Goal: Ask a question

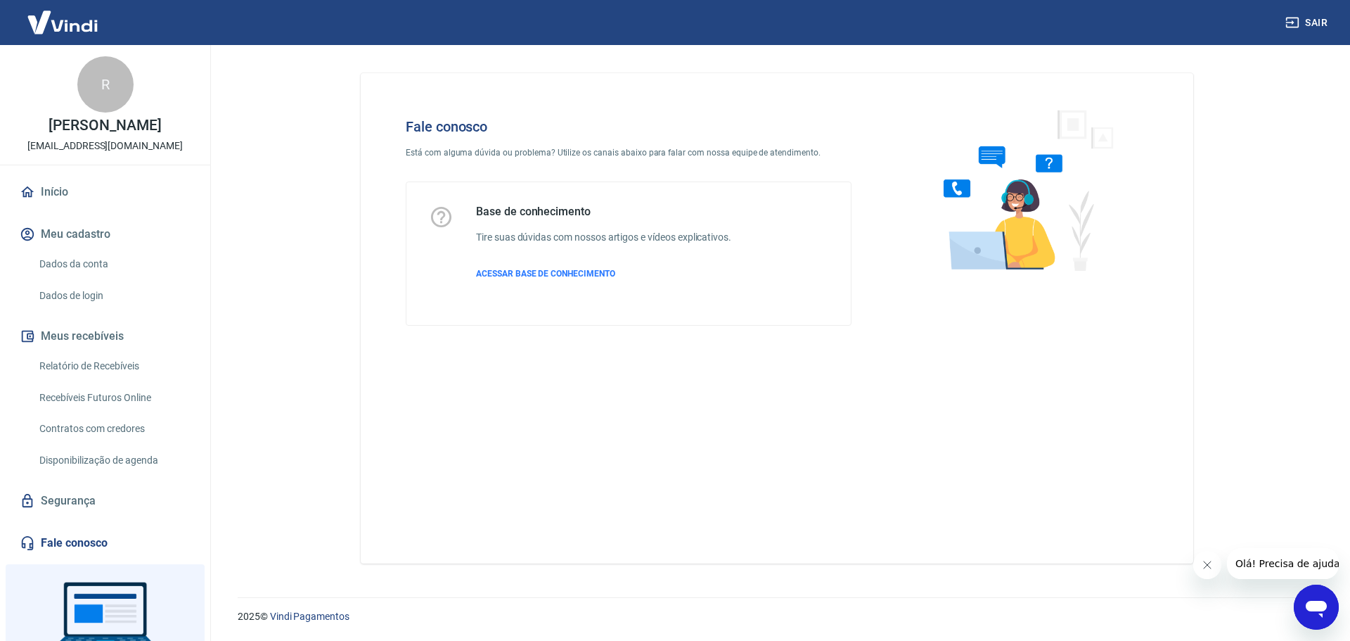
click at [1312, 605] on icon "Abrir janela de mensagens" at bounding box center [1316, 609] width 21 height 17
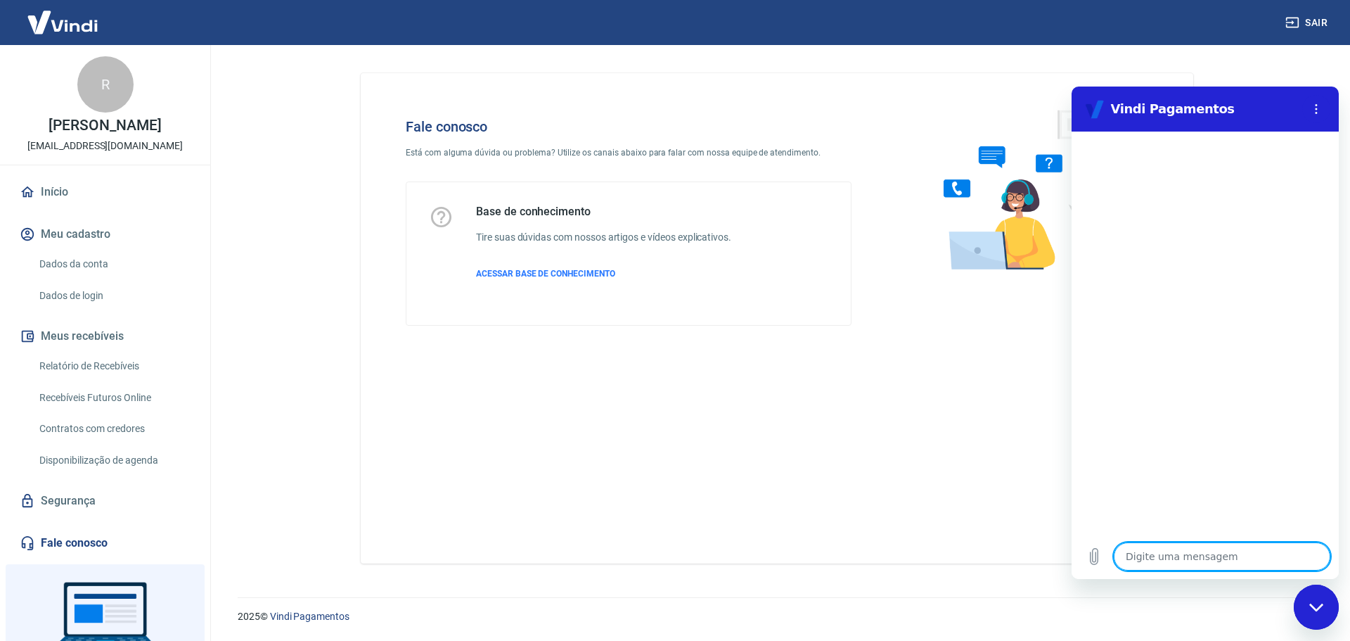
type textarea "B"
type textarea "x"
type textarea "Bo"
type textarea "x"
type textarea "Boa"
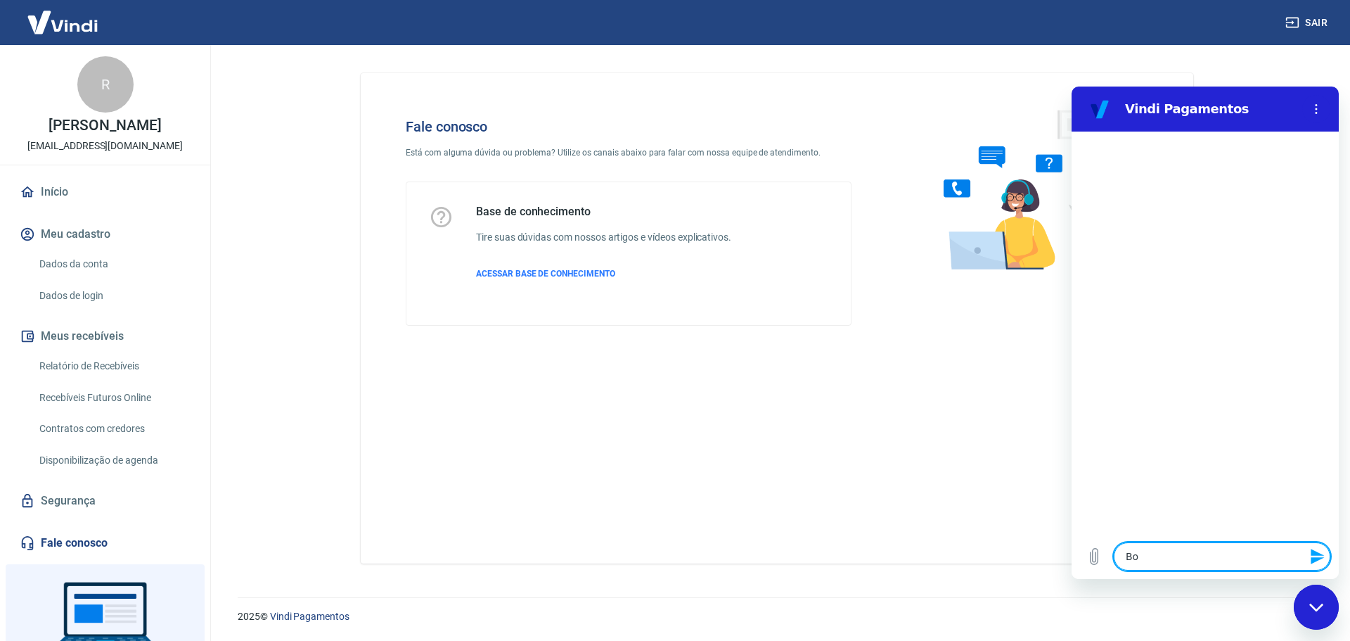
type textarea "x"
type textarea "Boa"
type textarea "x"
type textarea "Boa t"
type textarea "x"
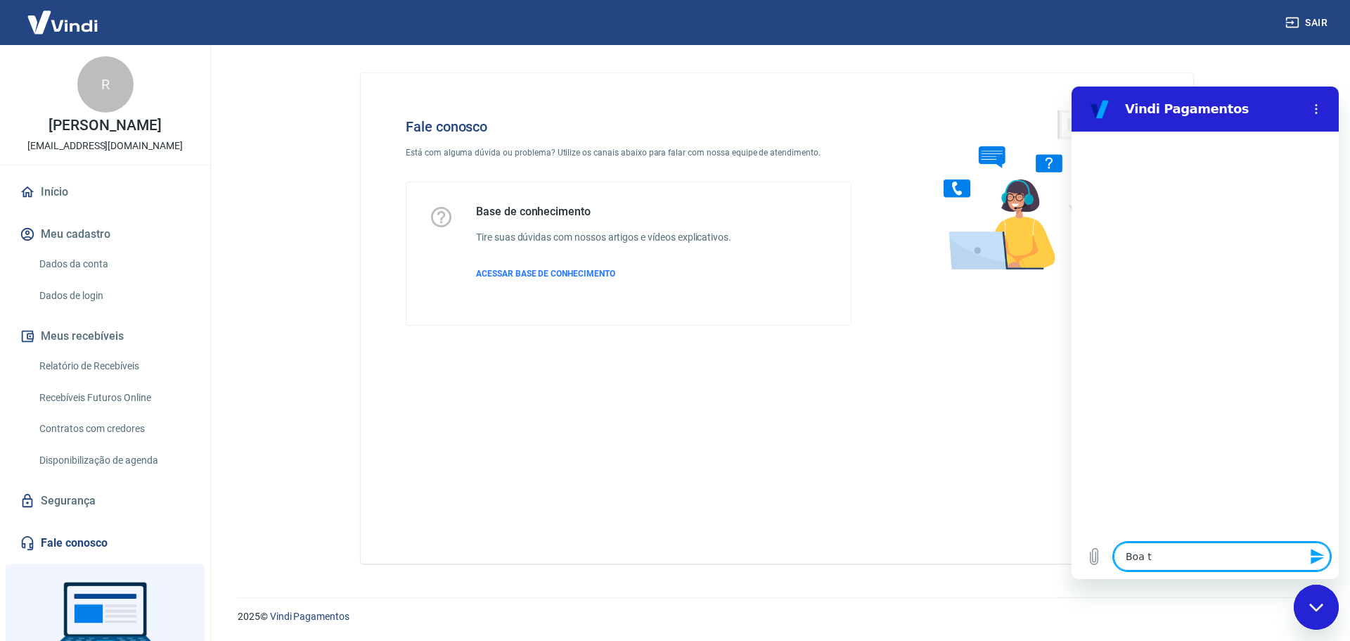
type textarea "Boa ta"
type textarea "x"
type textarea "Boa tar"
type textarea "x"
type textarea "Boa tard"
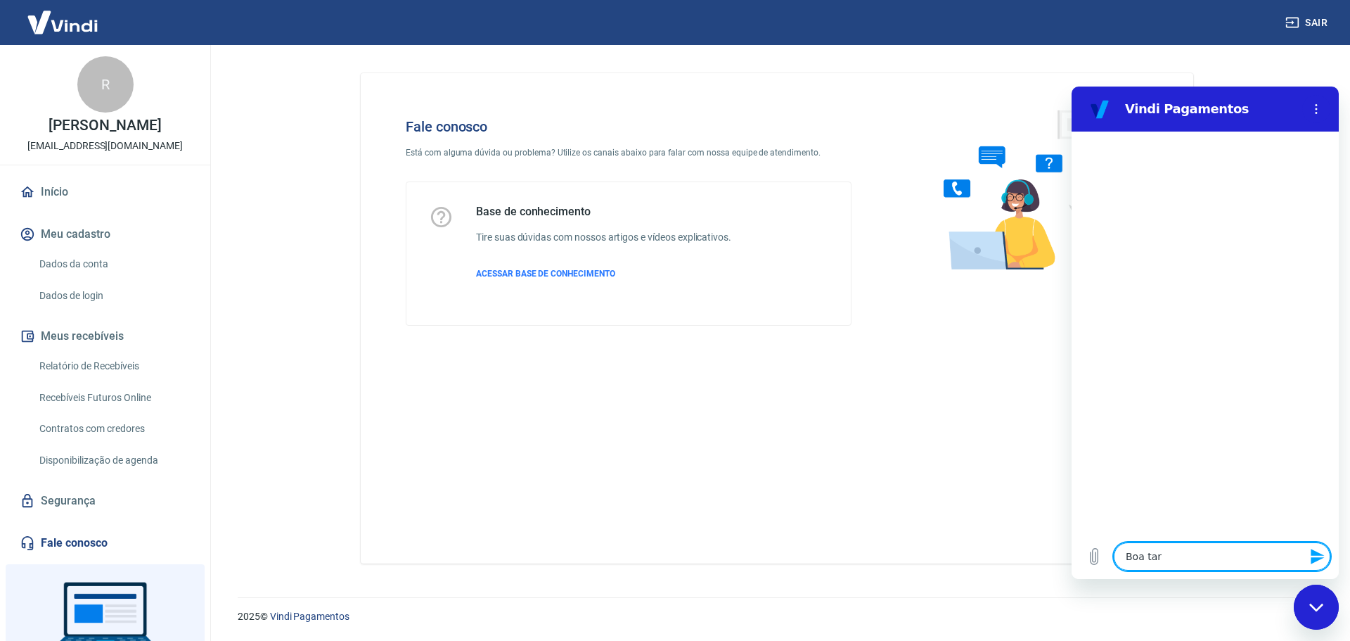
type textarea "x"
type textarea "Boa tarde"
type textarea "x"
type textarea "Boa tarde!"
type textarea "x"
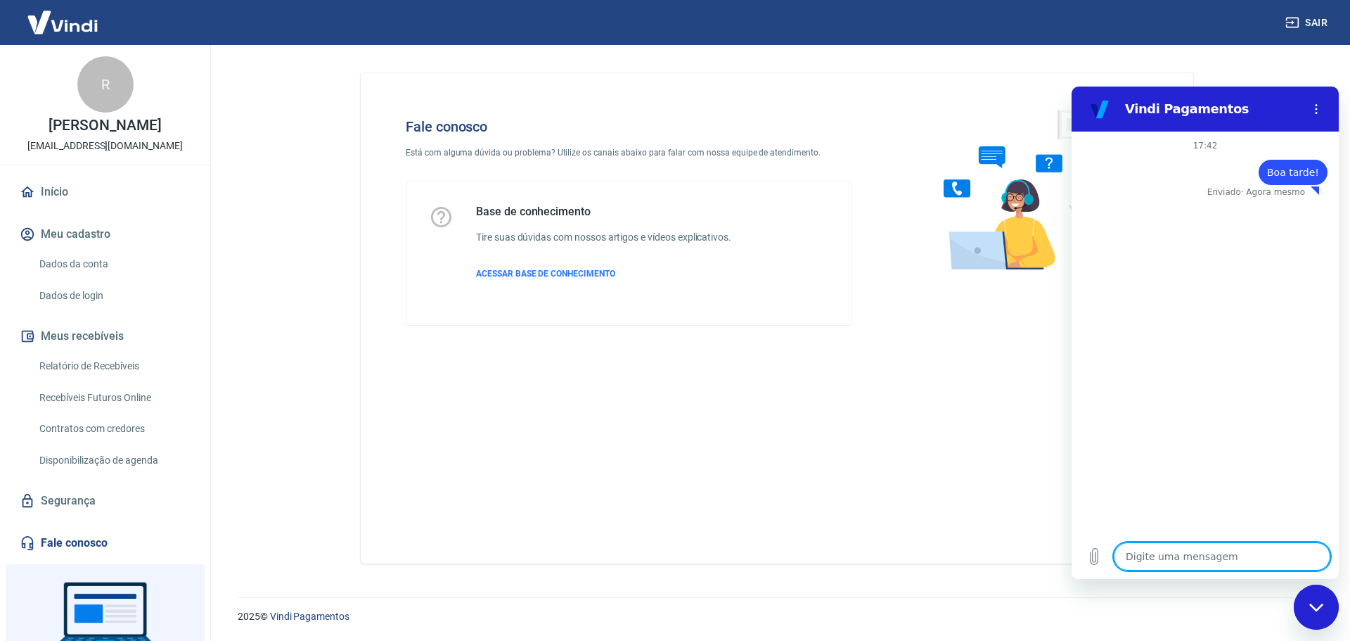
type textarea "x"
type textarea "O"
type textarea "x"
type textarea "On"
type textarea "x"
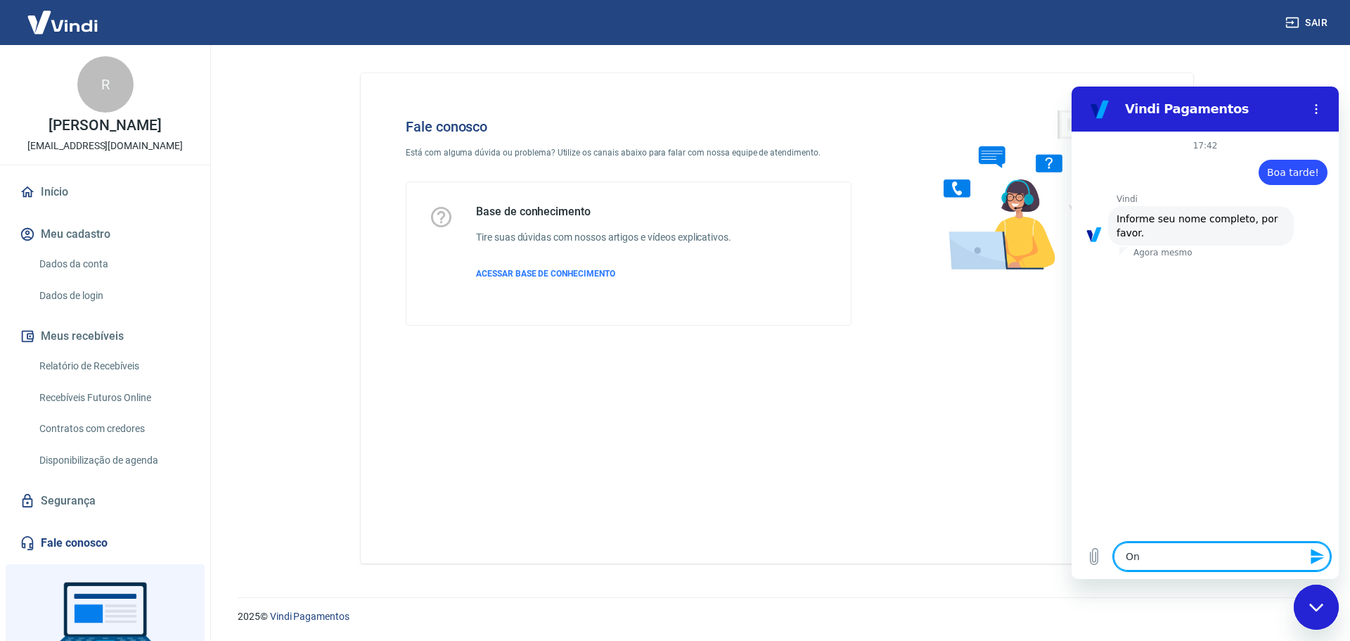
type textarea "Ont"
type textarea "x"
type textarea "Onte"
type textarea "x"
type textarea "Ontem"
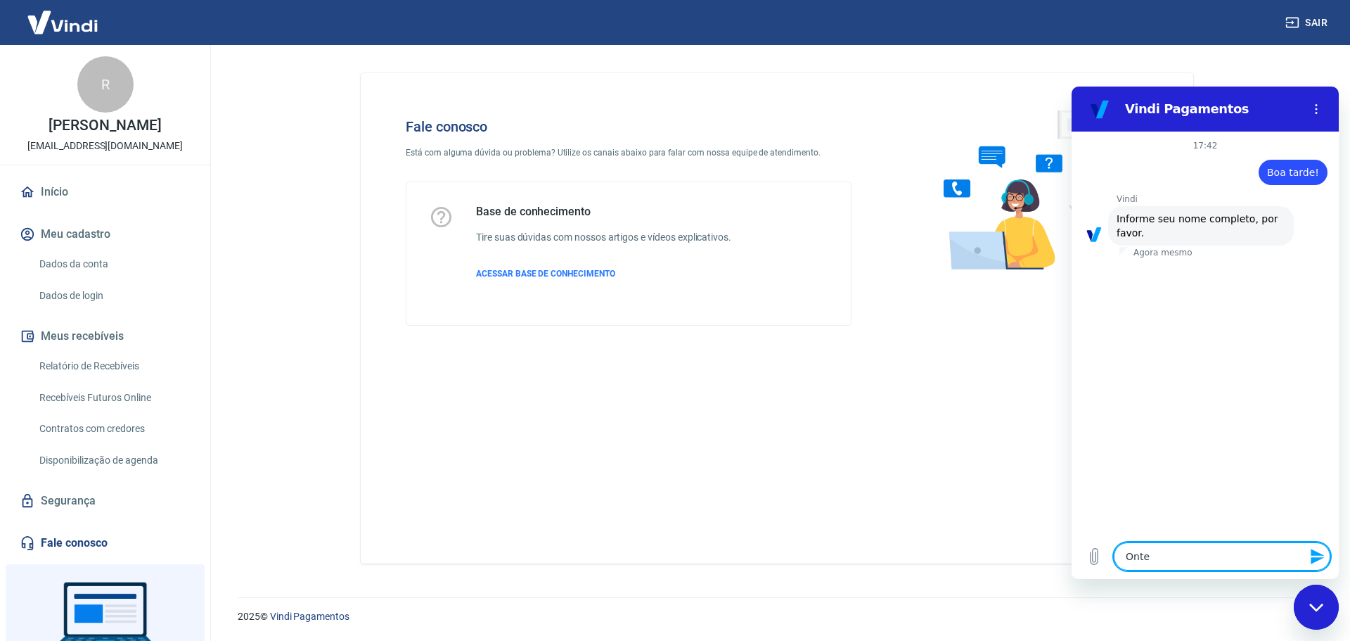
type textarea "x"
type textarea "Ontem"
type textarea "x"
type textarea "Ontem s"
type textarea "x"
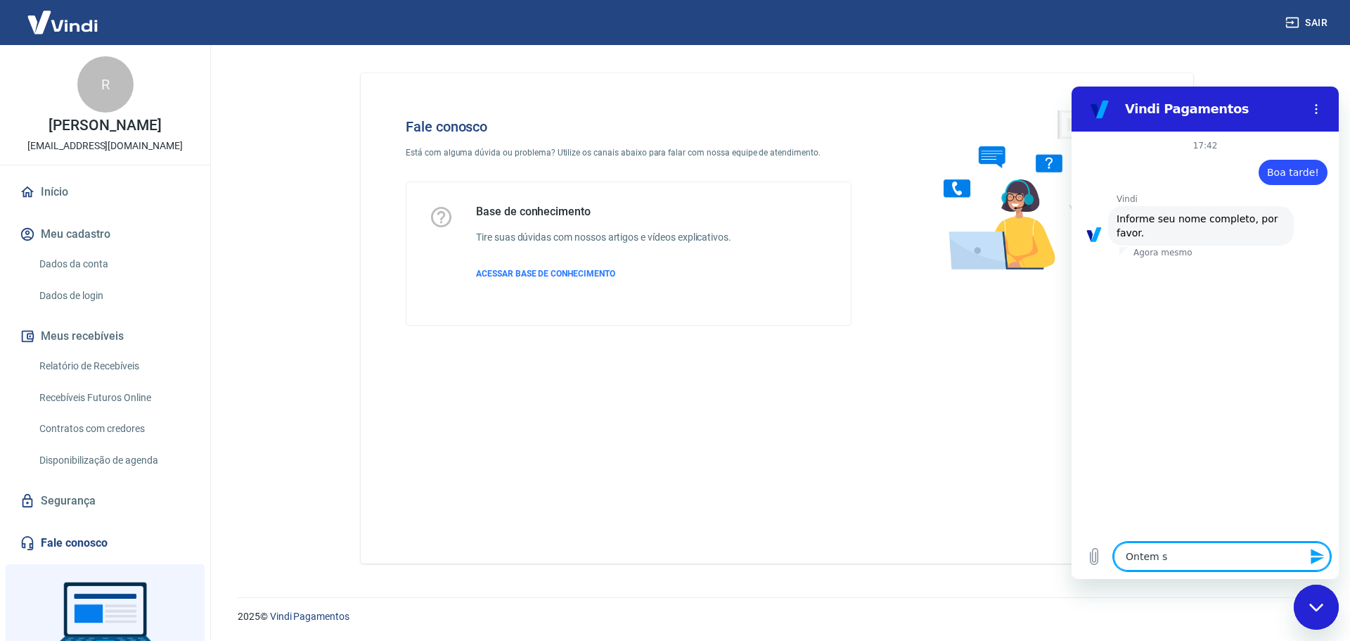
type textarea "Ontem so"
type textarea "x"
type textarea "Ontem sol"
type textarea "x"
type textarea "Ontem soli"
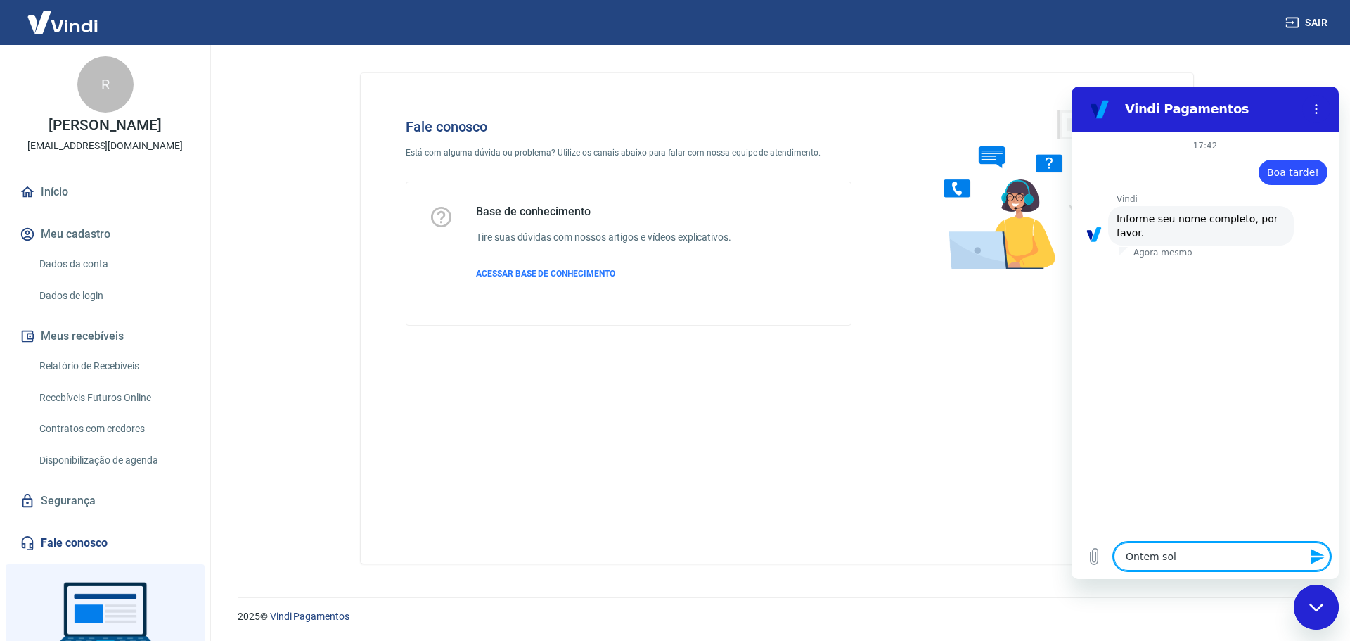
type textarea "x"
type textarea "Ontem solic"
type textarea "x"
type textarea "Ontem solici"
type textarea "x"
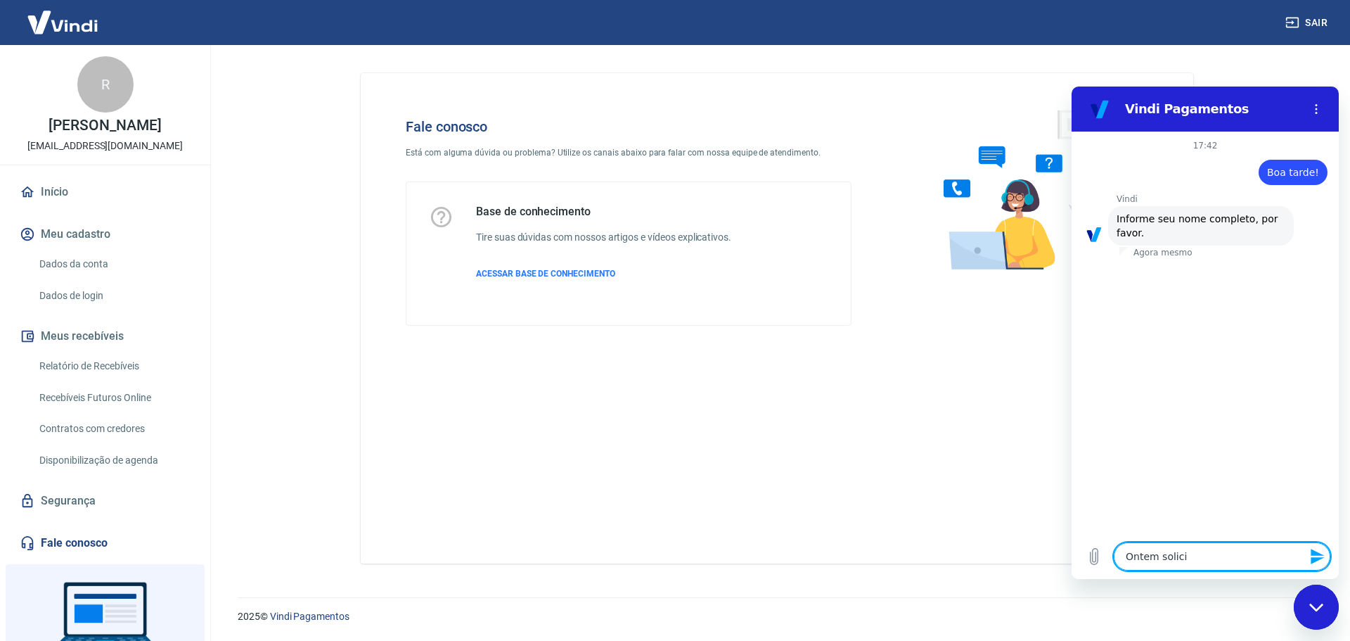
type textarea "Ontem solicit"
type textarea "x"
type textarea "Ontem solicita"
type textarea "x"
type textarea "Ontem solicitam"
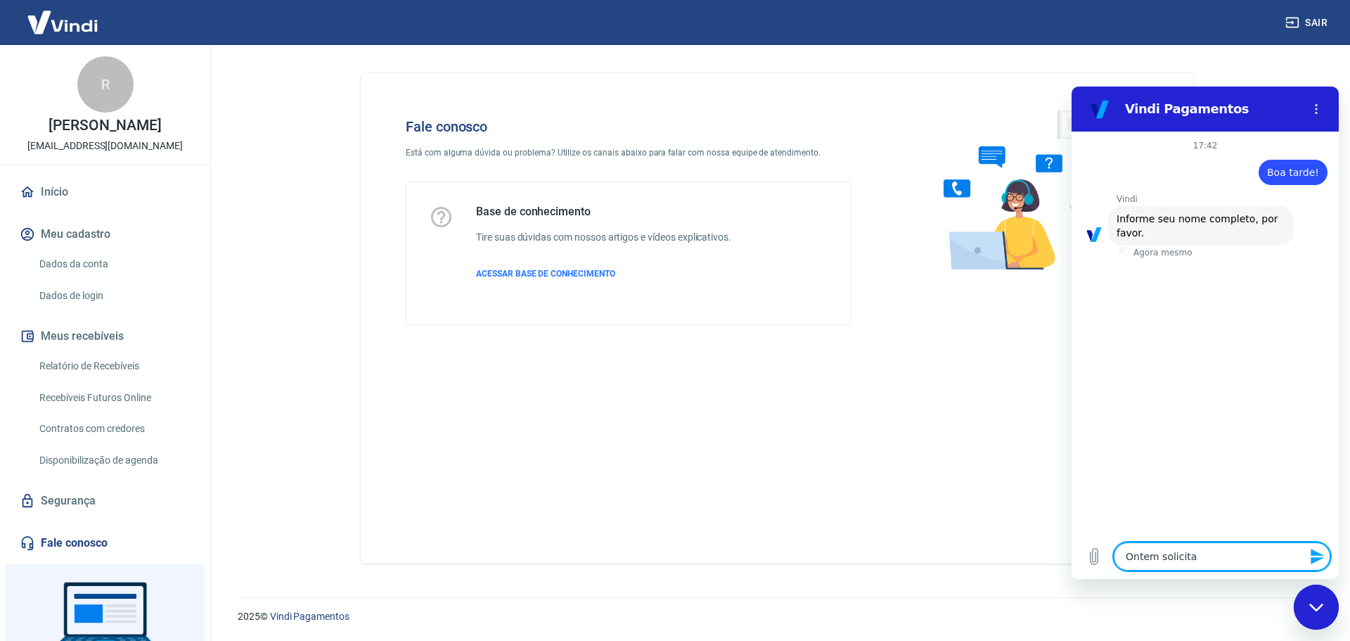
type textarea "x"
type textarea "Ontem solicitamo"
type textarea "x"
type textarea "Ontem solicitamos"
type textarea "x"
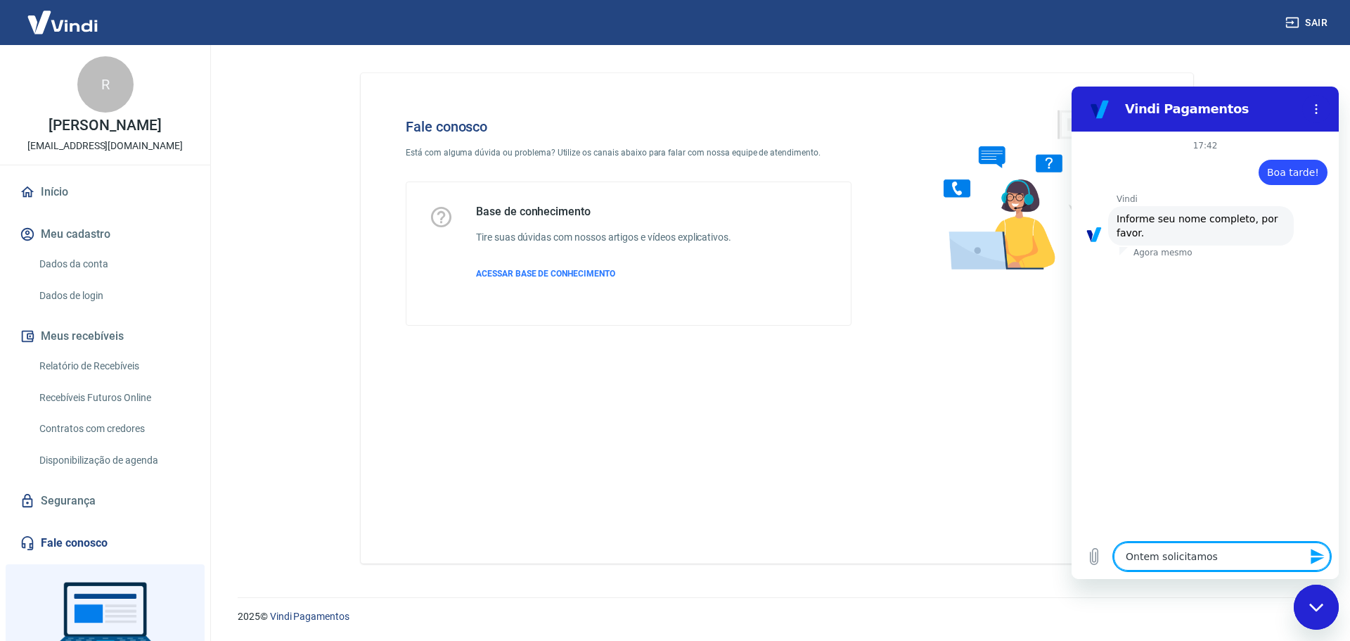
type textarea "Ontem solicitamos"
type textarea "x"
type textarea "Ontem solicitamos o"
type textarea "x"
type textarea "Ontem solicitamos o"
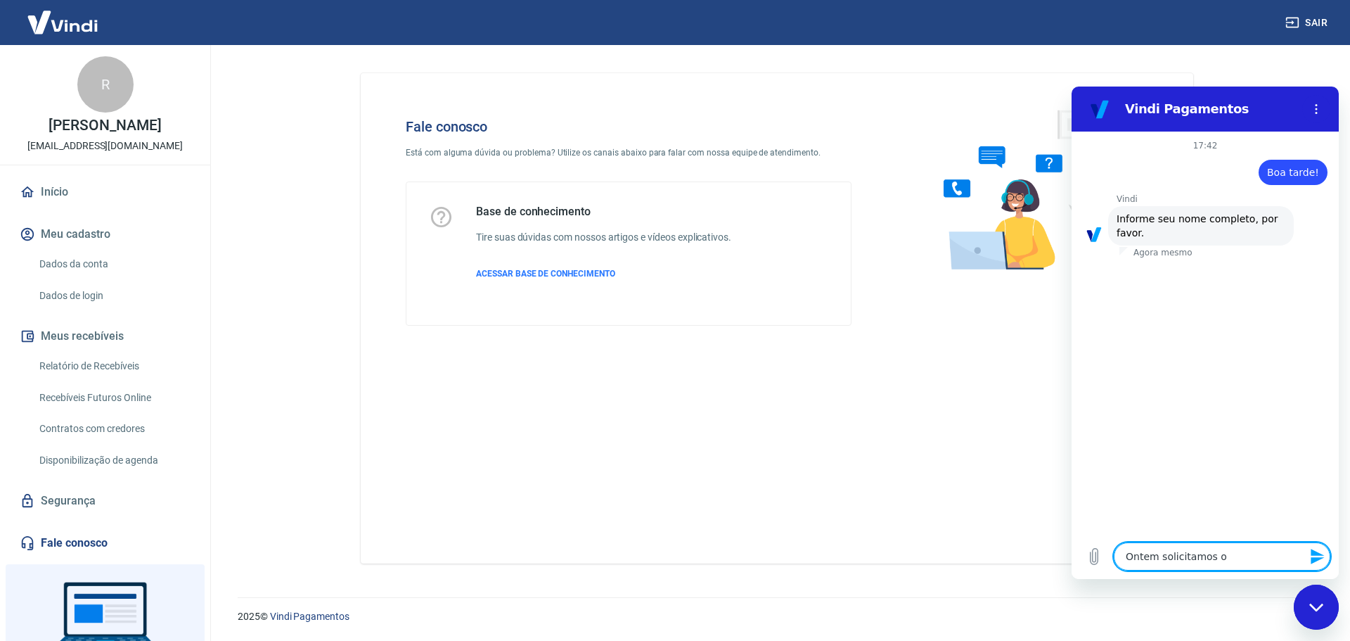
type textarea "x"
type textarea "Ontem solicitamos o e"
type textarea "x"
type textarea "Ontem solicitamos o es"
type textarea "x"
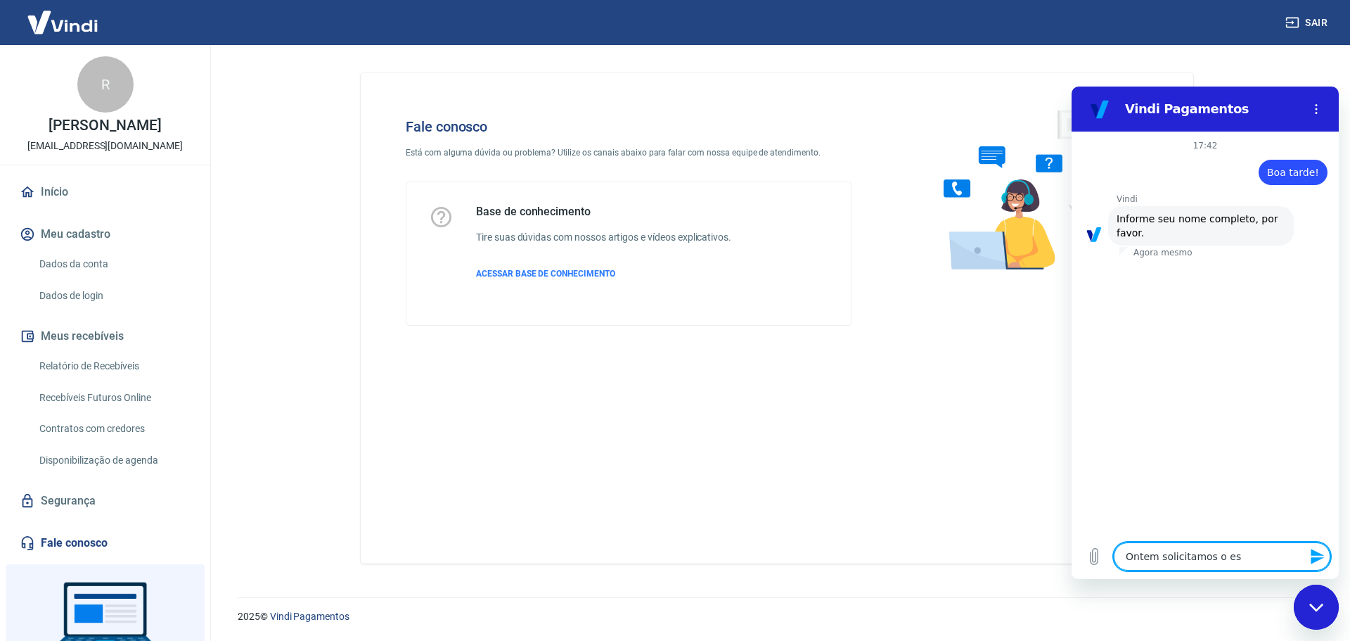
type textarea "Ontem solicitamos o est"
type textarea "x"
type textarea "Ontem solicitamos o esto"
type textarea "x"
type textarea "Ontem solicitamos o estor"
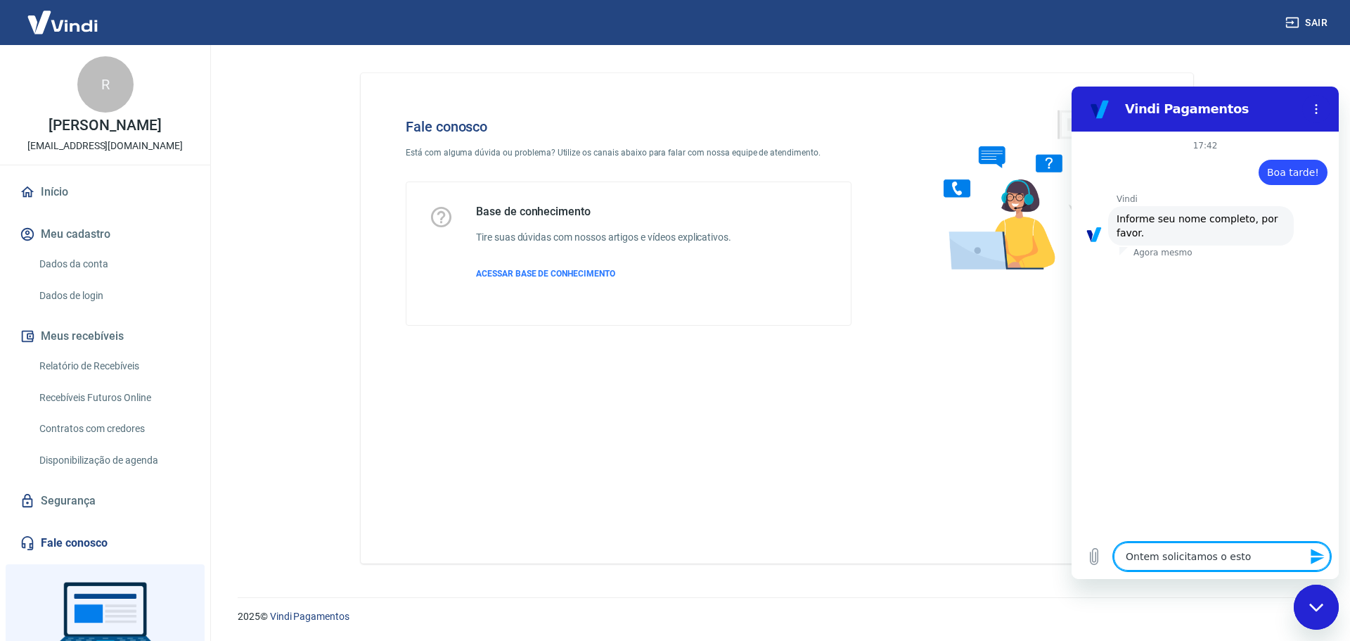
type textarea "x"
type textarea "Ontem solicitamos o estorn"
type textarea "x"
type textarea "Ontem solicitamos o estorno"
type textarea "x"
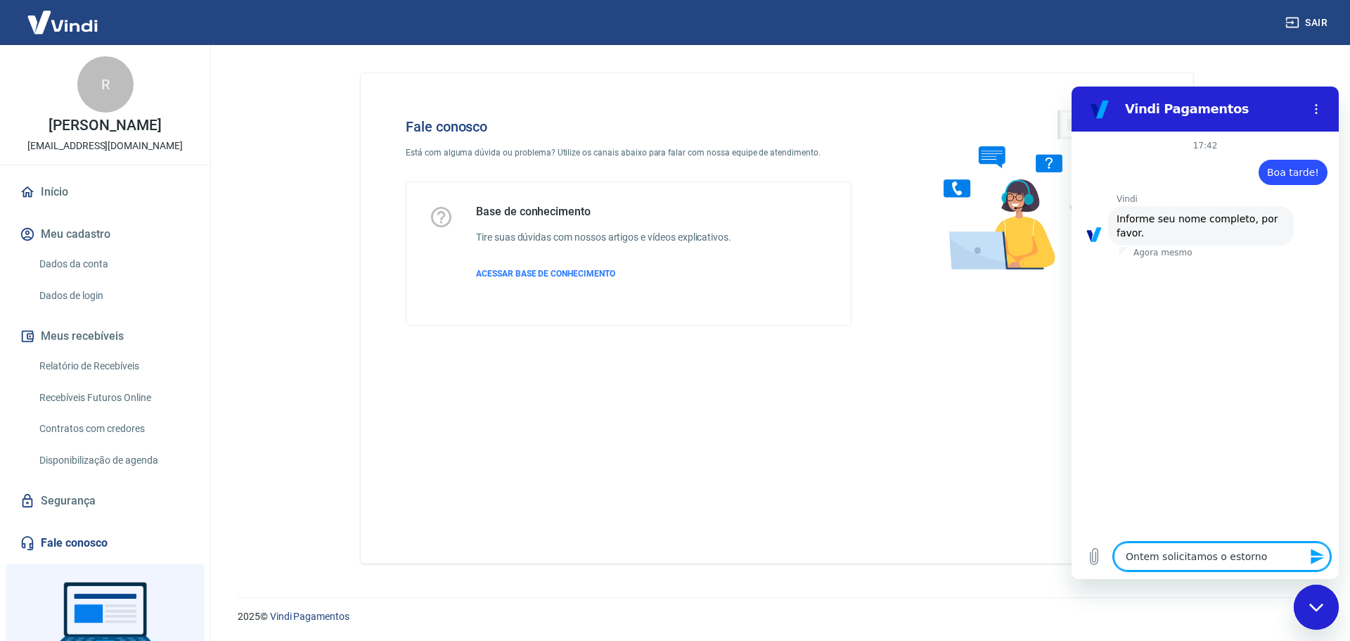
type textarea "Ontem solicitamos o estorno"
type textarea "x"
type textarea "Ontem solicitamos o estorno d"
type textarea "x"
type textarea "Ontem solicitamos o estorno de"
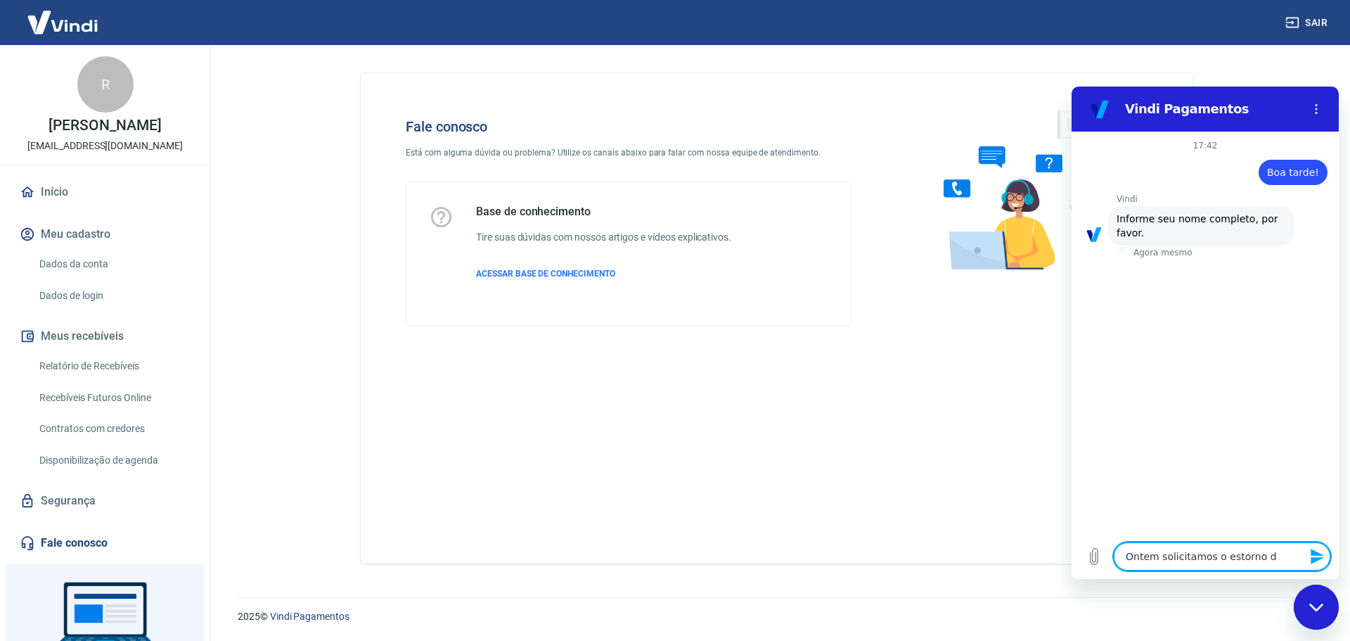
type textarea "x"
type textarea "Ontem solicitamos o estorno de"
type textarea "x"
type textarea "Ontem solicitamos o estorno de u"
type textarea "x"
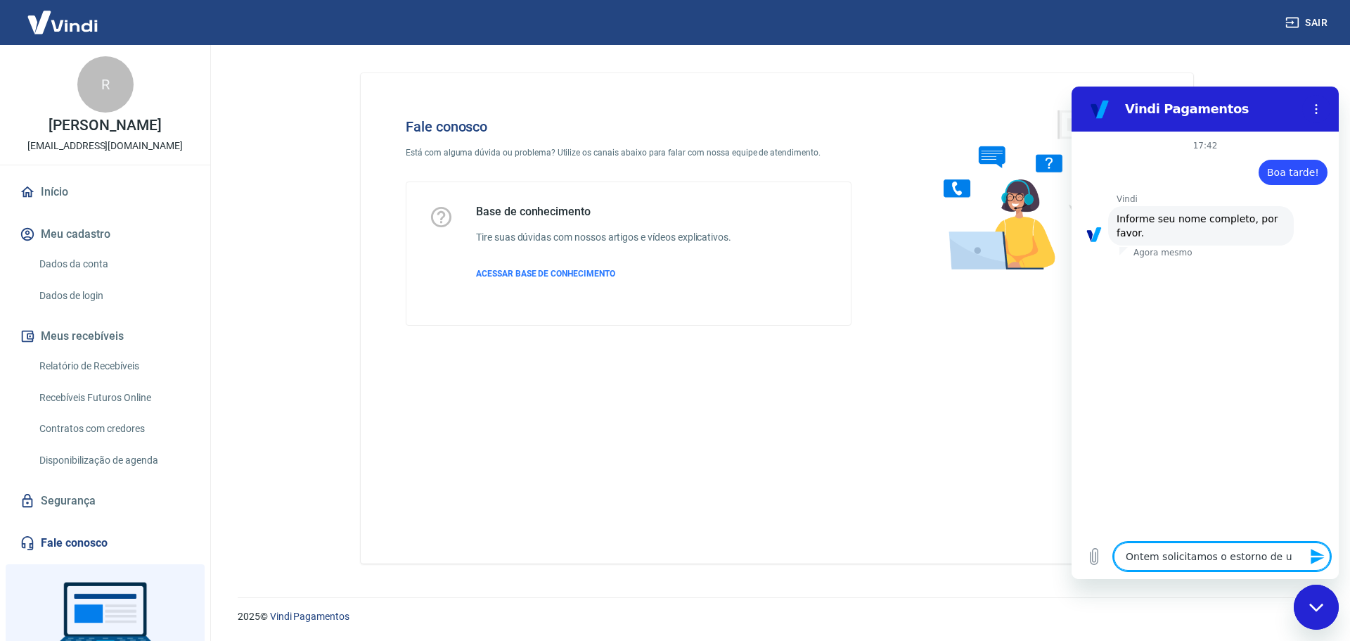
type textarea "Ontem solicitamos o estorno de um"
type textarea "x"
type textarea "Ontem solicitamos o estorno de um"
type textarea "x"
type textarea "Ontem solicitamos o estorno de um v"
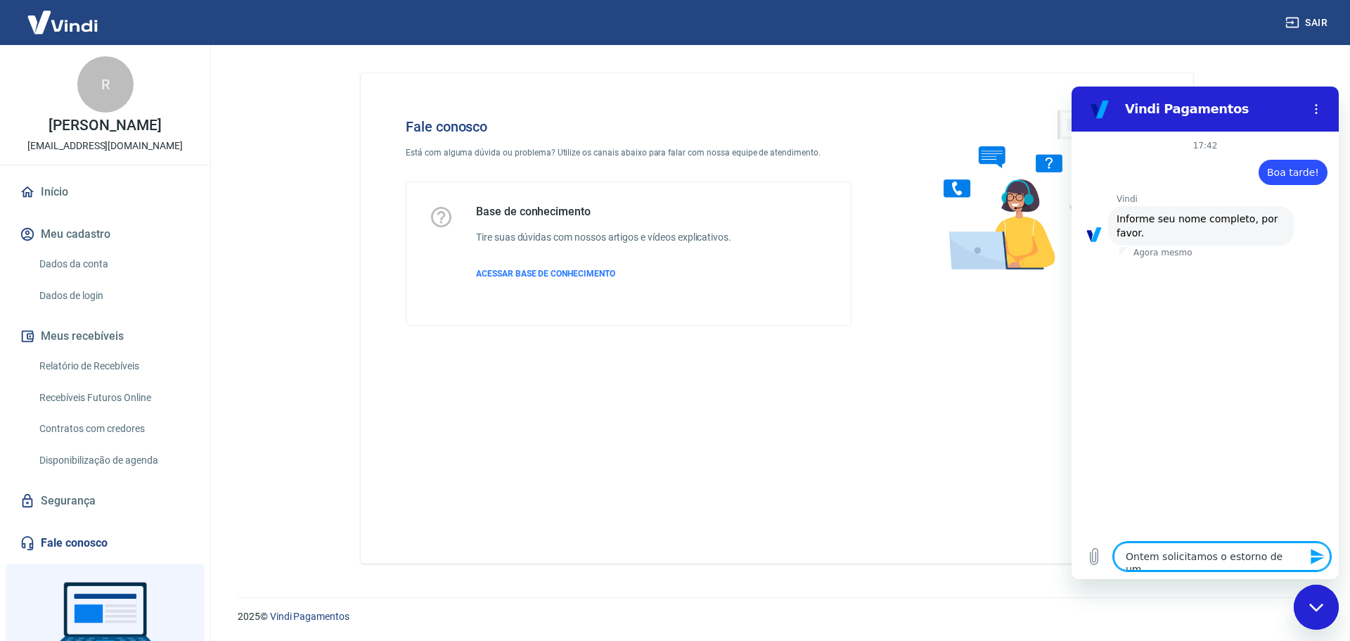
type textarea "x"
type textarea "Ontem solicitamos o estorno de um va"
type textarea "x"
type textarea "Ontem solicitamos o estorno de um val"
type textarea "x"
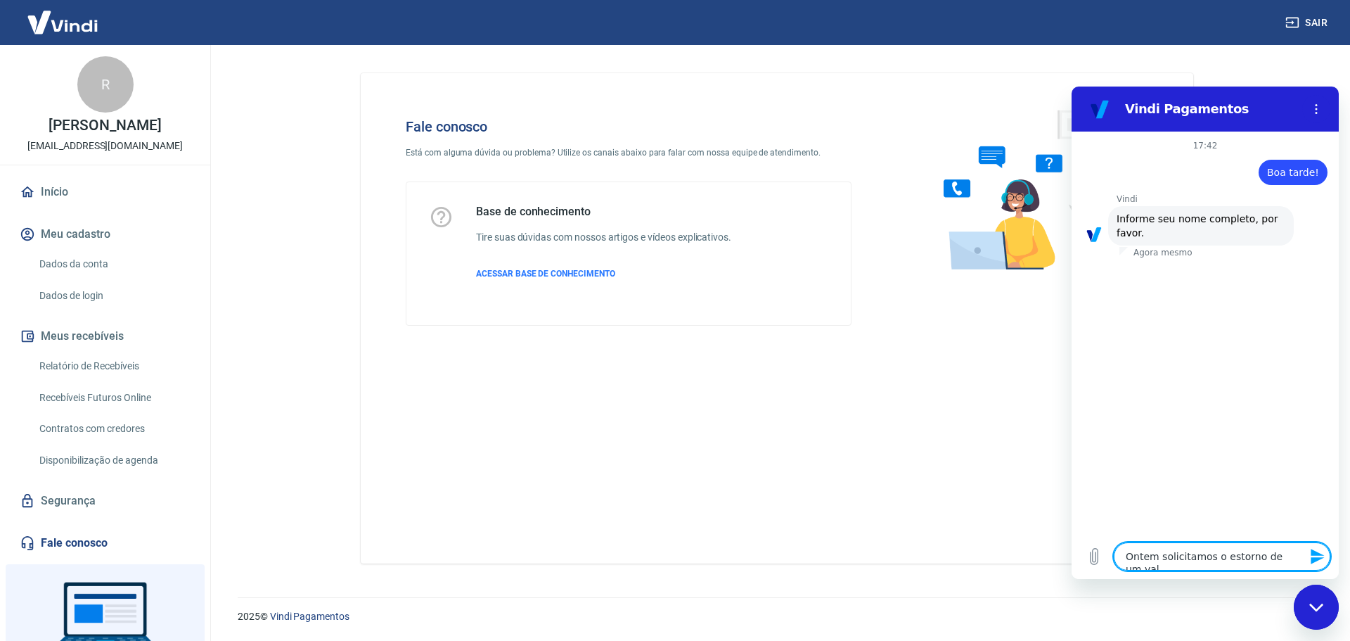
type textarea "Ontem solicitamos o estorno de um valo"
type textarea "x"
type textarea "Ontem solicitamos o estorno de um valor"
type textarea "x"
type textarea "Ontem solicitamos o estorno de um valor"
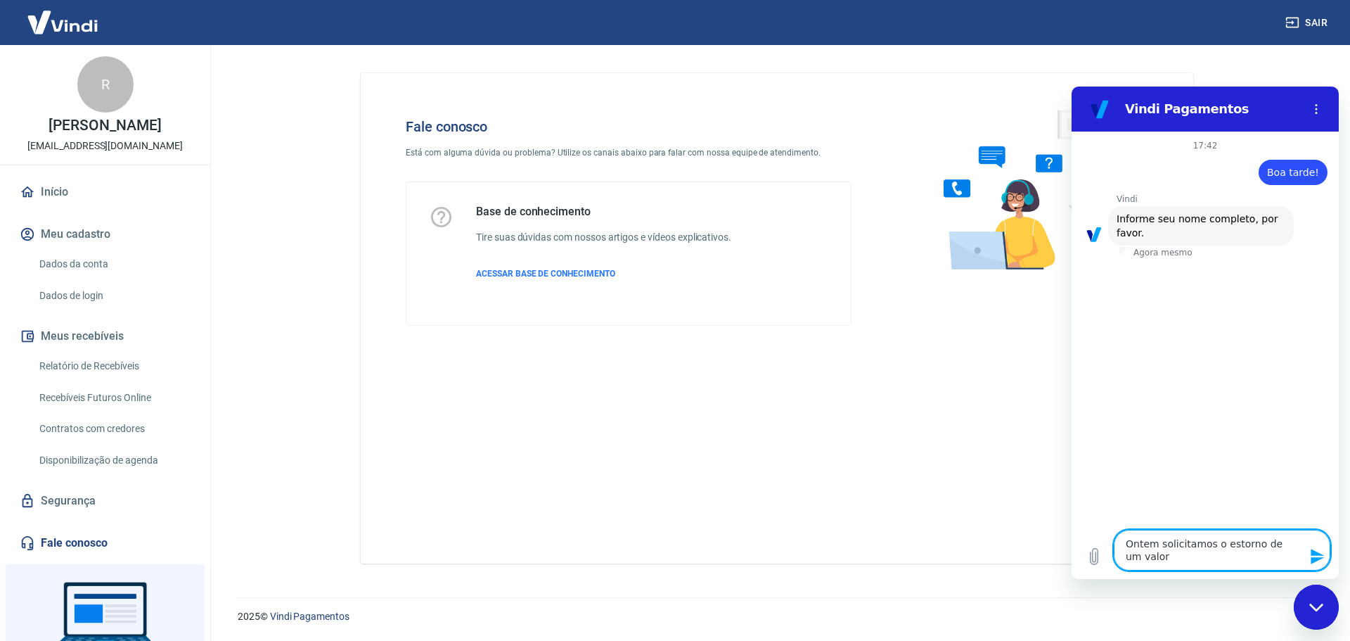
type textarea "x"
type textarea "Ontem solicitamos o estorno de um valor e"
type textarea "x"
type textarea "Ontem solicitamos o estorno de um valor ef"
type textarea "x"
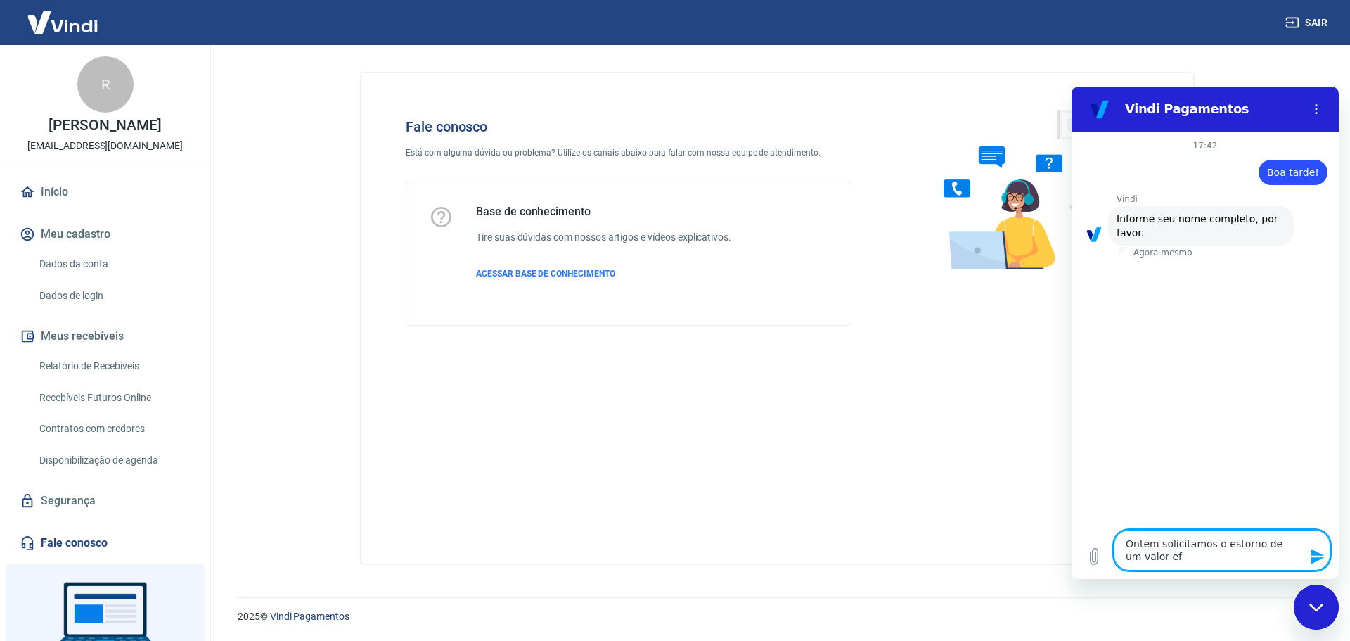
type textarea "Ontem solicitamos o estorno de um valor efe"
type textarea "x"
type textarea "Ontem solicitamos o estorno de um valor efet"
type textarea "x"
type textarea "Ontem solicitamos o estorno de um valor efetu"
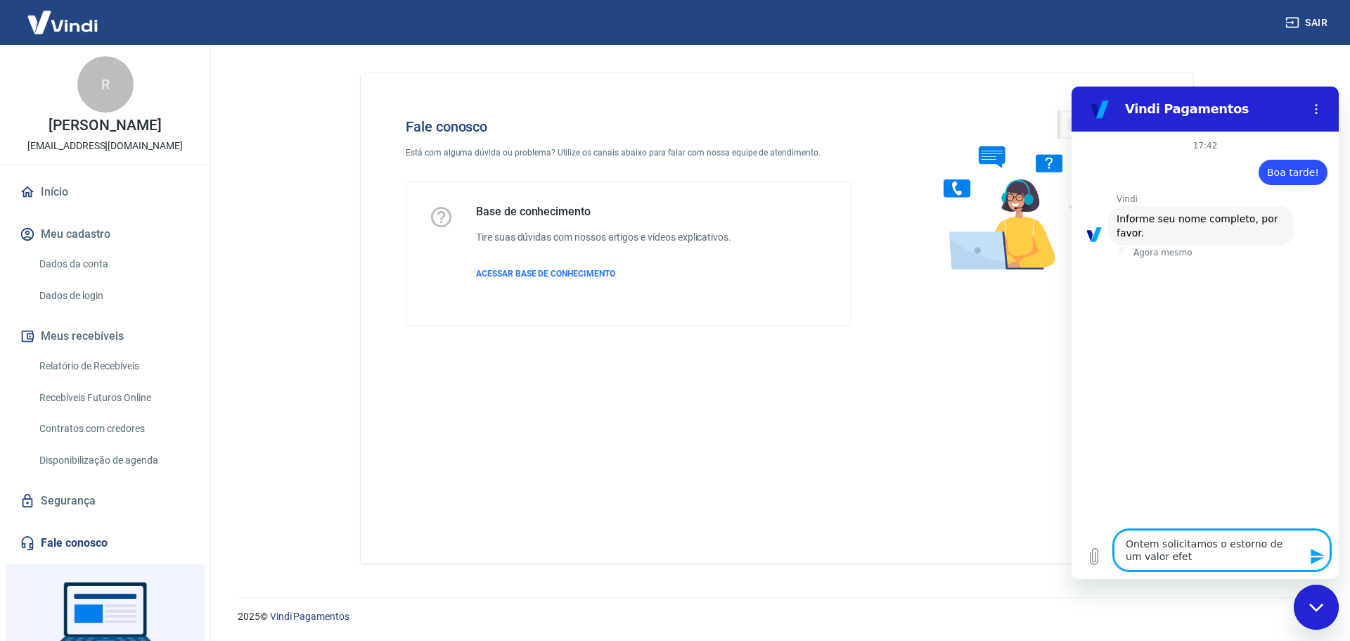
type textarea "x"
type textarea "Ontem solicitamos o estorno de um valor efetua"
type textarea "x"
type textarea "Ontem solicitamos o estorno de um valor efetuad"
type textarea "x"
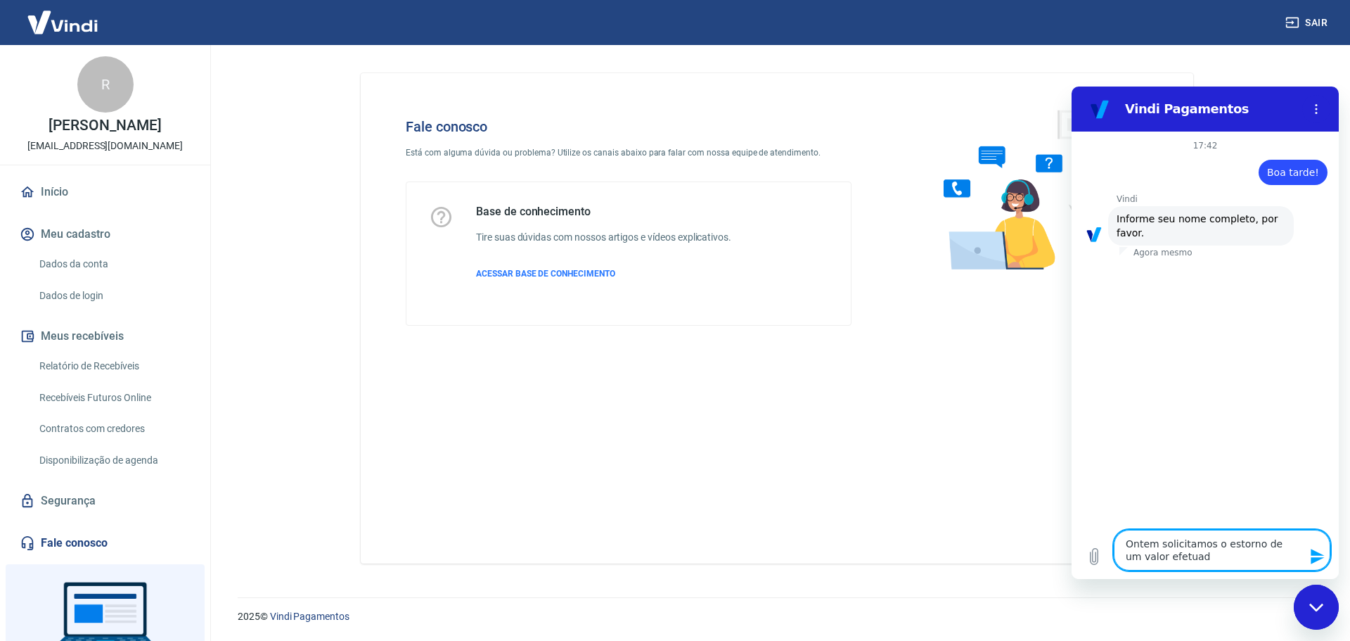
type textarea "Ontem solicitamos o estorno de um valor efetuado"
type textarea "x"
type textarea "Ontem solicitamos o estorno de um valor efetuado"
type textarea "x"
type textarea "Ontem solicitamos o estorno de um valor efetuado p"
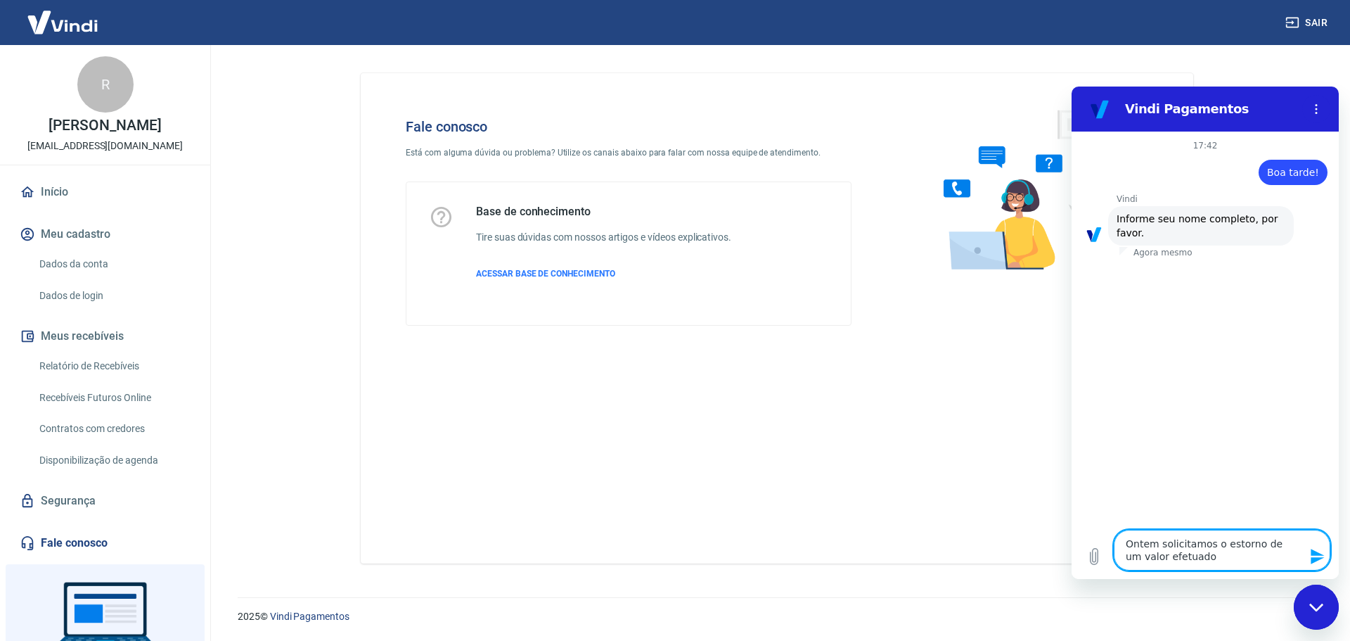
type textarea "x"
type textarea "Ontem solicitamos o estorno de um valor efetuado po"
type textarea "x"
type textarea "Ontem solicitamos o estorno de um valor efetuado por"
type textarea "x"
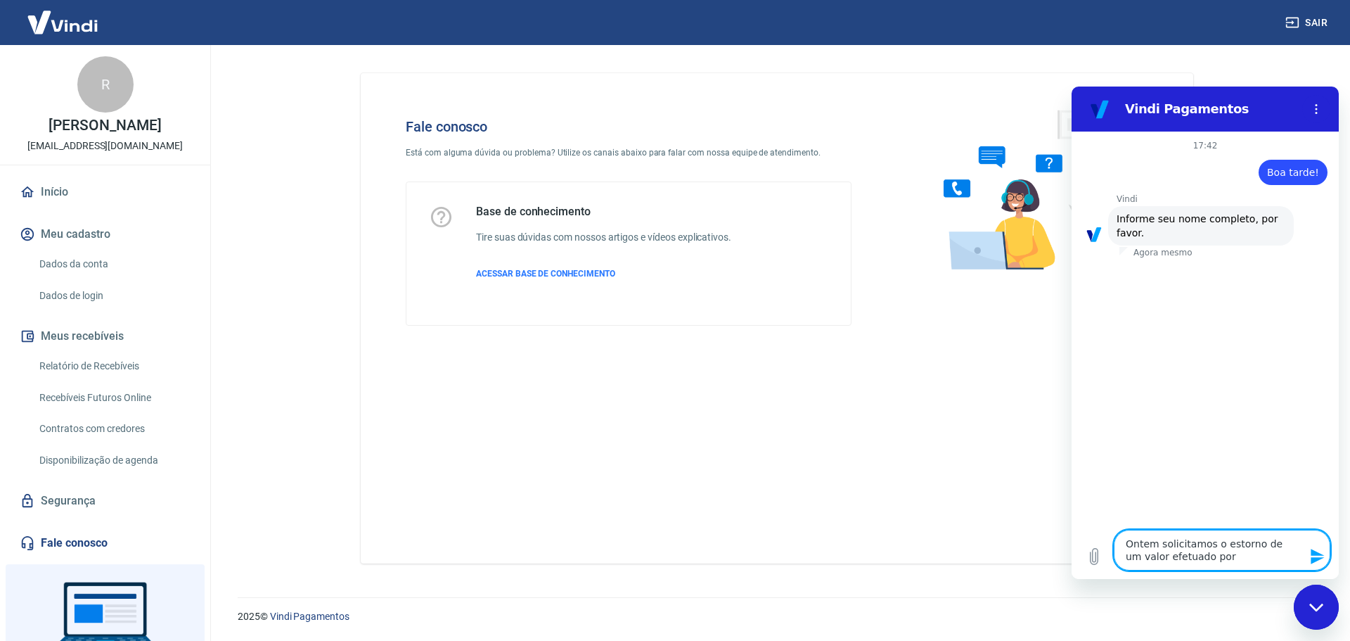
type textarea "Ontem solicitamos o estorno de um valor efetuado por"
type textarea "x"
type textarea "Ontem solicitamos o estorno de um valor efetuado por u"
type textarea "x"
type textarea "Ontem solicitamos o estorno de um valor efetuado por um"
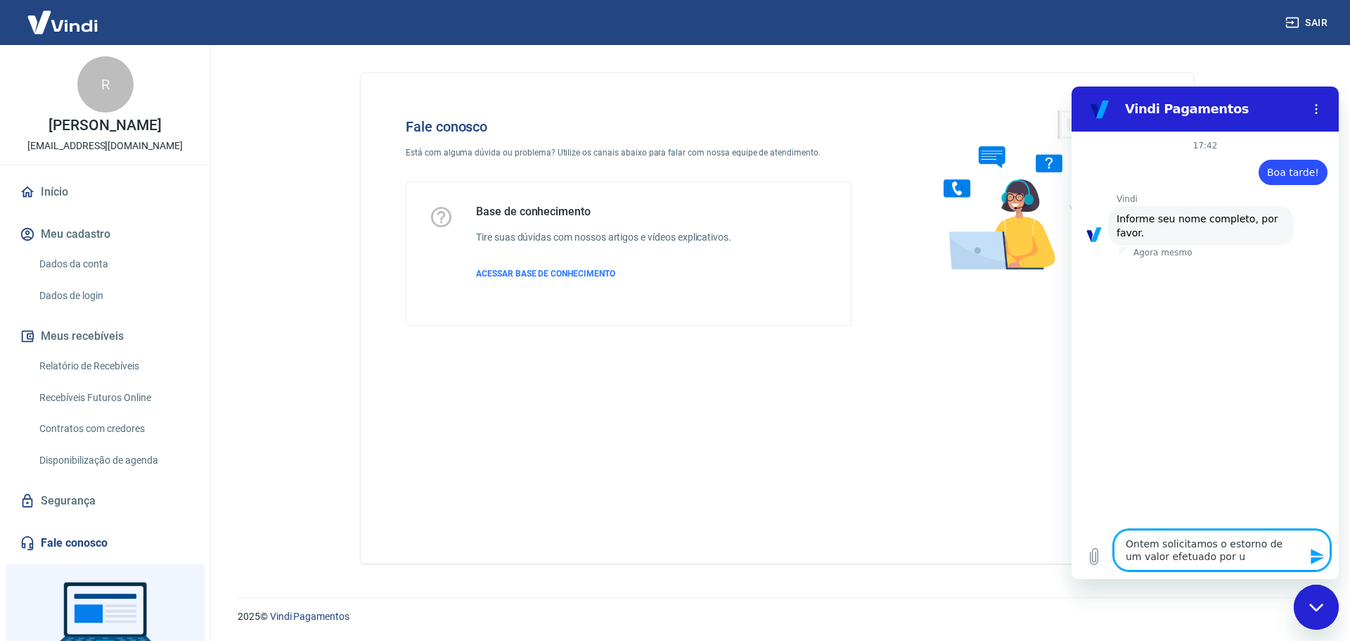
type textarea "x"
type textarea "Ontem solicitamos o estorno de um valor efetuado por um"
type textarea "x"
type textarea "Ontem solicitamos o estorno de um valor efetuado por um c"
type textarea "x"
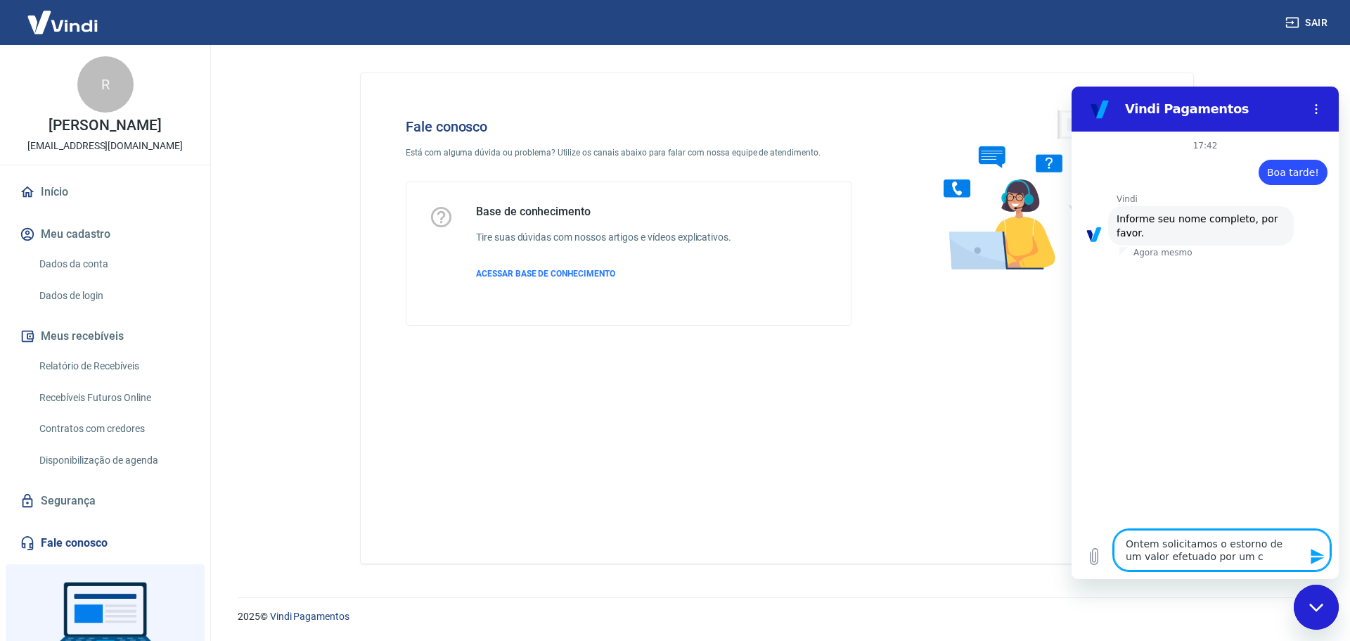
type textarea "Ontem solicitamos o estorno de um valor efetuado por um cl"
type textarea "x"
type textarea "Ontem solicitamos o estorno de um valor efetuado por um cli"
type textarea "x"
type textarea "Ontem solicitamos o estorno de um valor efetuado por um clie"
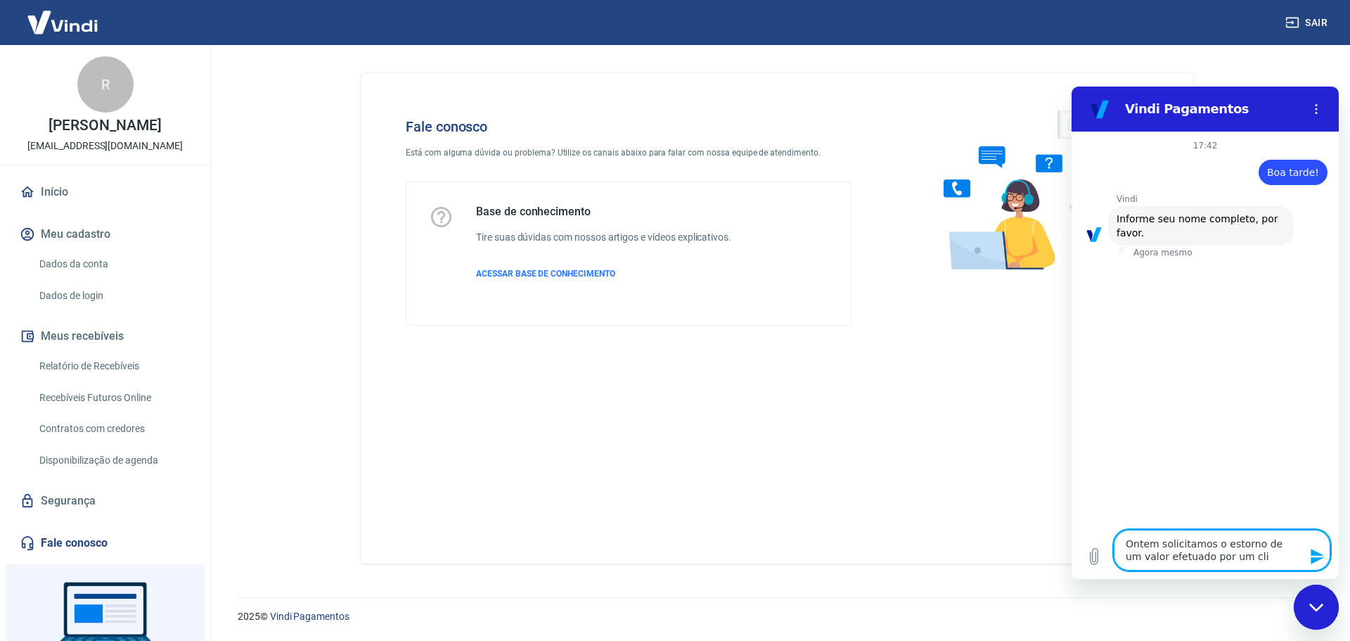
type textarea "x"
type textarea "Ontem solicitamos o estorno de um valor efetuado por um clien"
type textarea "x"
type textarea "Ontem solicitamos o estorno de um valor efetuado por um client"
type textarea "x"
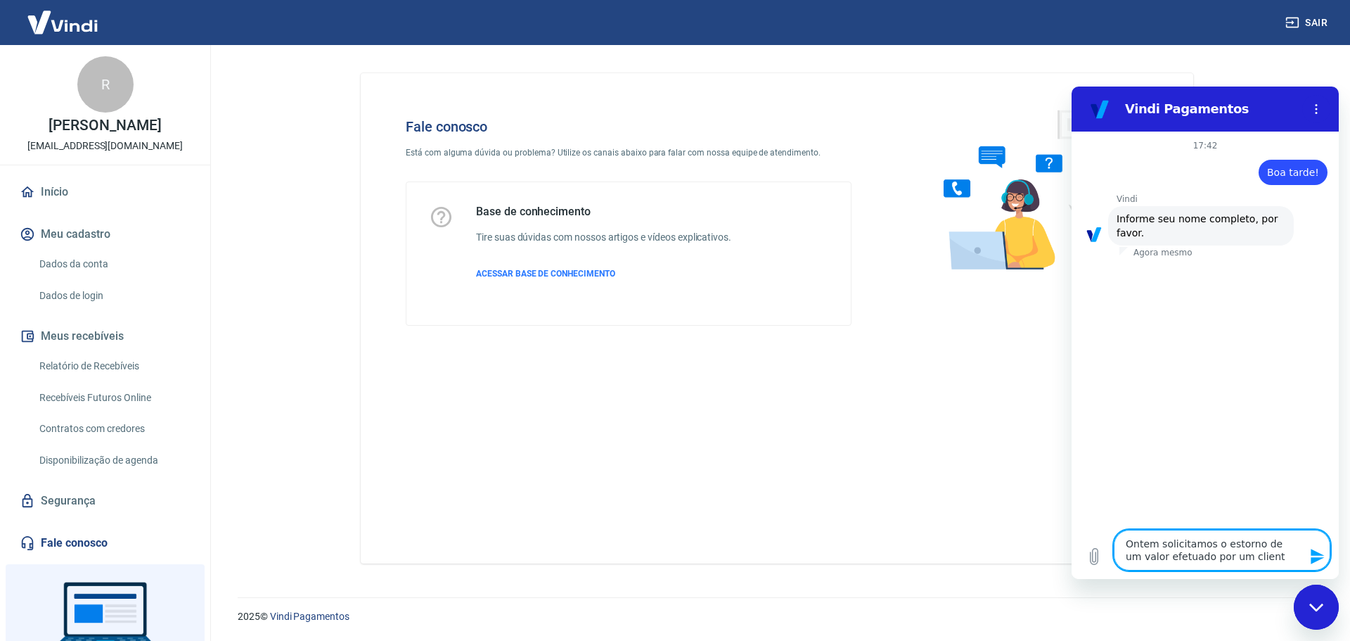
type textarea "Ontem solicitamos o estorno de um valor efetuado por um cliente"
type textarea "x"
type textarea "Ontem solicitamos o estorno de um valor efetuado por um cliente"
type textarea "x"
type textarea "Ontem solicitamos o estorno de um valor efetuado por um cliente e"
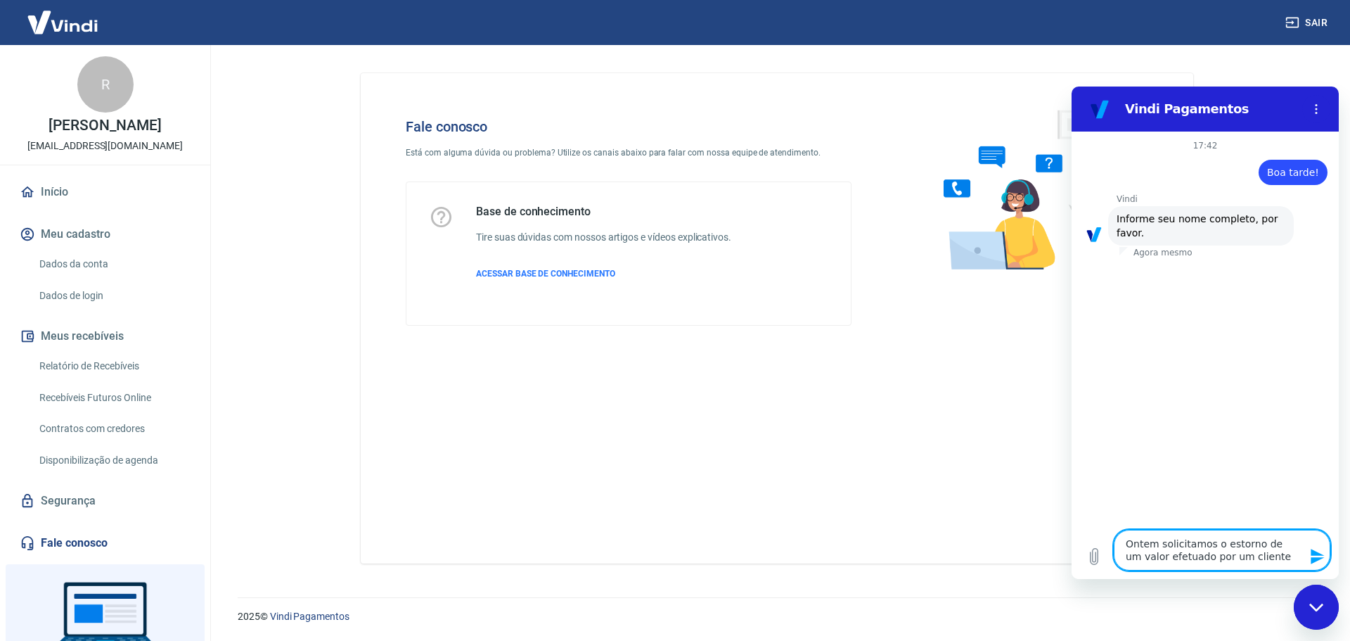
type textarea "x"
type textarea "Ontem solicitamos o estorno de um valor efetuado por um cliente e"
type textarea "x"
type textarea "Ontem solicitamos o estorno de um valor efetuado por um cliente e a"
type textarea "x"
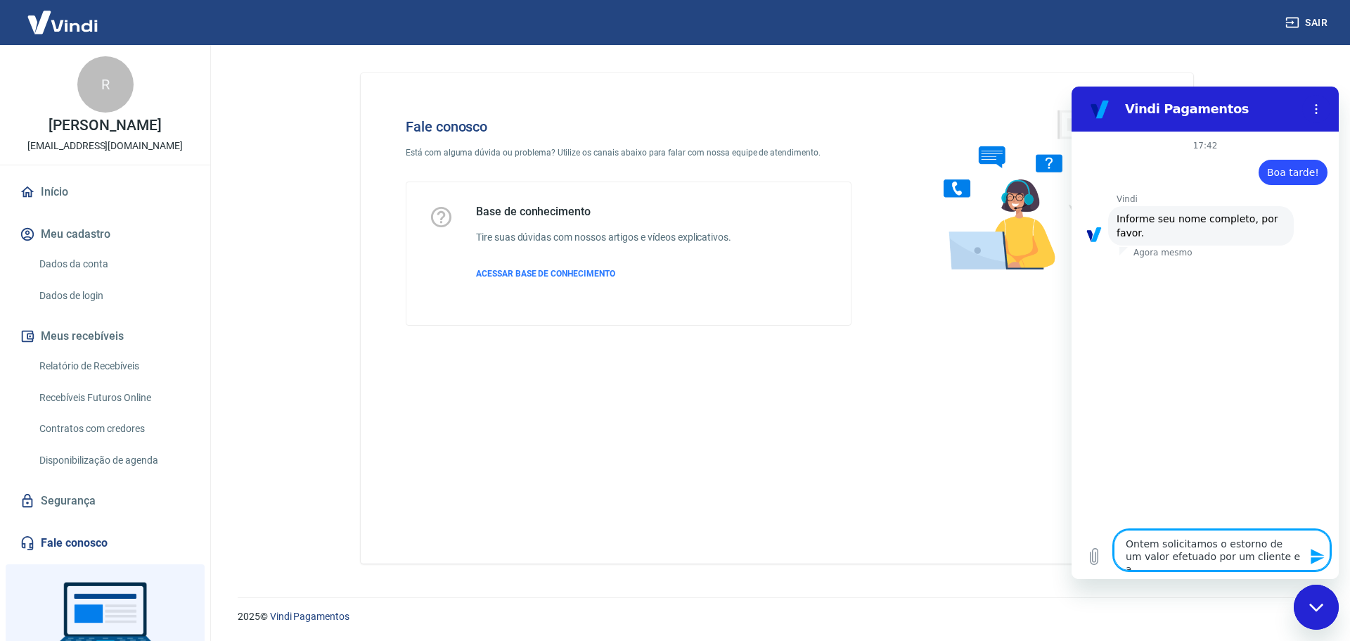
type textarea "Ontem solicitamos o estorno de um valor efetuado por um cliente e ai"
type textarea "x"
type textarea "Ontem solicitamos o estorno de um valor efetuado por um cliente e ain"
type textarea "x"
type textarea "Ontem solicitamos o estorno de um valor efetuado por um cliente e aind"
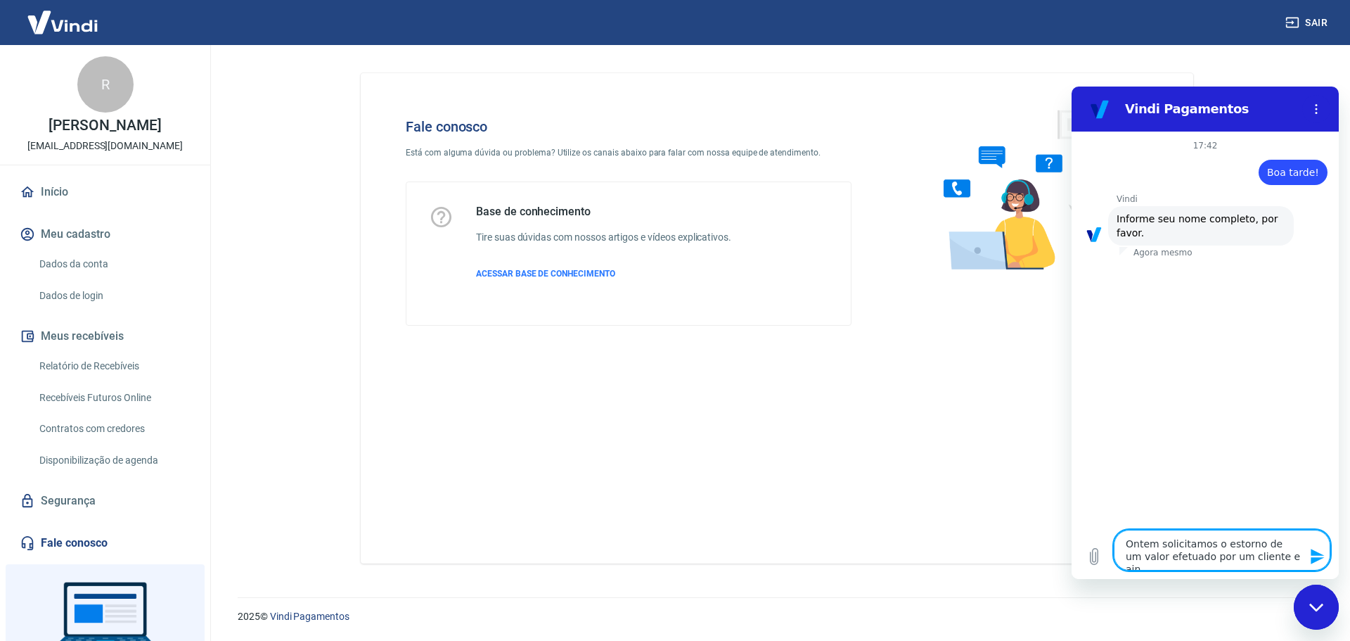
type textarea "x"
type textarea "Ontem solicitamos o estorno de um valor efetuado por um cliente e ainda"
type textarea "x"
type textarea "Ontem solicitamos o estorno de um valor efetuado por um cliente e ainda"
type textarea "x"
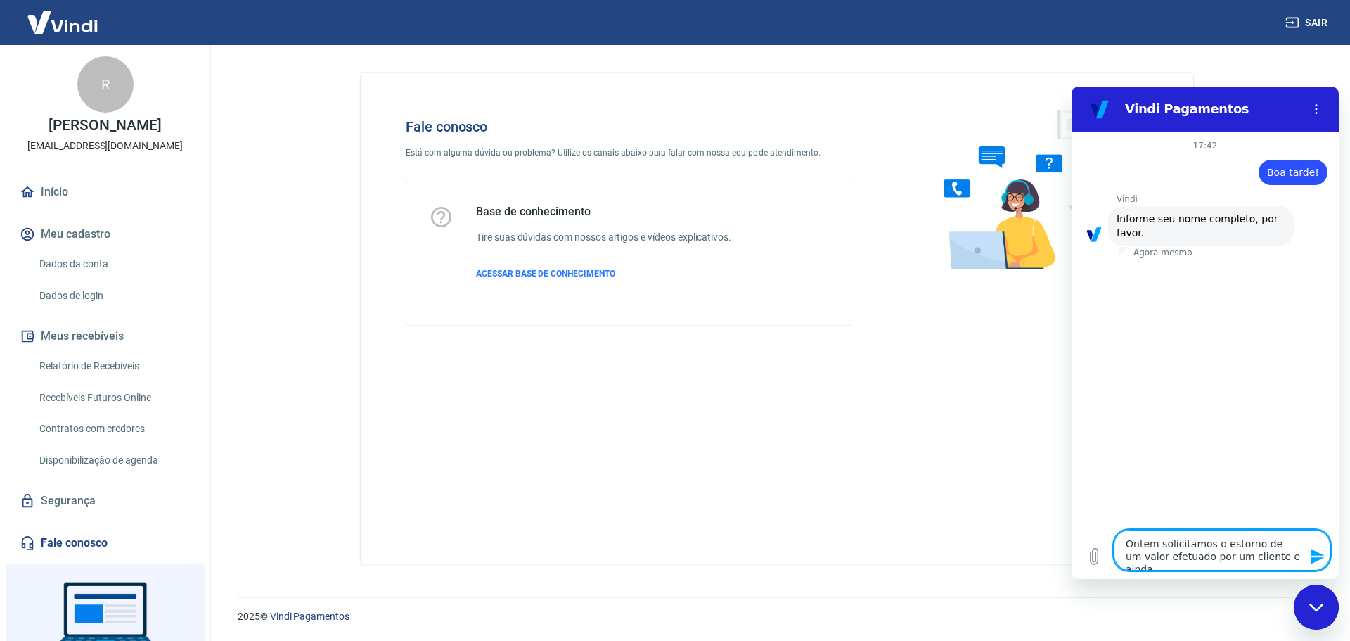
type textarea "Ontem solicitamos o estorno de um valor efetuado por um cliente e ainda e"
type textarea "x"
type textarea "Ontem solicitamos o estorno de um valor efetuado por um cliente e ainda es"
type textarea "x"
type textarea "Ontem solicitamos o estorno de um valor efetuado por um cliente e ainda est"
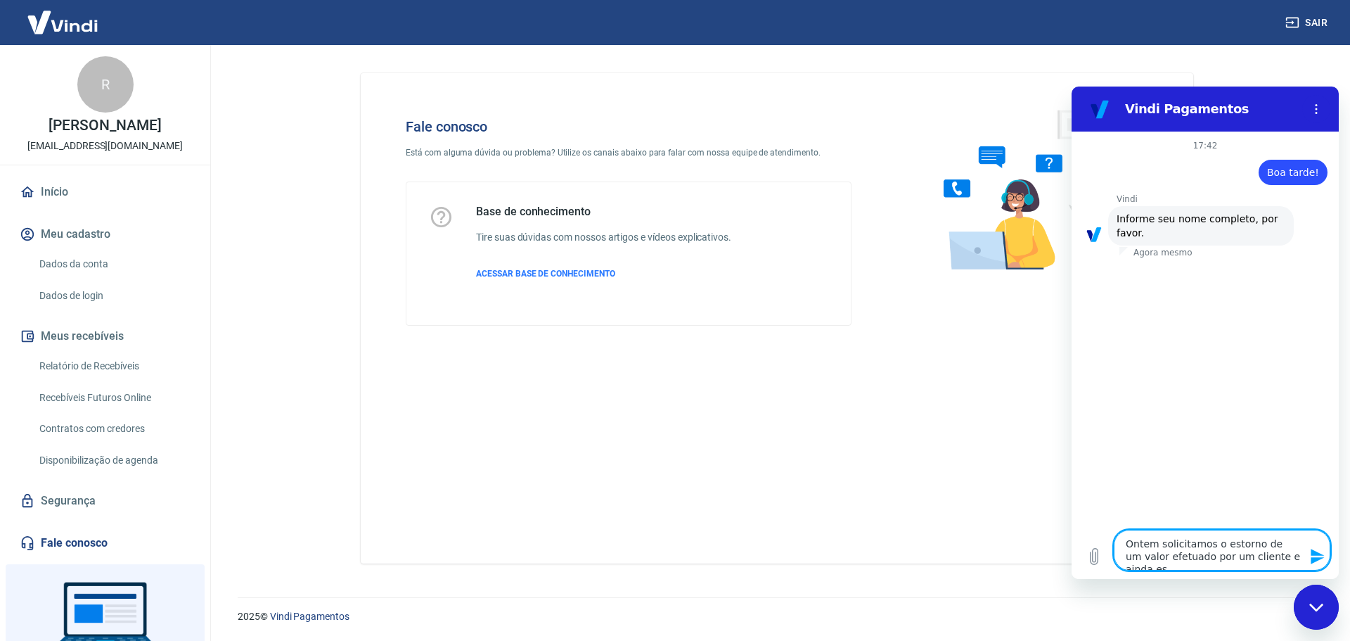
type textarea "x"
type textarea "Ontem solicitamos o estorno de um valor efetuado por um cliente e ainda está"
type textarea "x"
type textarea "Ontem solicitamos o estorno de um valor efetuado por um cliente e ainda está"
type textarea "x"
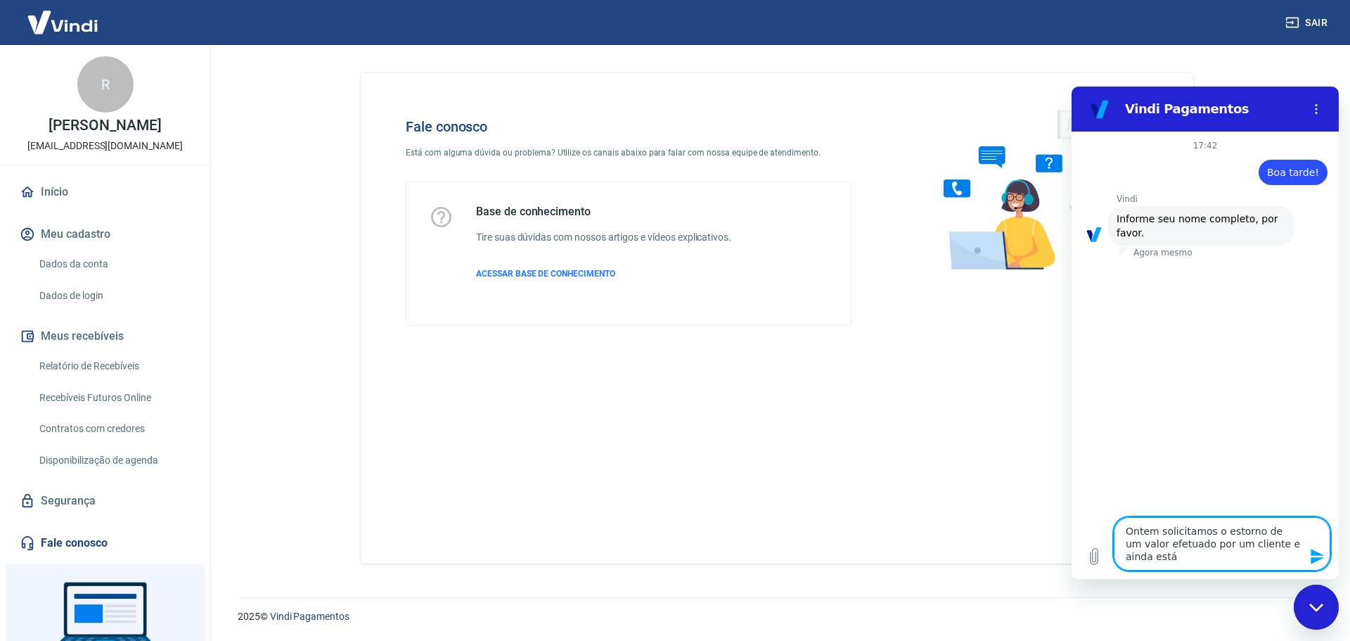
type textarea "Ontem solicitamos o estorno de um valor efetuado por um cliente e ainda está c"
type textarea "x"
type textarea "Ontem solicitamos o estorno de um valor efetuado por um cliente e ainda está co"
type textarea "x"
type textarea "Ontem solicitamos o estorno de um valor efetuado por um cliente e ainda está con"
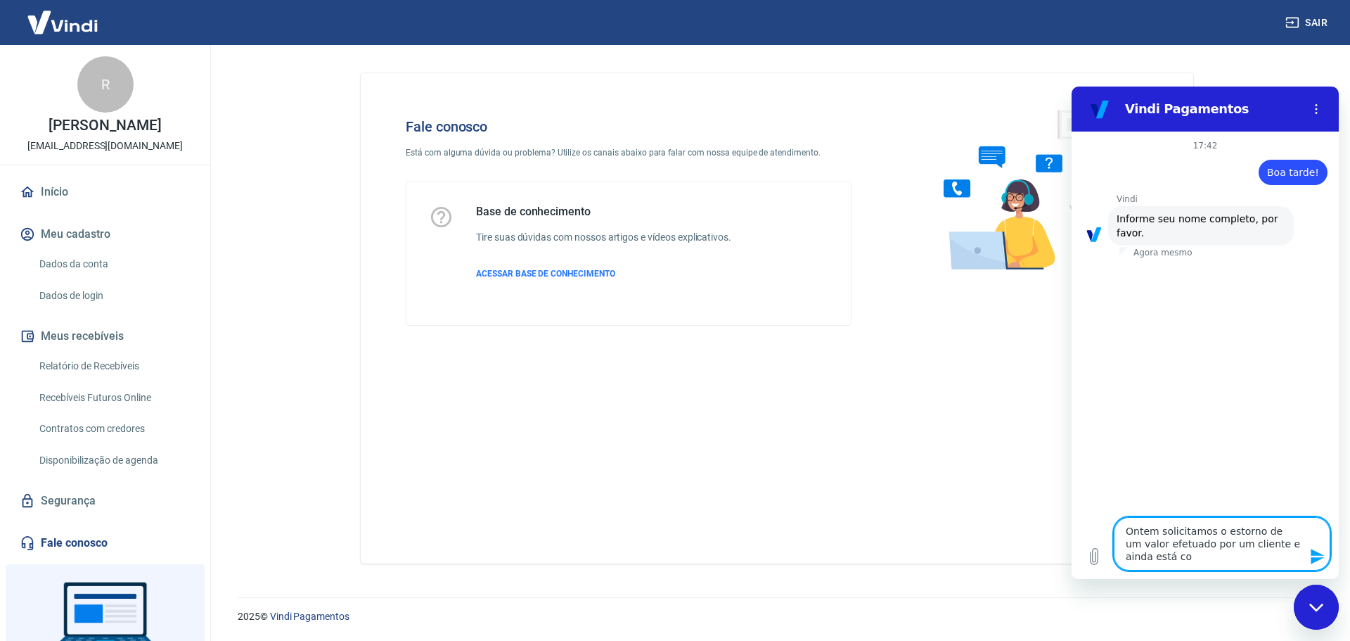
type textarea "x"
type textarea "Ontem solicitamos o estorno de um valor efetuado por um cliente e ainda está co…"
type textarea "x"
type textarea "Ontem solicitamos o estorno de um valor efetuado por um cliente e ainda está co…"
type textarea "x"
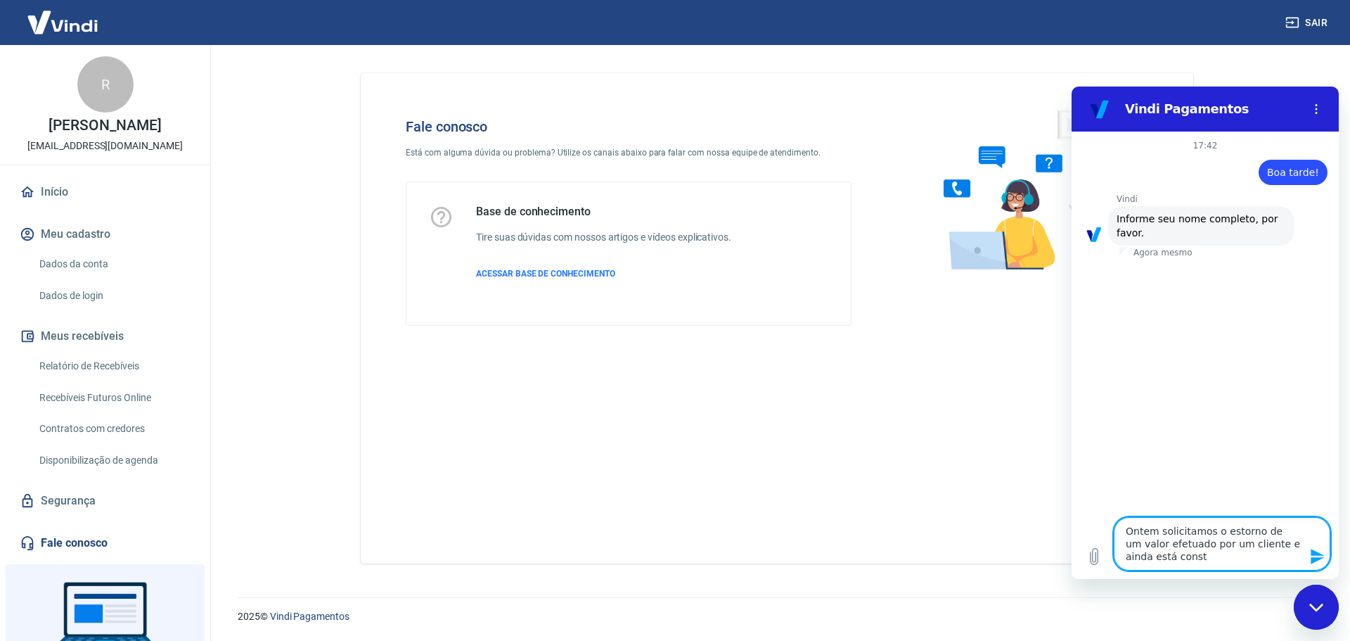
type textarea "Ontem solicitamos o estorno de um valor efetuado por um cliente e ainda está co…"
type textarea "x"
type textarea "Ontem solicitamos o estorno de um valor efetuado por um cliente e ainda está co…"
type textarea "x"
type textarea "Ontem solicitamos o estorno de um valor efetuado por um cliente e ainda está co…"
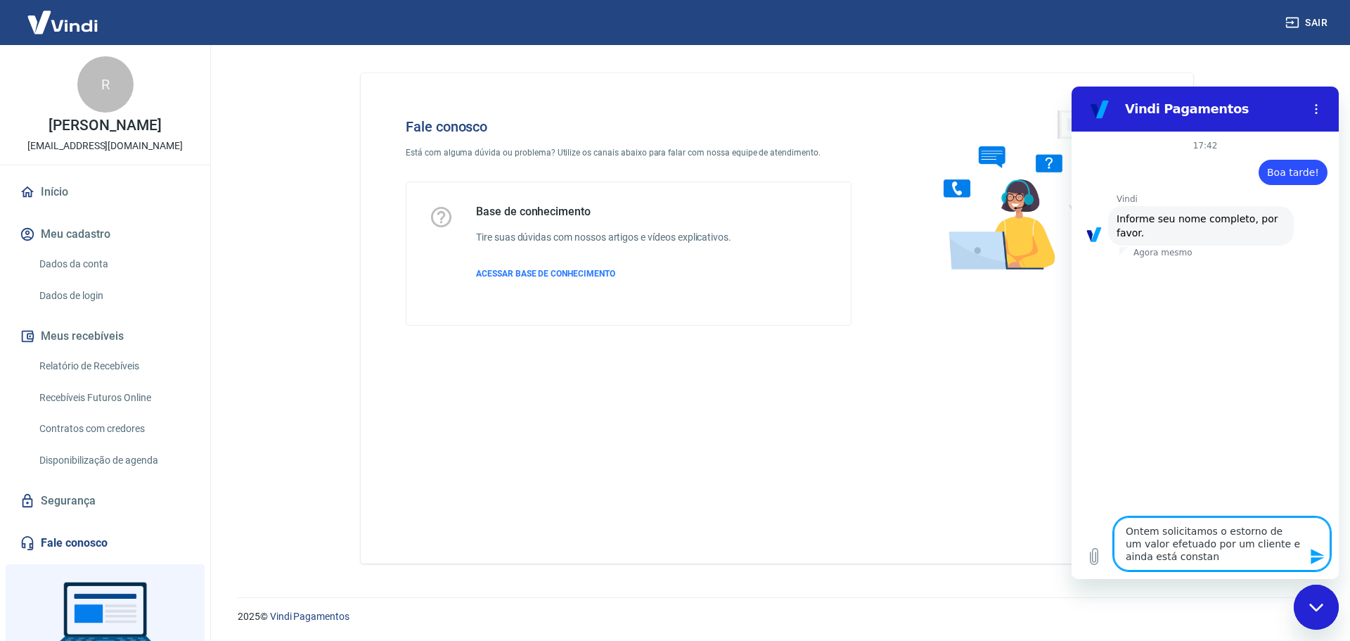
type textarea "x"
type textarea "Ontem solicitamos o estorno de um valor efetuado por um cliente e ainda está co…"
type textarea "x"
type textarea "Ontem solicitamos o estorno de um valor efetuado por um cliente e ainda está co…"
type textarea "x"
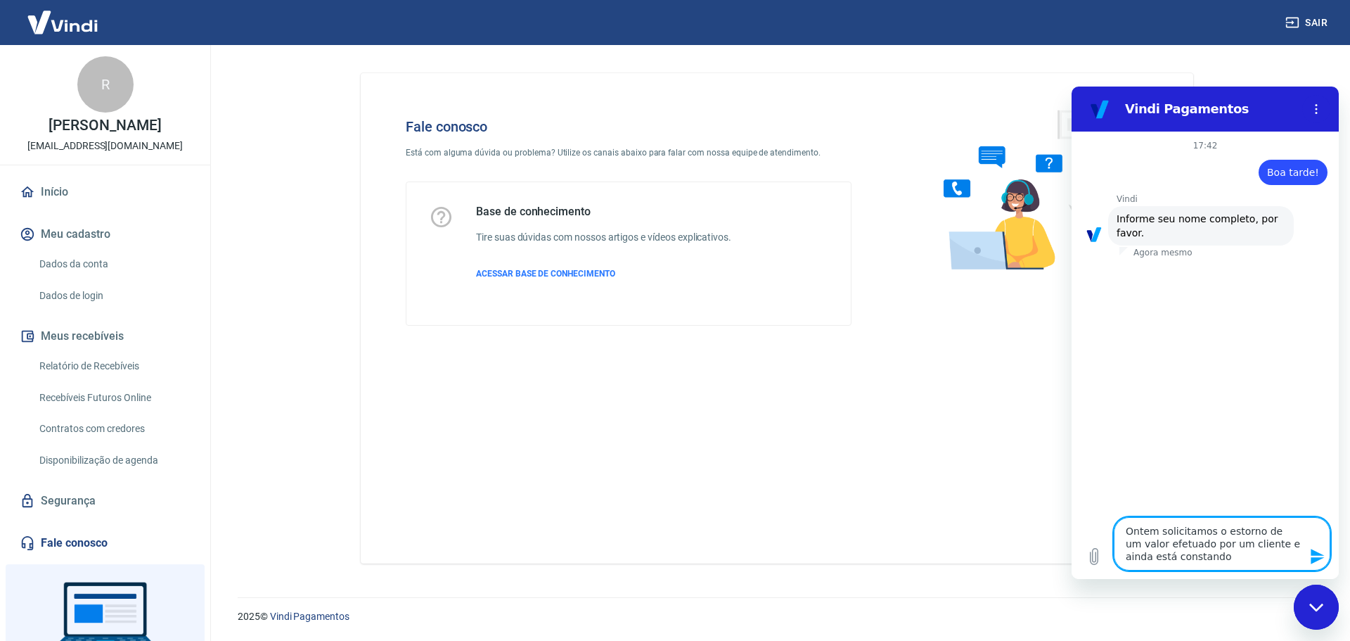
type textarea "Ontem solicitamos o estorno de um valor efetuado por um cliente e ainda está co…"
type textarea "x"
type textarea "Ontem solicitamos o estorno de um valor efetuado por um cliente e ainda está co…"
type textarea "x"
click at [1150, 548] on textarea "Ontem solicitamos o estorno de um valor efetuado por um cliente e ainda está co…" at bounding box center [1222, 543] width 217 height 53
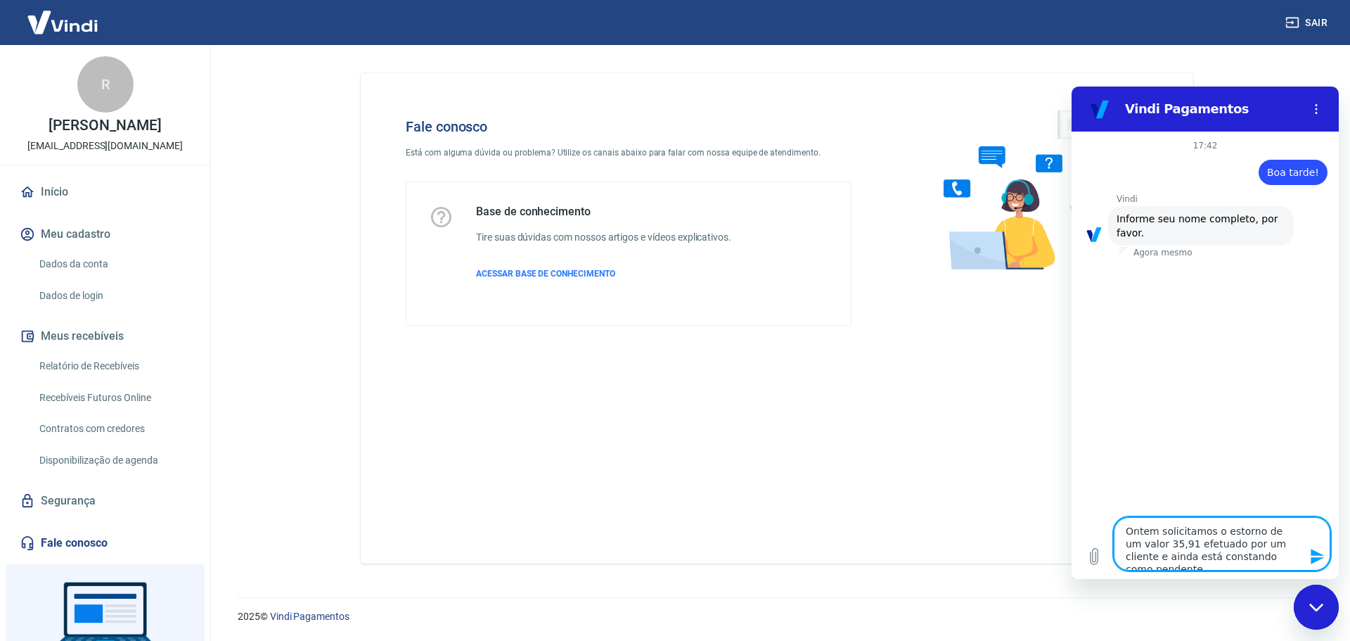
click at [1293, 558] on textarea "Ontem solicitamos o estorno de um valor 35,91 efetuado por um cliente e ainda e…" at bounding box center [1222, 543] width 217 height 53
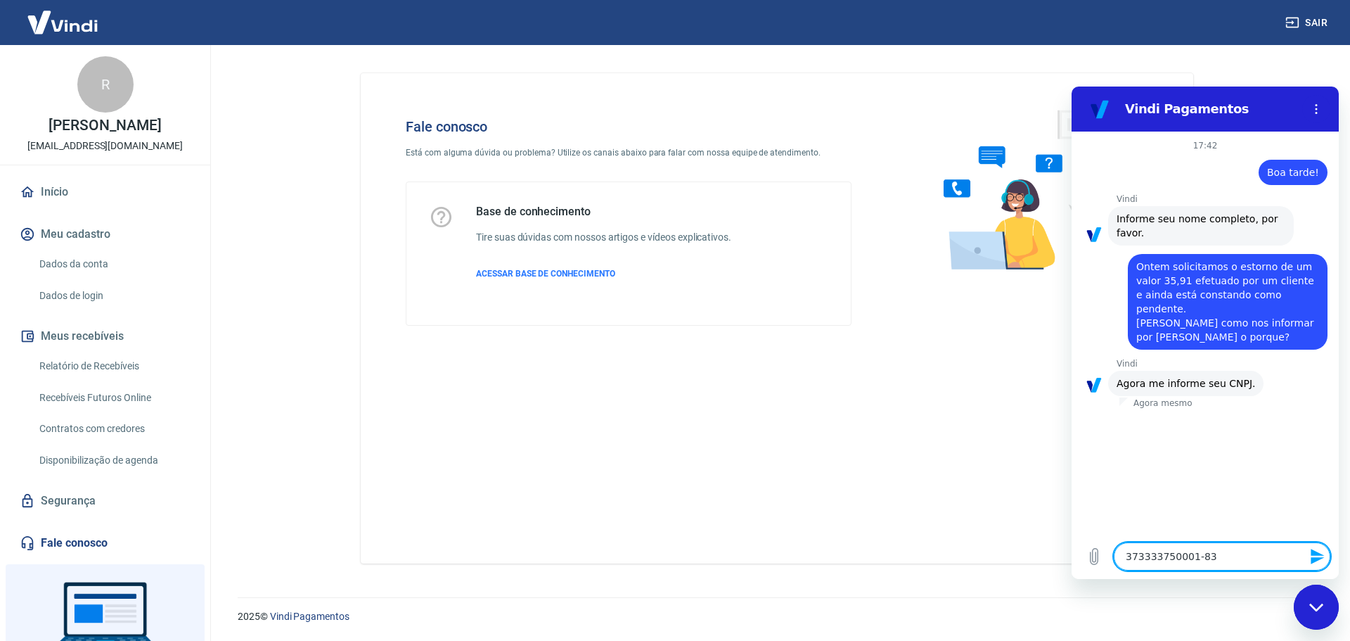
click at [1137, 557] on textarea "373333750001-83" at bounding box center [1222, 556] width 217 height 28
click at [1151, 556] on textarea "37.3333750001-83" at bounding box center [1222, 556] width 217 height 28
click at [1155, 555] on textarea "37.3333750001-83" at bounding box center [1222, 556] width 217 height 28
click at [1172, 558] on textarea "37.333.3750001-83" at bounding box center [1222, 556] width 217 height 28
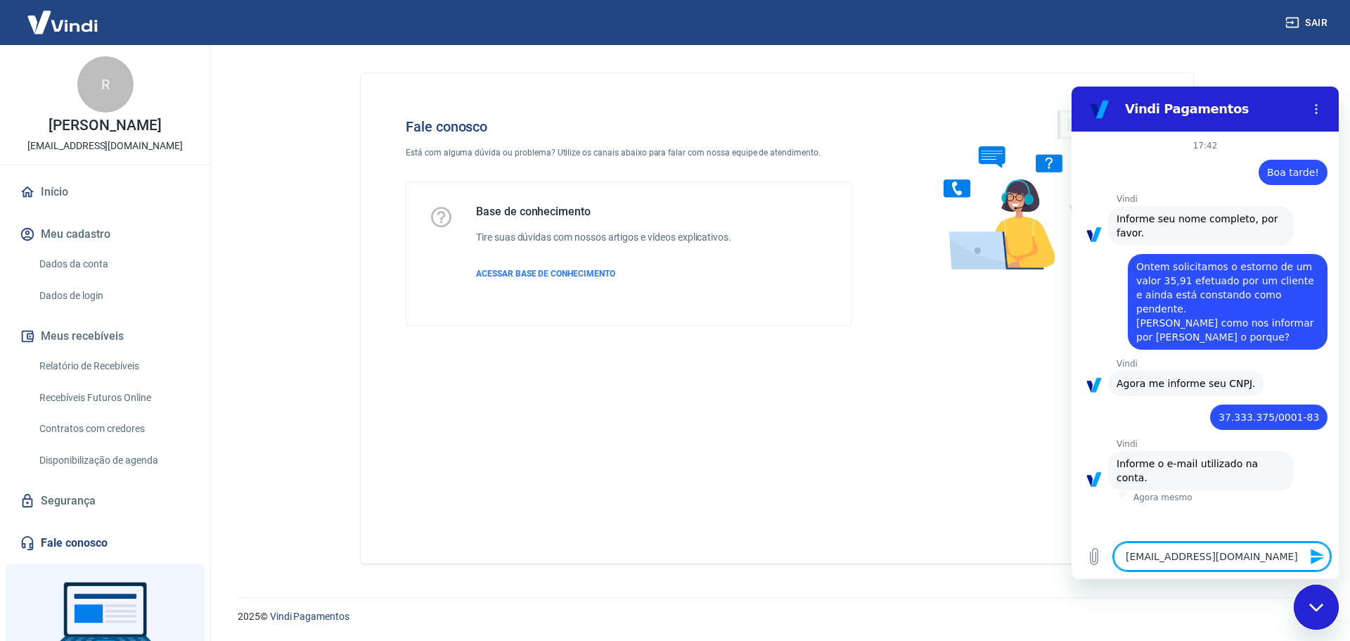
click at [1179, 558] on textarea "atendimenmto@temnatrena.com.br" at bounding box center [1222, 556] width 217 height 28
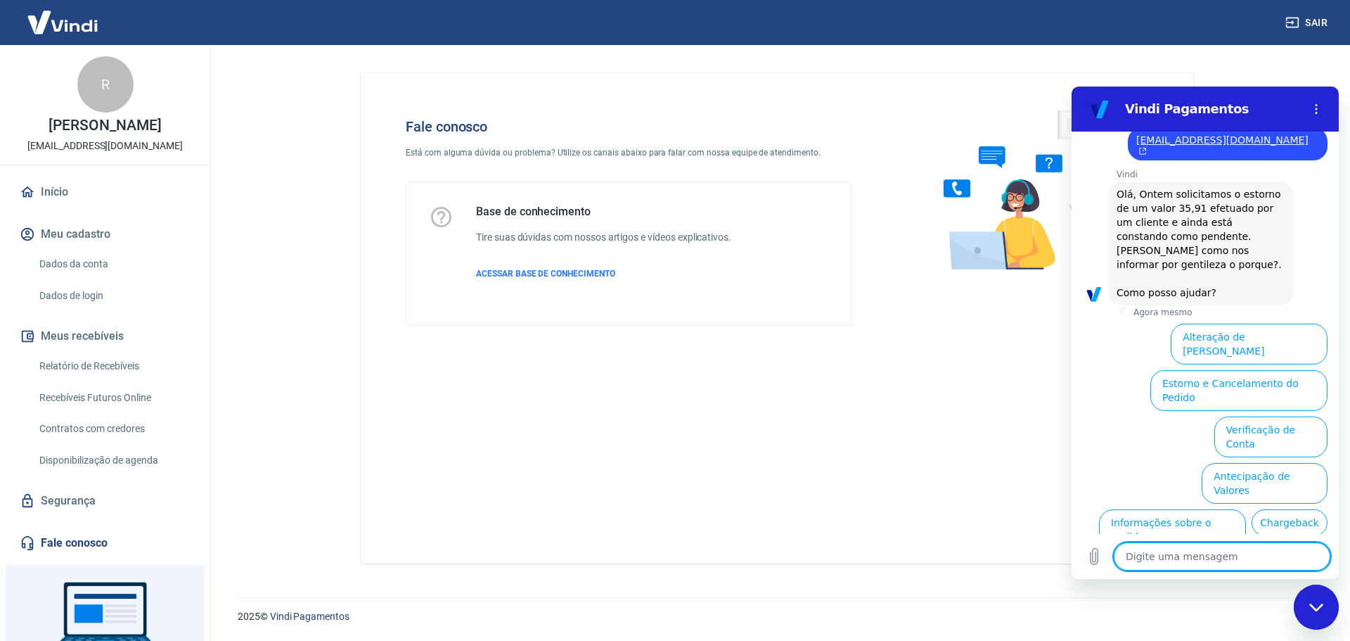
scroll to position [414, 0]
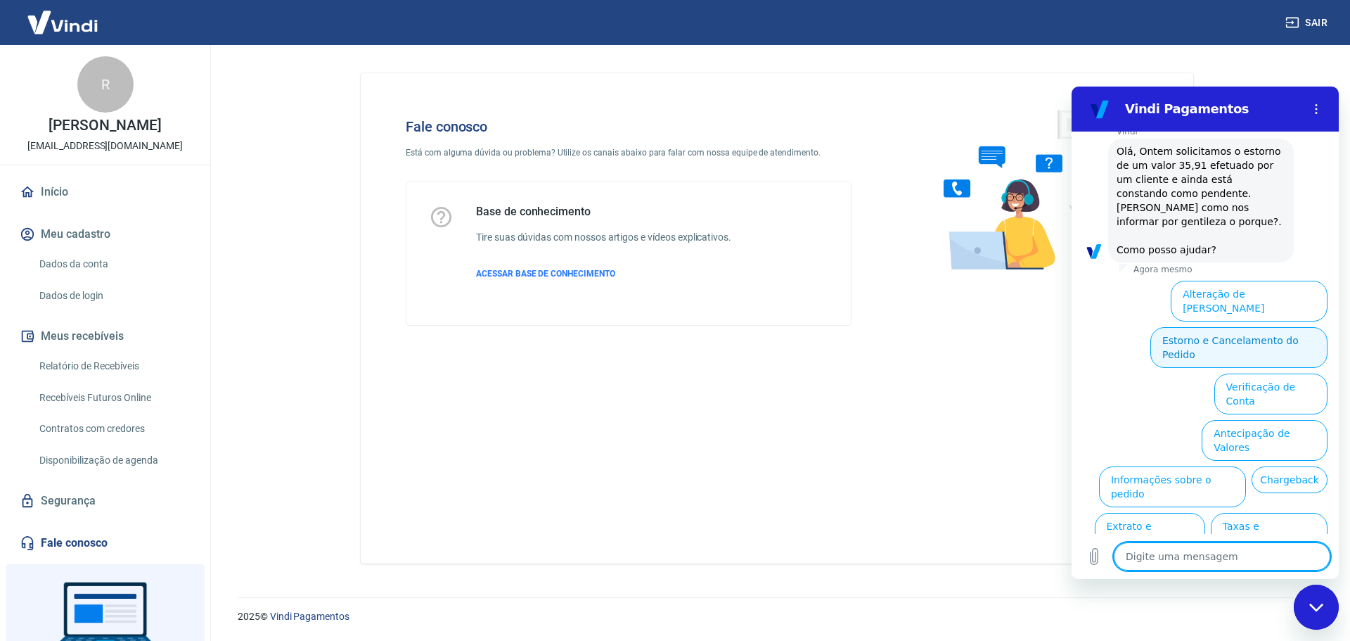
click at [1208, 327] on button "Estorno e Cancelamento do Pedido" at bounding box center [1239, 347] width 177 height 41
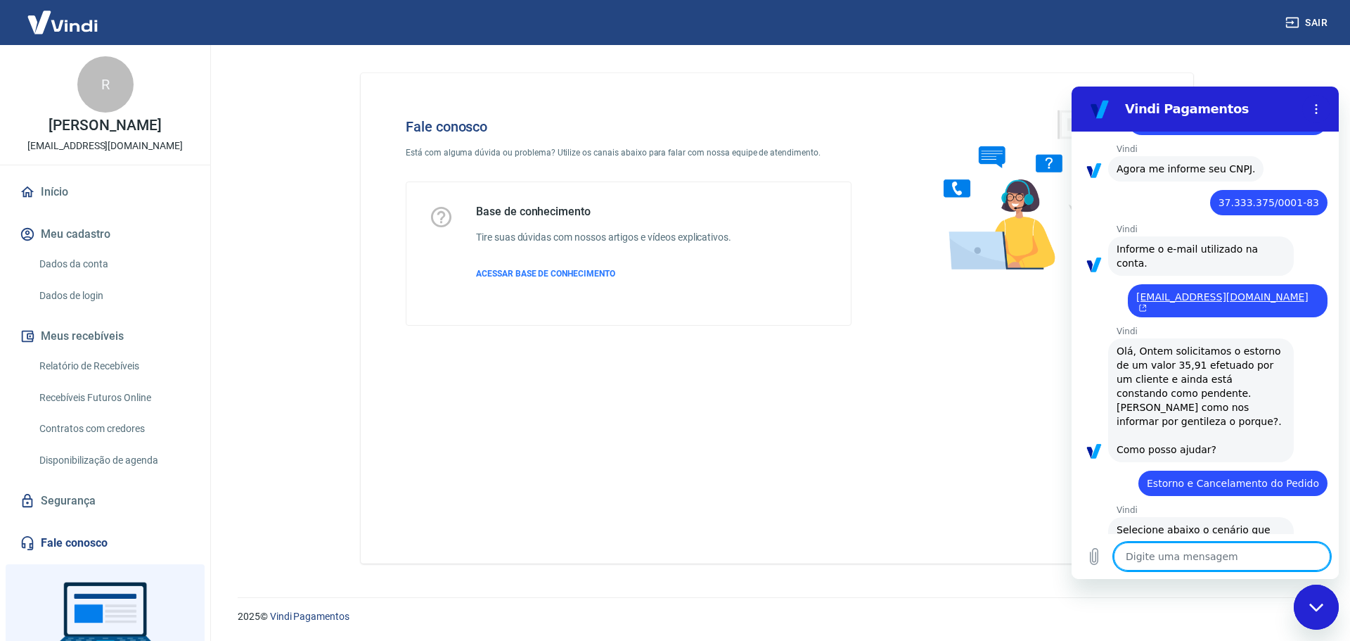
scroll to position [468, 0]
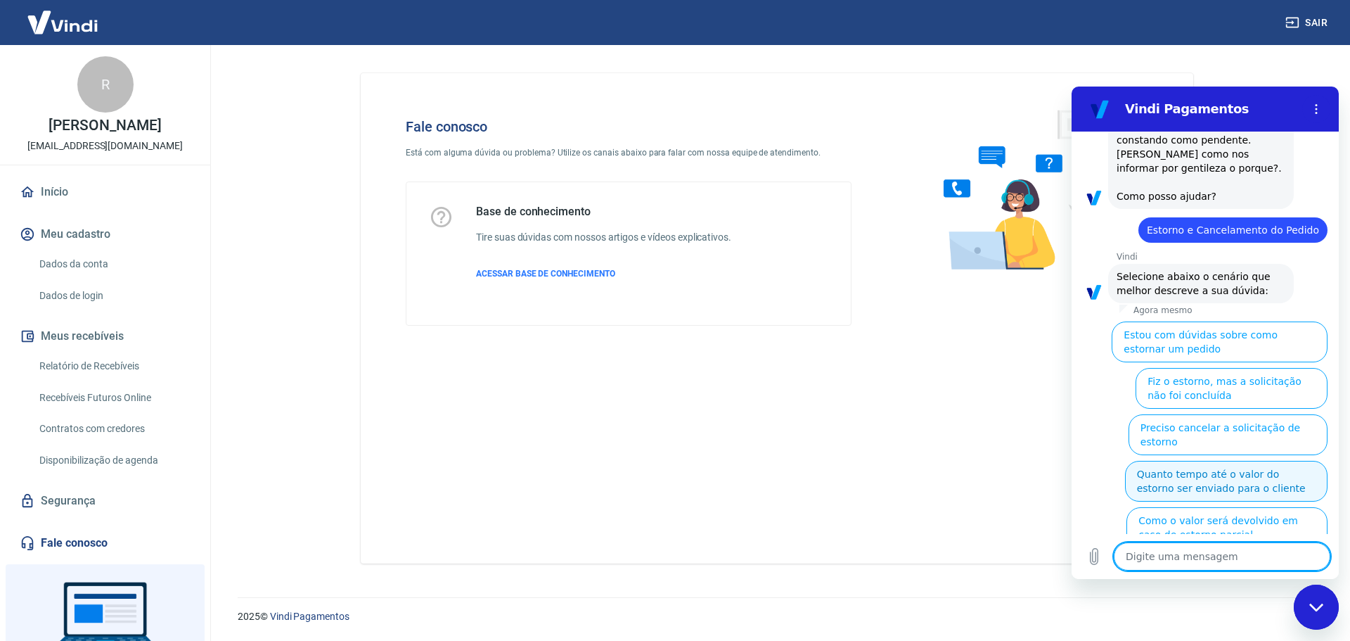
click at [1241, 461] on button "Quanto tempo até o valor do estorno ser enviado para o cliente" at bounding box center [1226, 481] width 203 height 41
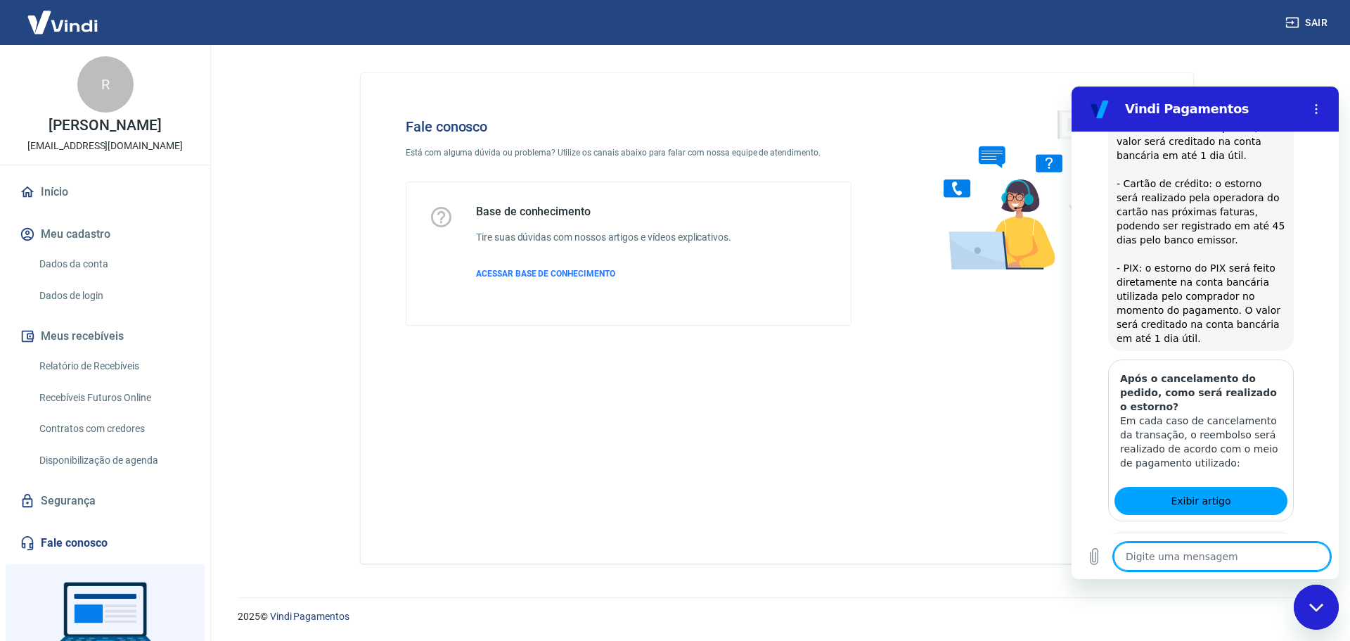
scroll to position [859, 0]
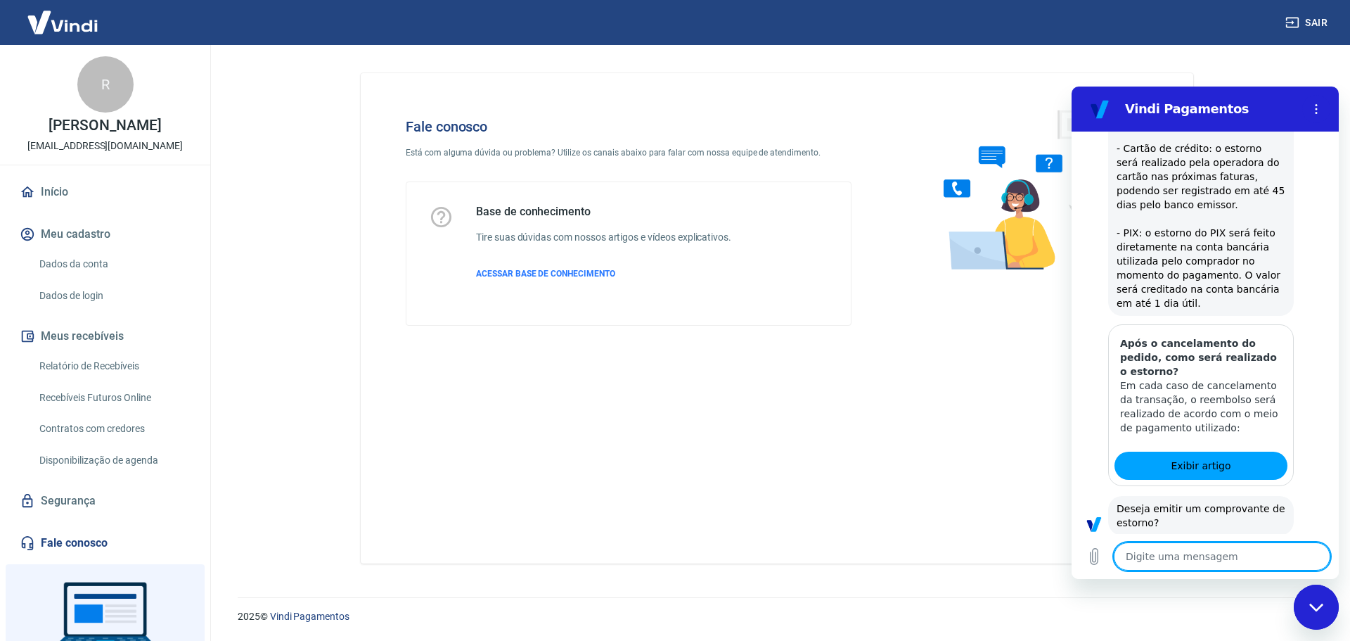
click at [1246, 553] on button "Sim" at bounding box center [1258, 566] width 41 height 27
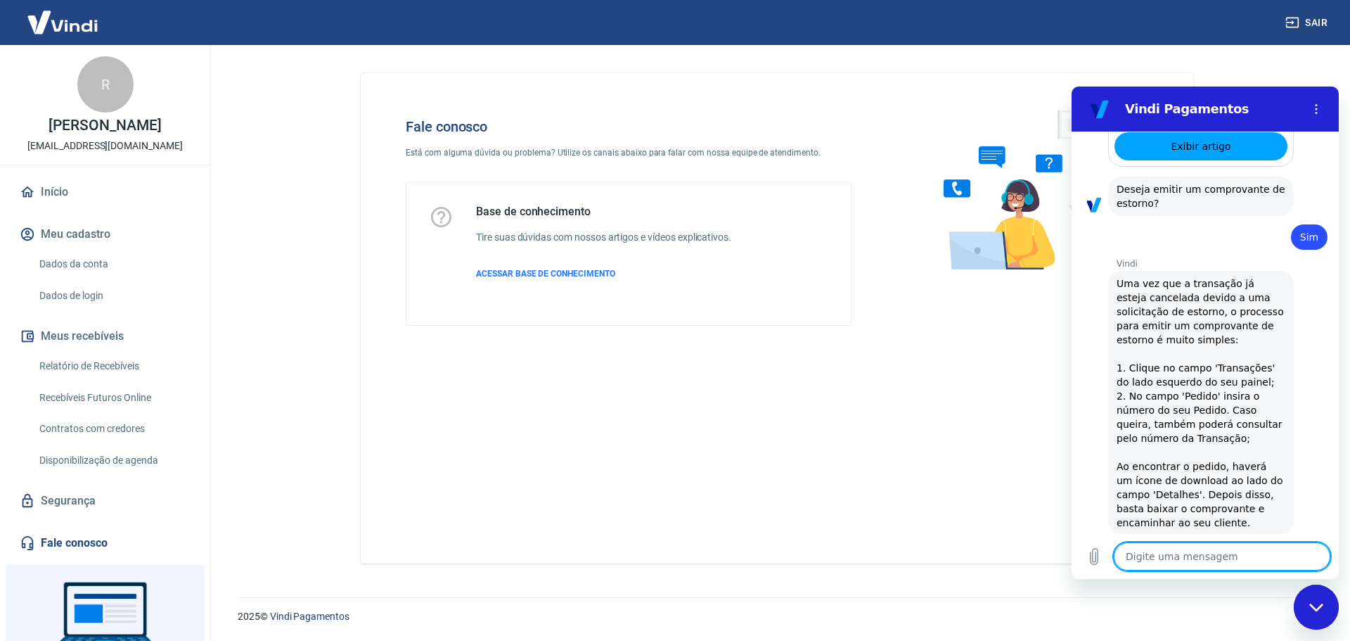
scroll to position [1102, 0]
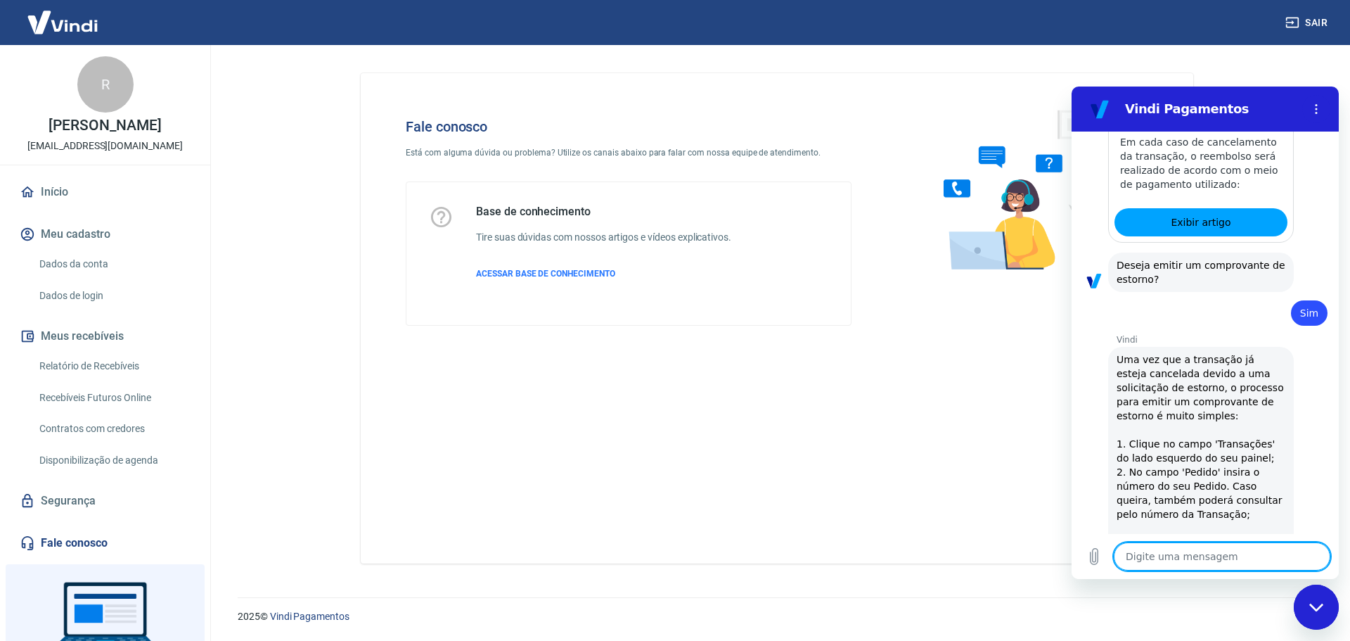
click at [1158, 558] on textarea at bounding box center [1222, 556] width 217 height 28
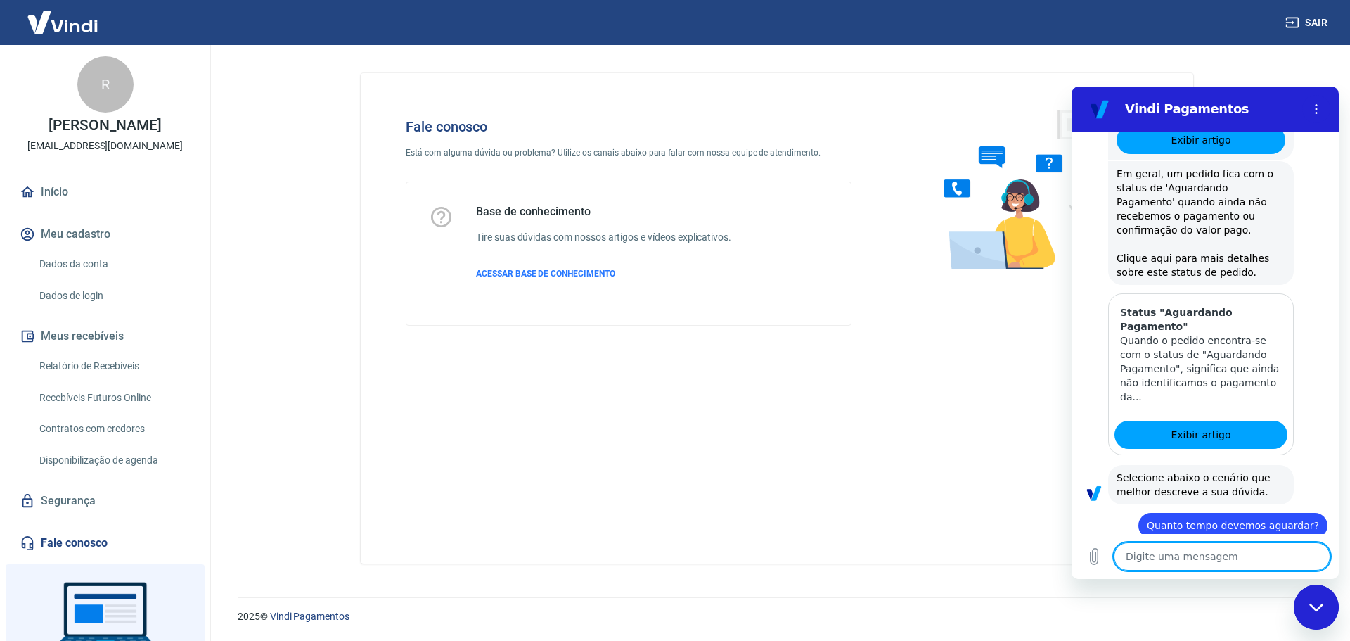
scroll to position [2213, 0]
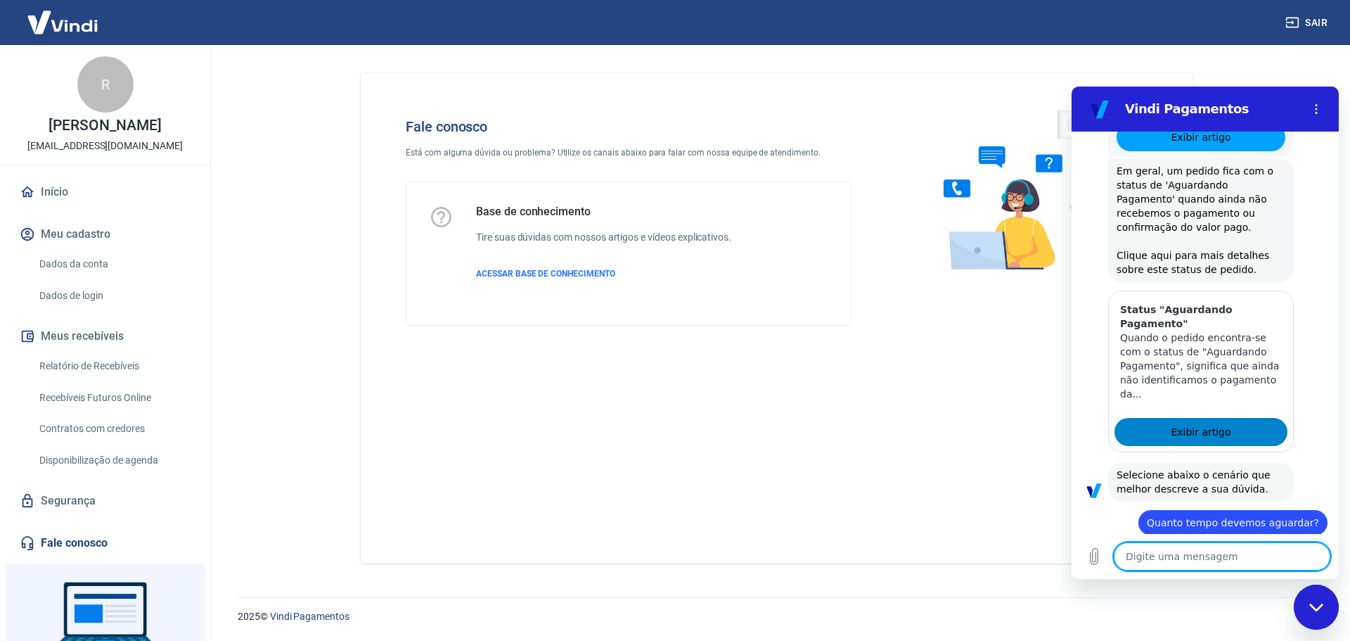
click at [1196, 423] on span "Exibir artigo" at bounding box center [1201, 431] width 60 height 17
click at [1223, 558] on textarea at bounding box center [1222, 556] width 217 height 28
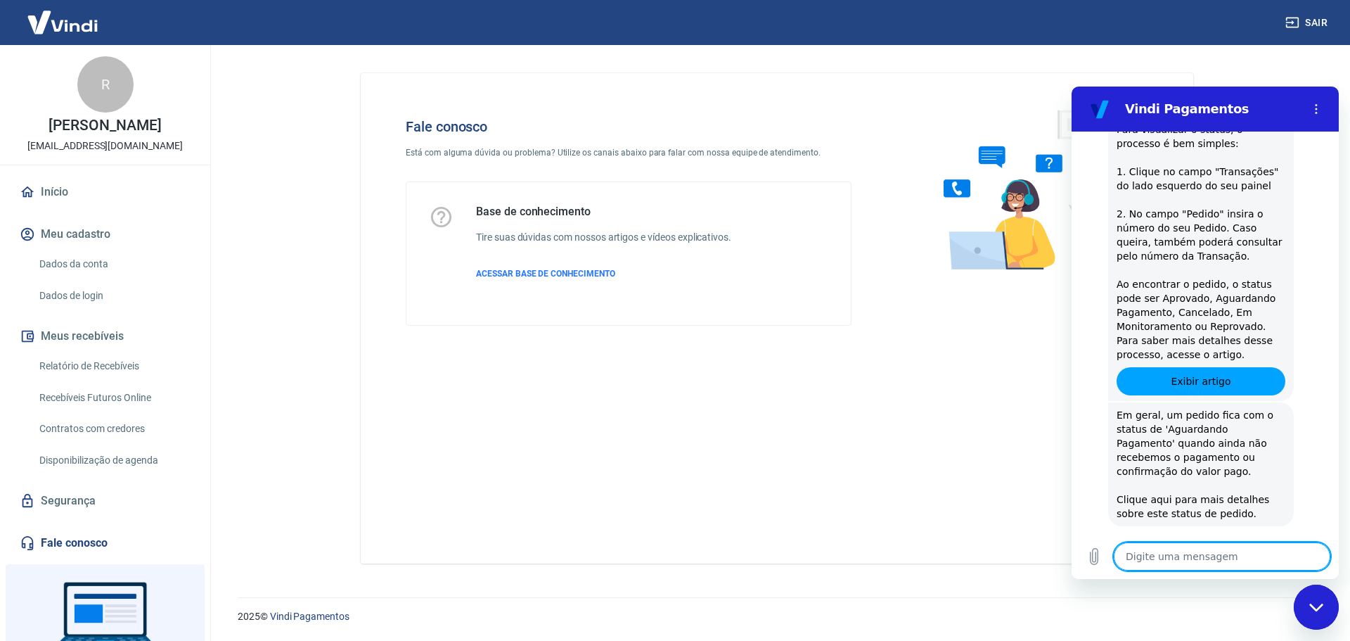
scroll to position [1970, 0]
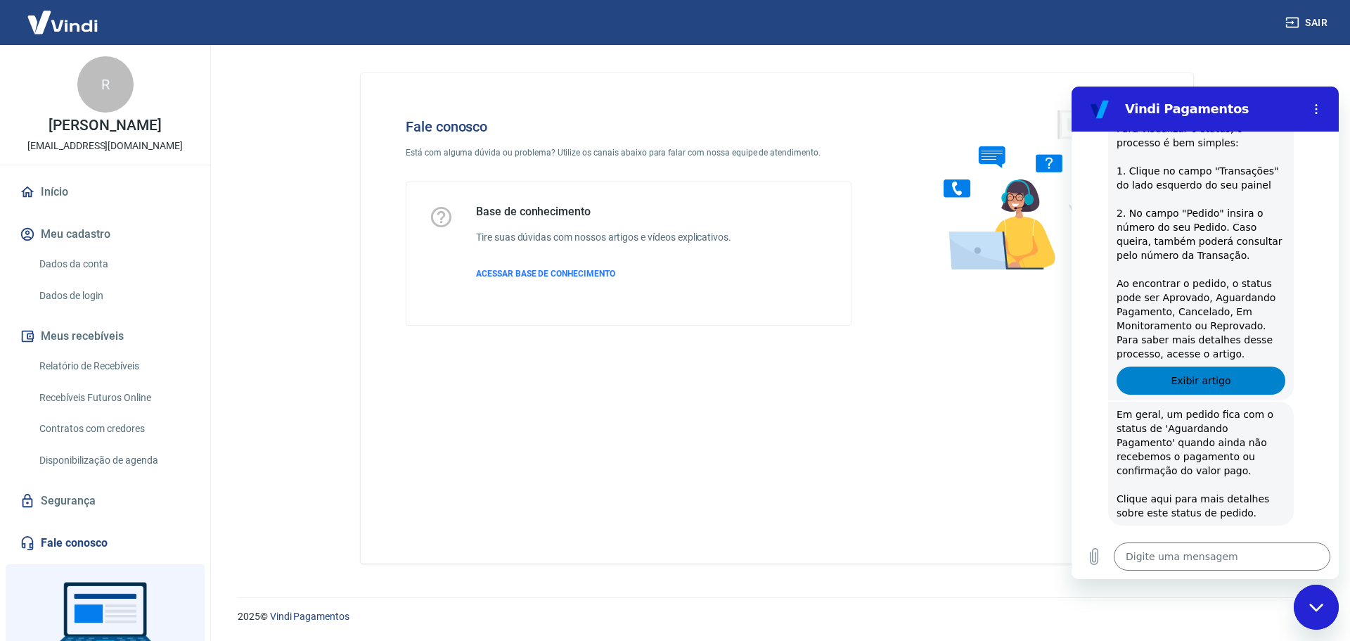
click at [1199, 372] on span "Exibir artigo" at bounding box center [1201, 380] width 60 height 17
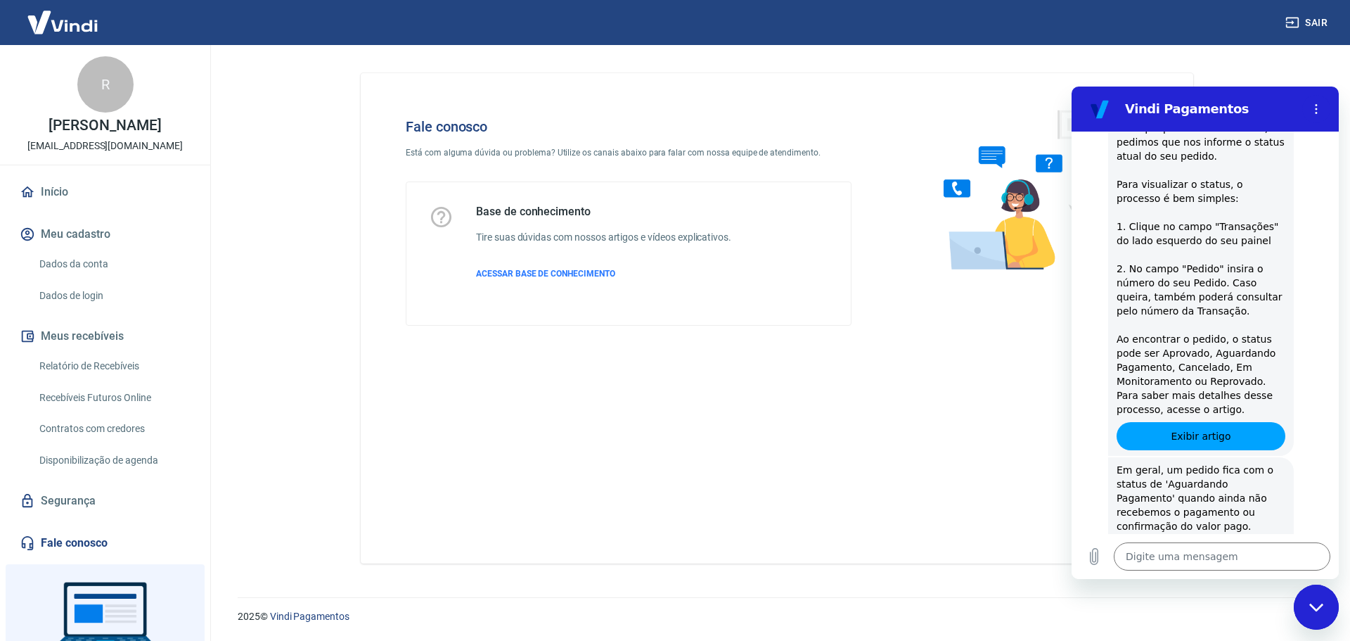
scroll to position [2040, 0]
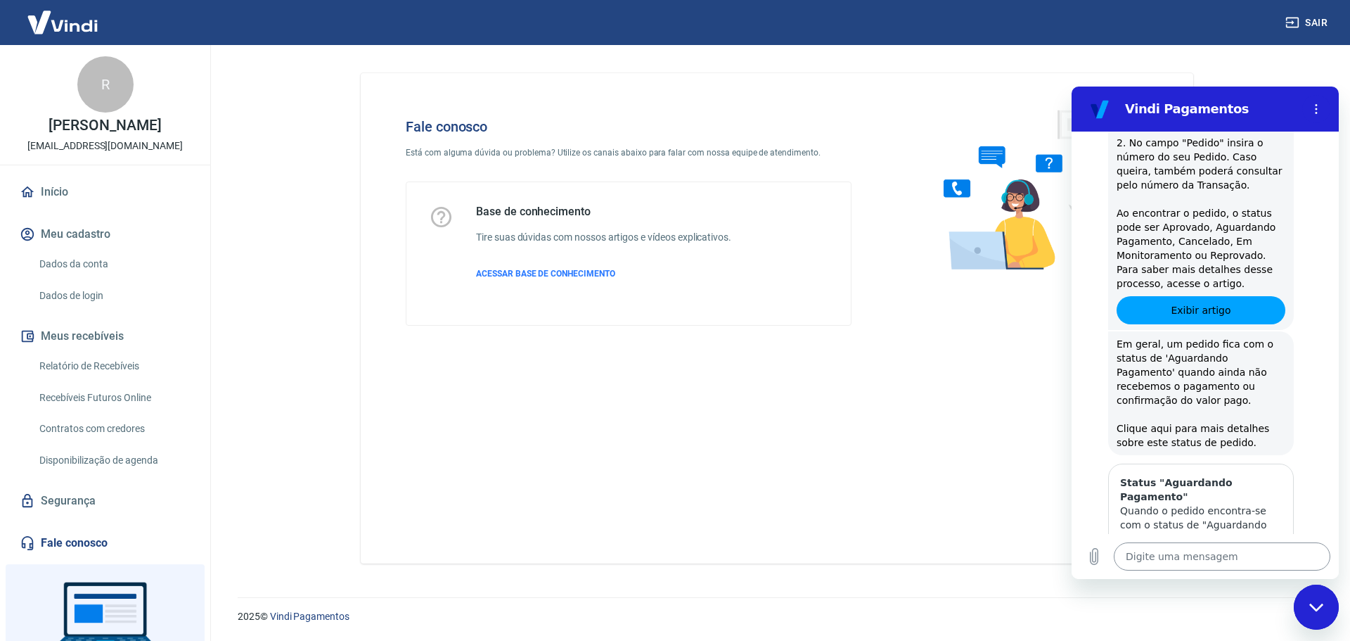
drag, startPoint x: 1181, startPoint y: 551, endPoint x: 1186, endPoint y: 542, distance: 10.4
click at [1182, 551] on textarea at bounding box center [1222, 556] width 217 height 28
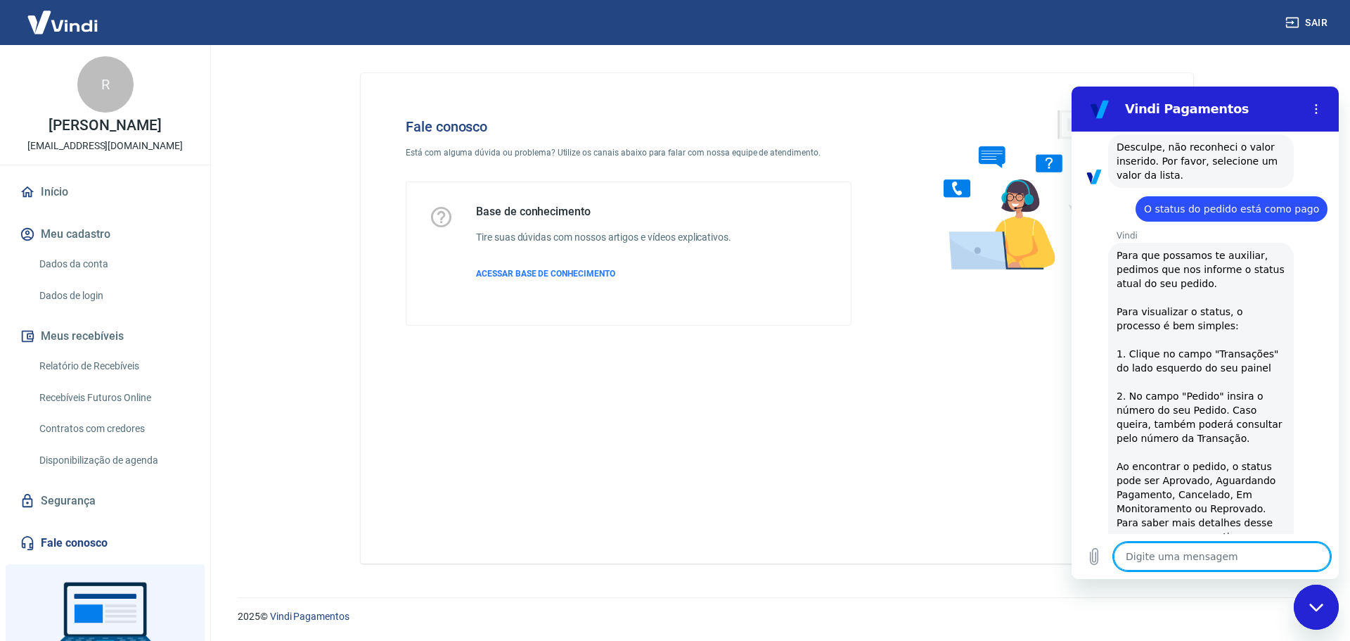
scroll to position [2855, 0]
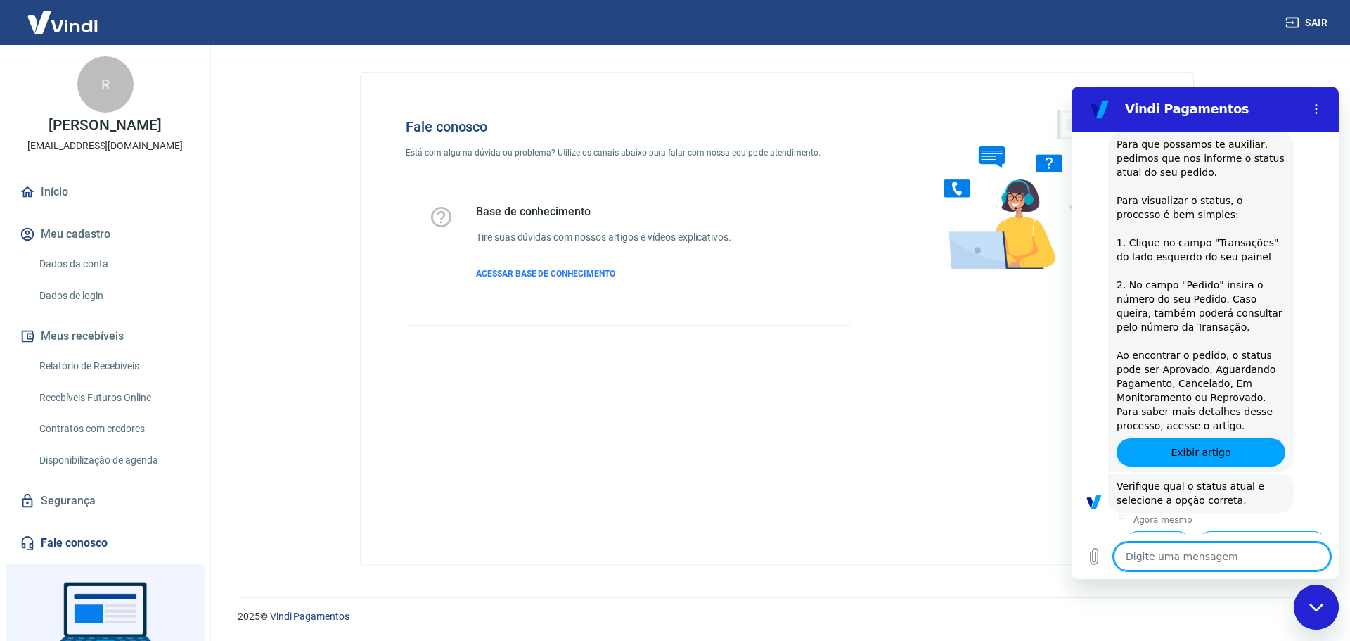
click at [1154, 531] on button "Aprovado" at bounding box center [1159, 544] width 68 height 27
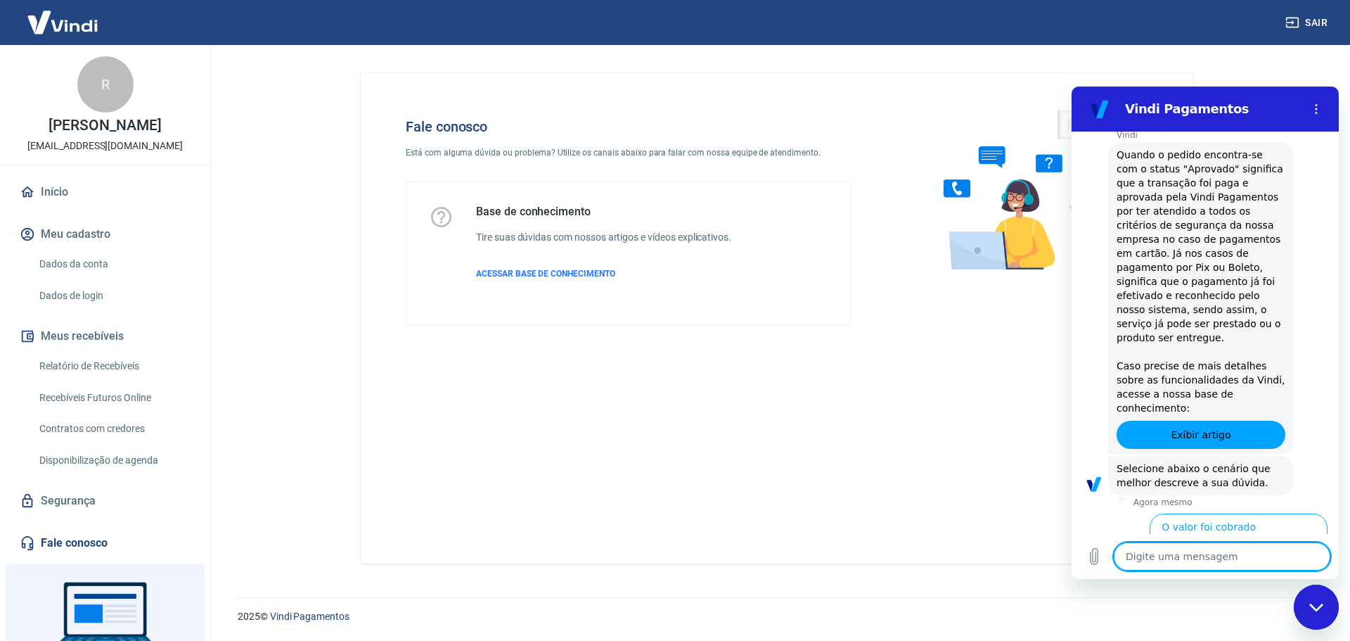
scroll to position [3281, 0]
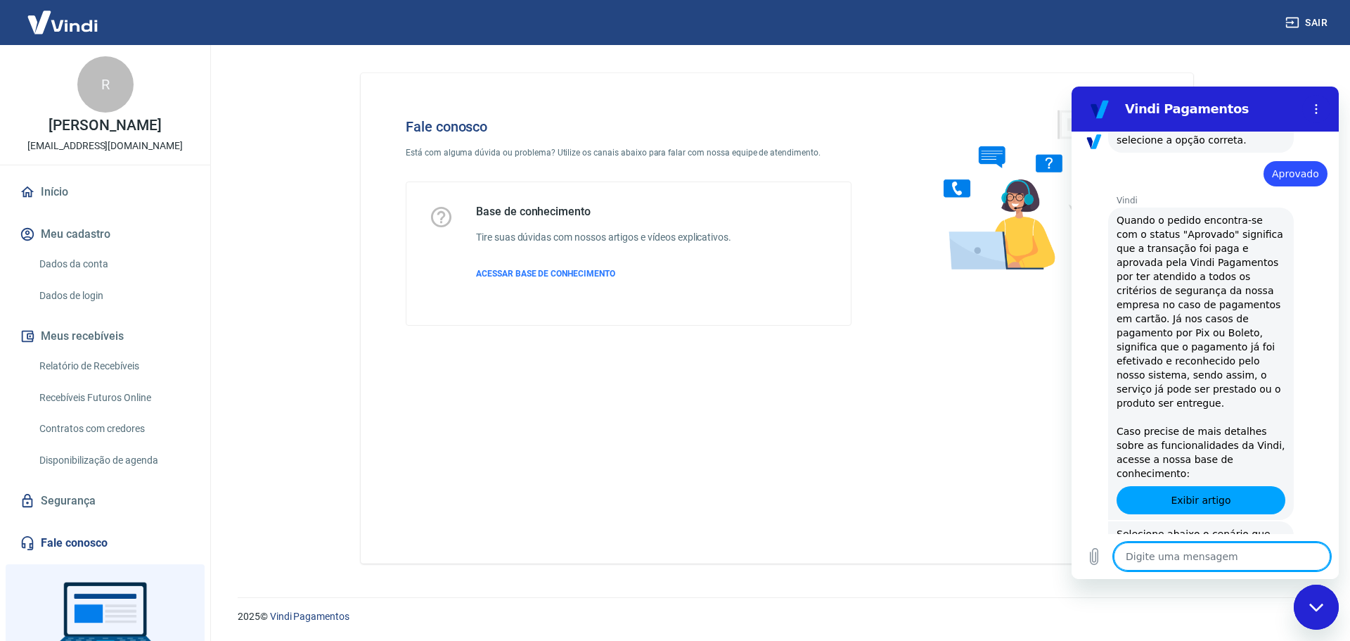
scroll to position [3282, 0]
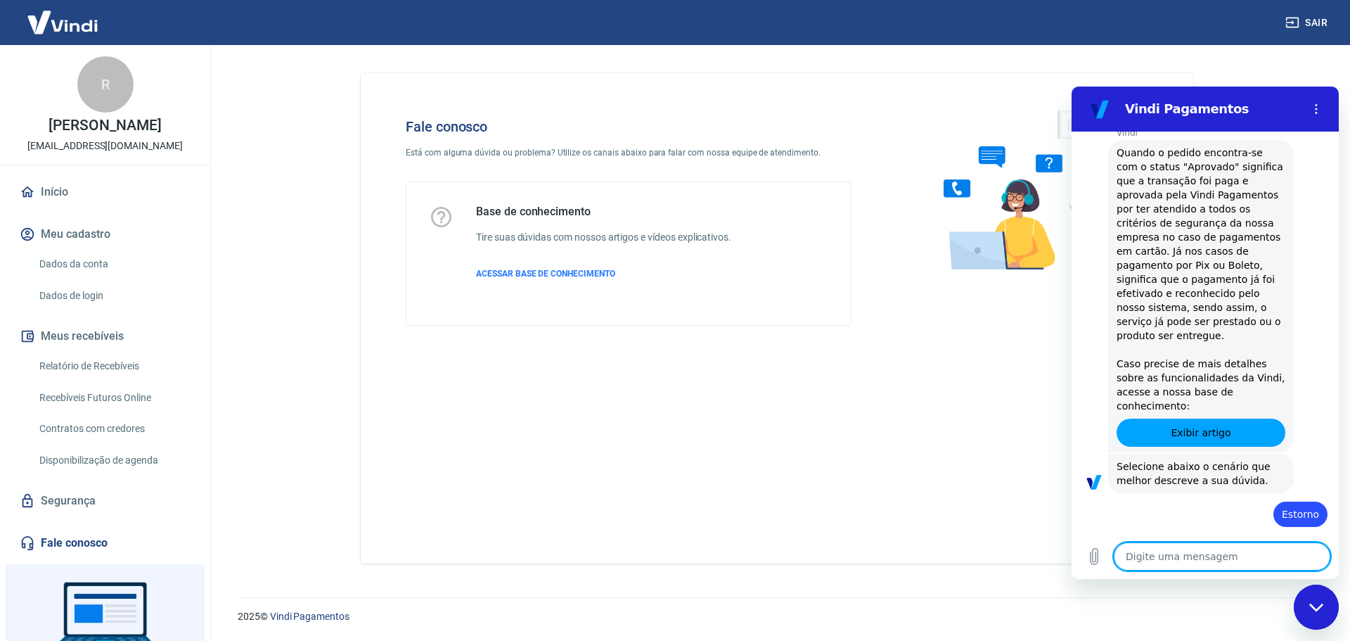
click at [1172, 591] on button "Fiz o estorno, mas não foi concluído" at bounding box center [1236, 611] width 181 height 41
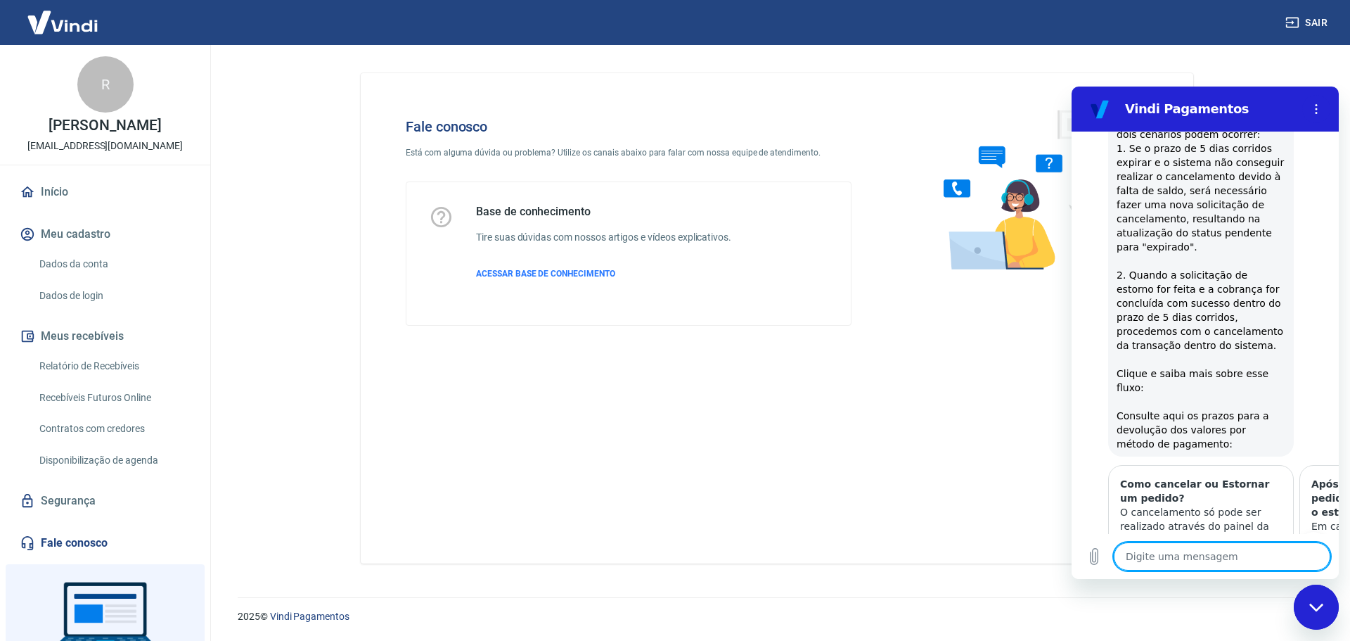
scroll to position [4000, 0]
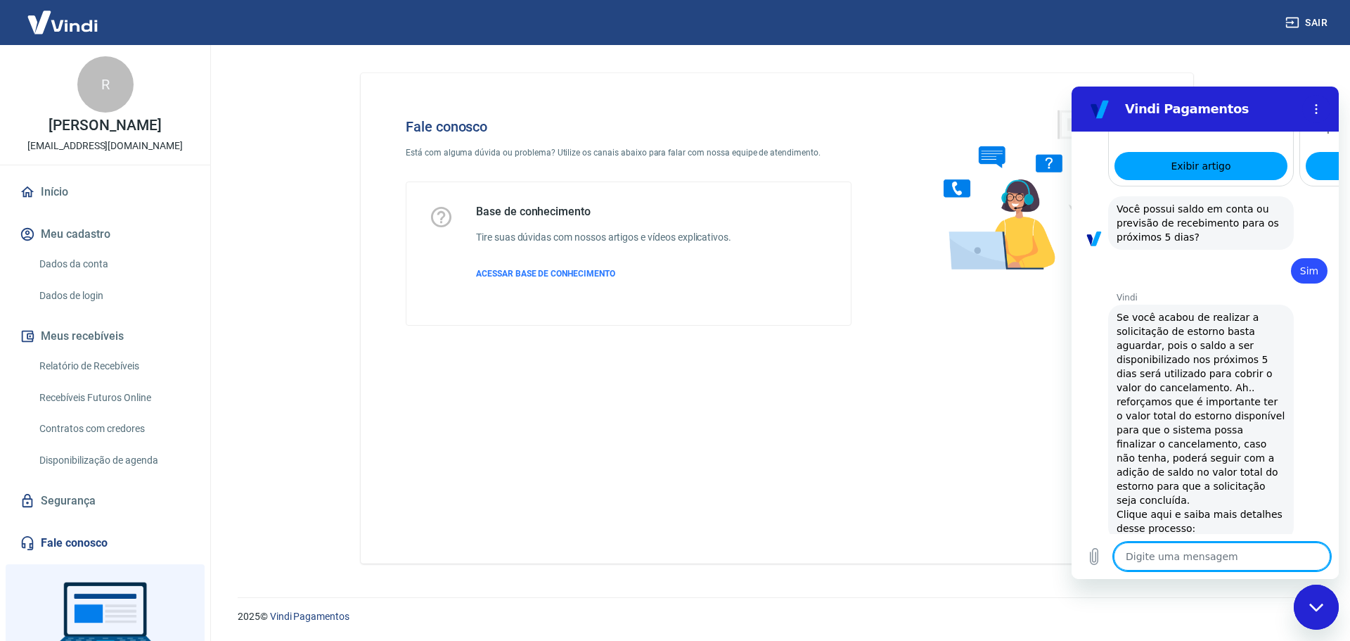
scroll to position [4468, 0]
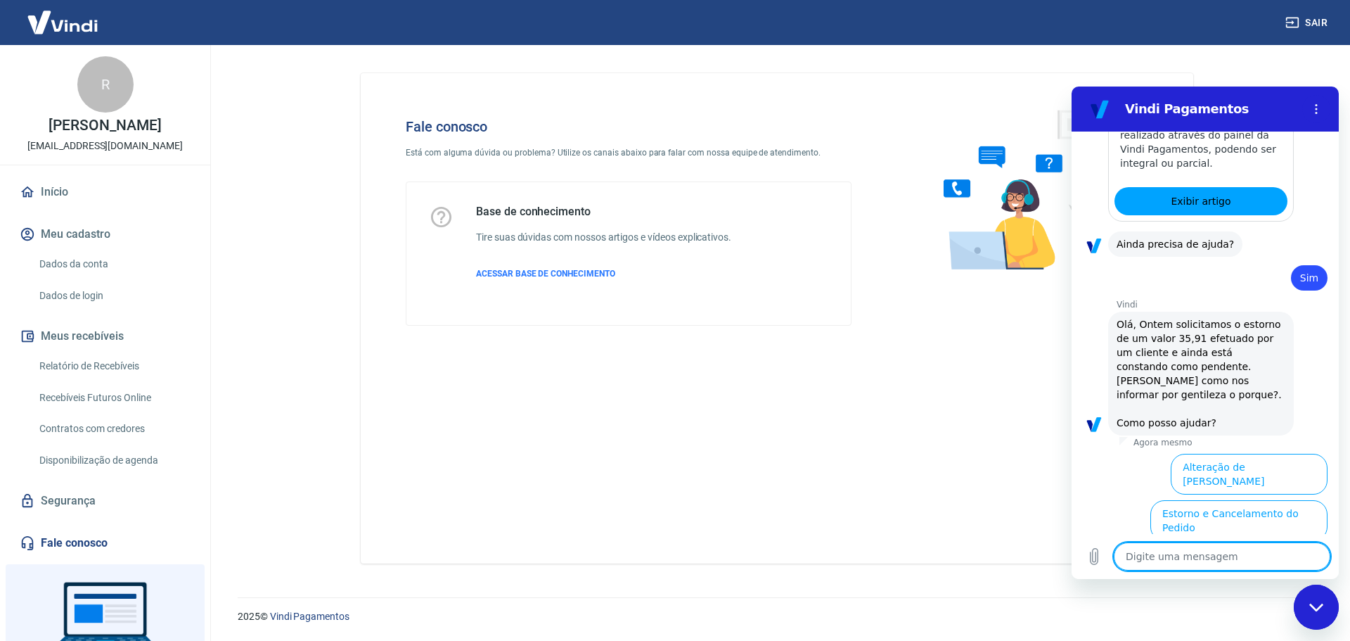
scroll to position [4905, 0]
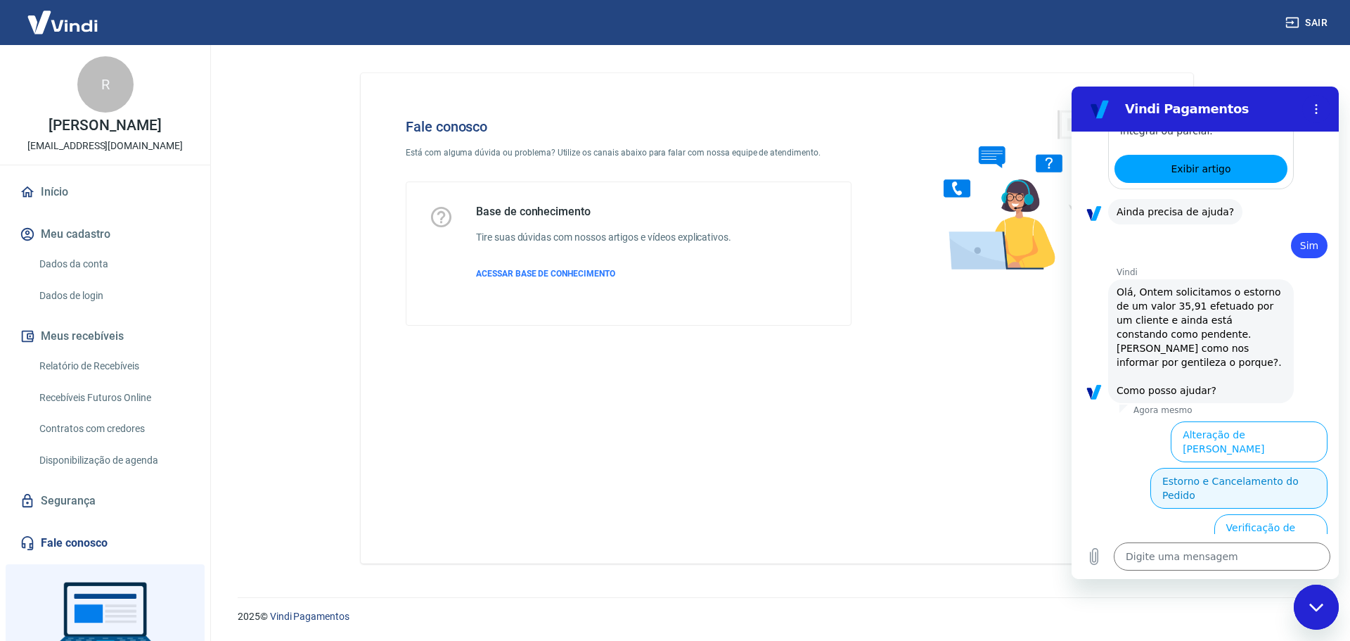
click at [1252, 468] on button "Estorno e Cancelamento do Pedido" at bounding box center [1239, 488] width 177 height 41
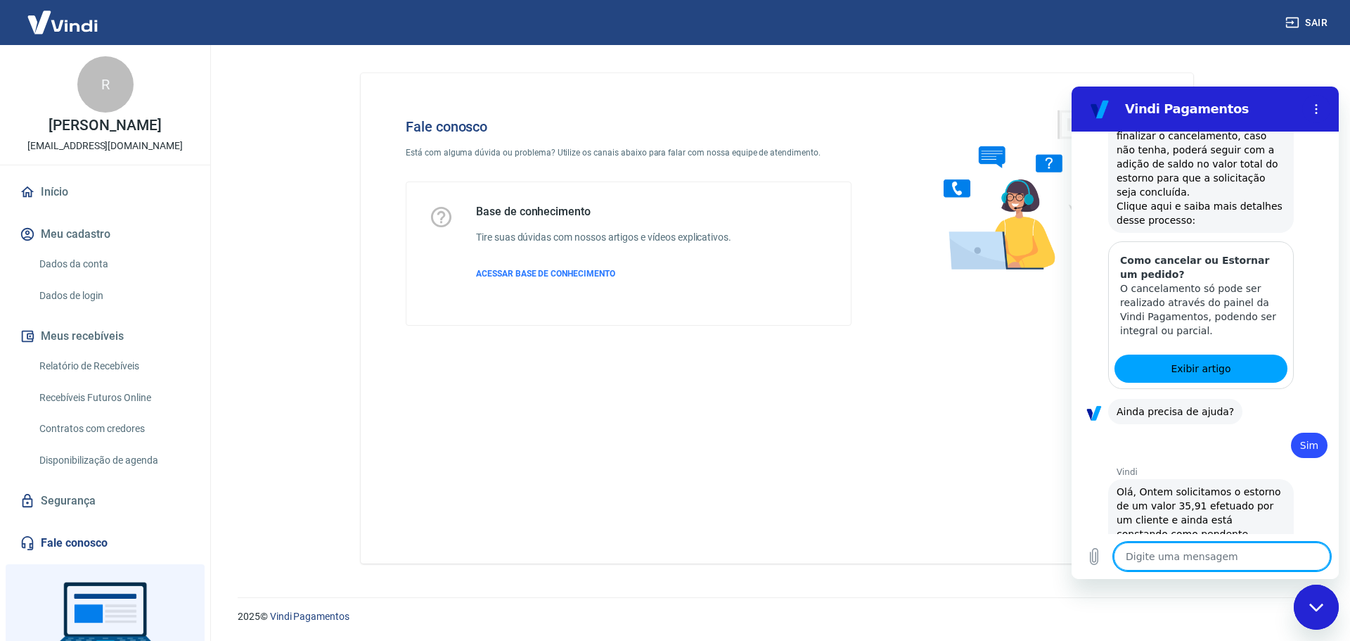
scroll to position [4959, 0]
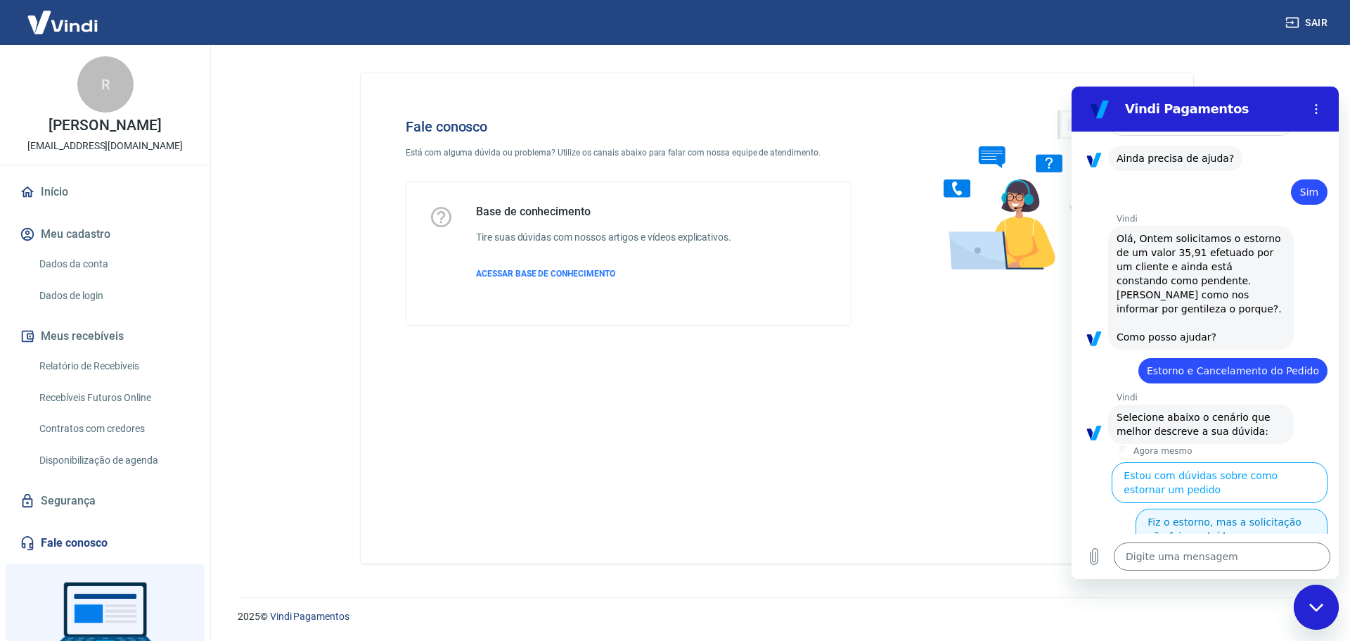
click at [1289, 508] on button "Fiz o estorno, mas a solicitação não foi concluída" at bounding box center [1232, 528] width 192 height 41
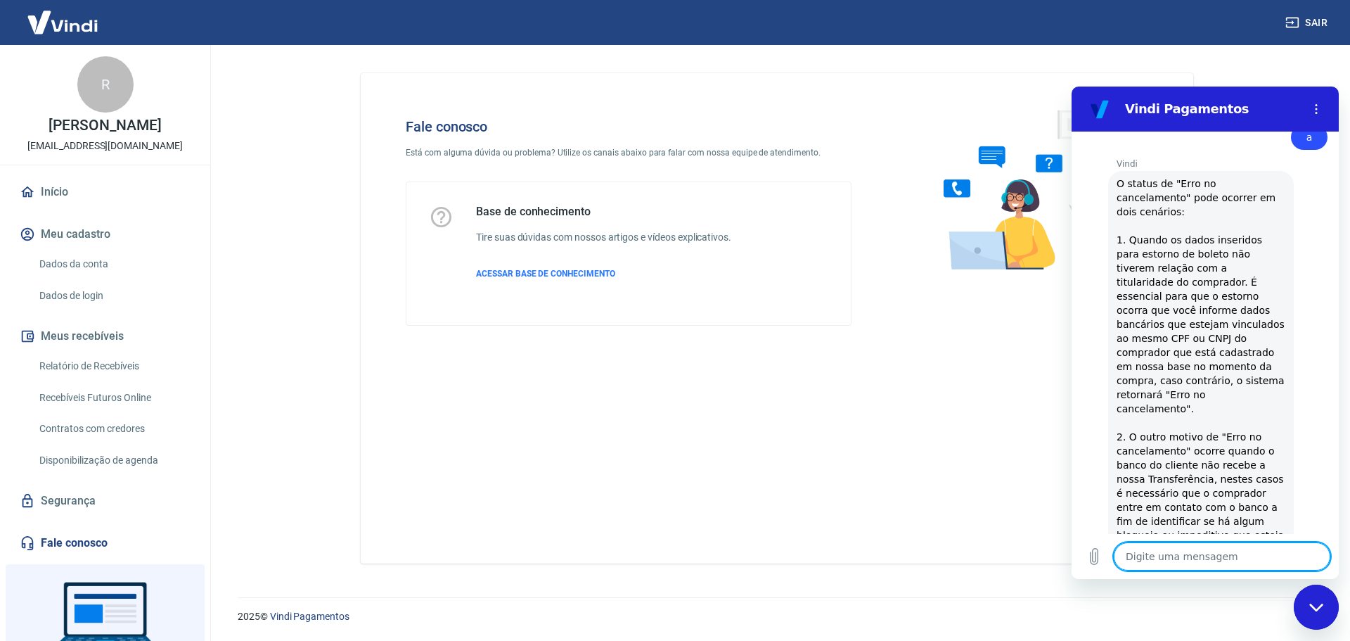
scroll to position [6424, 0]
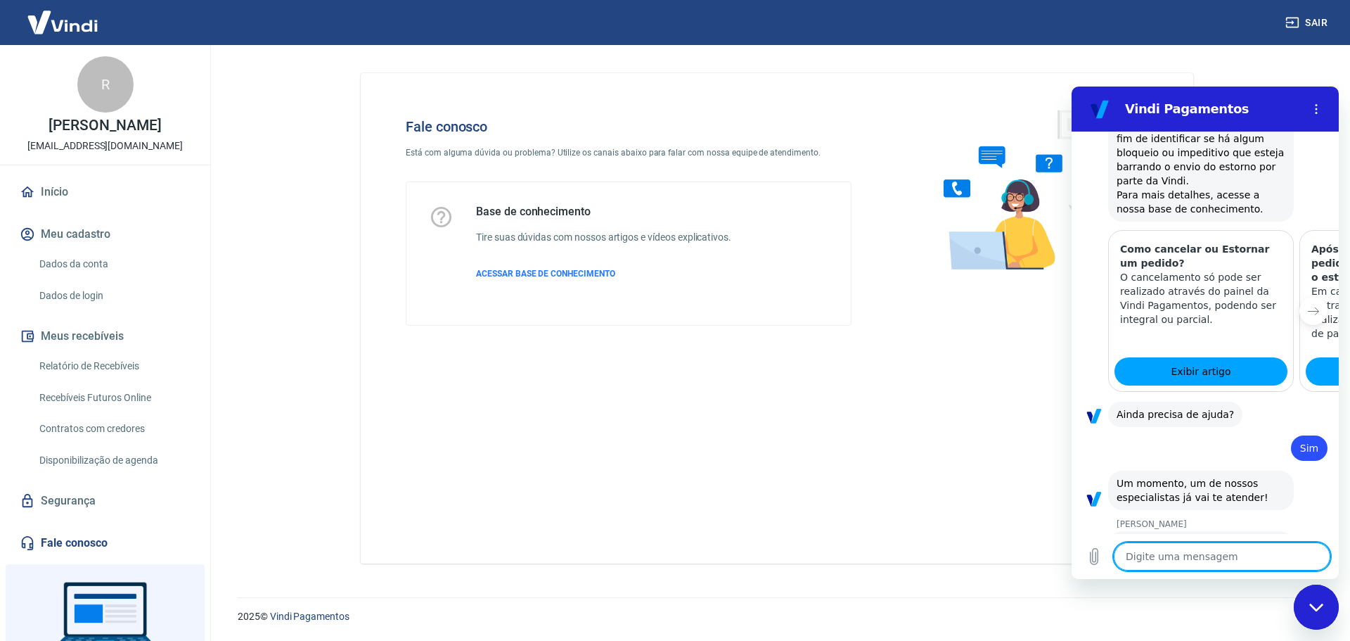
scroll to position [6775, 0]
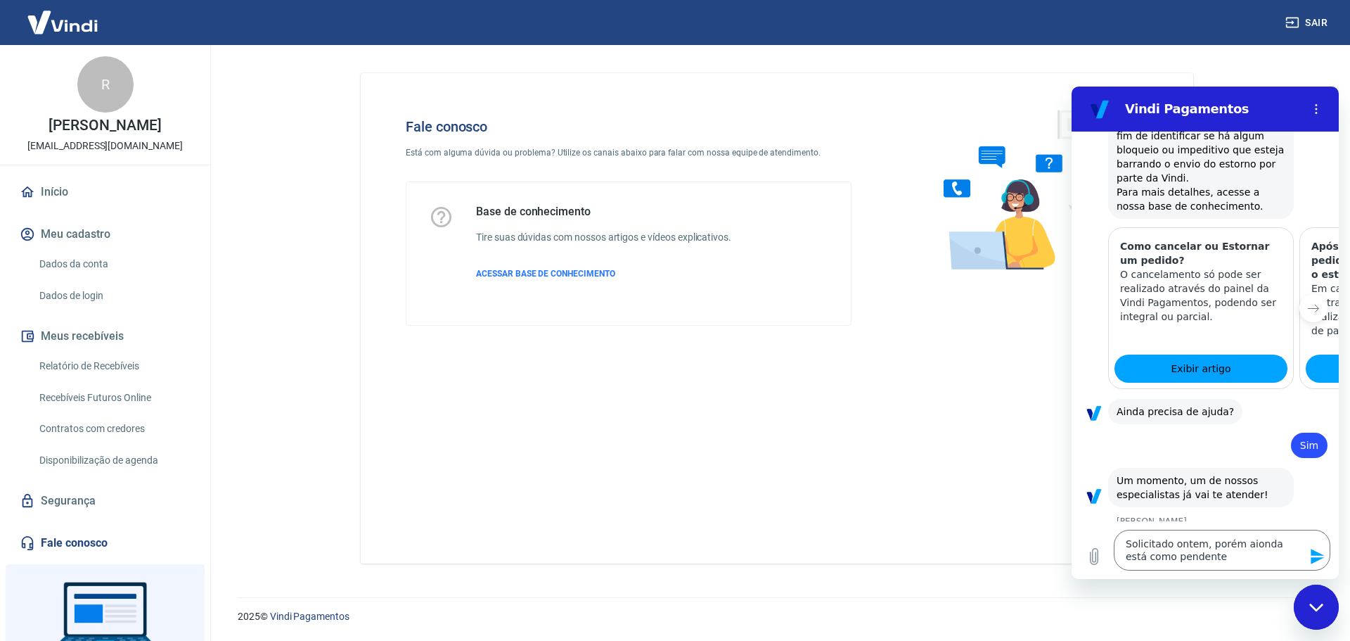
drag, startPoint x: 177, startPoint y: 465, endPoint x: 1060, endPoint y: 482, distance: 882.8
click at [914, 454] on div "Fale conosco Está com alguma dúvida ou problema? Utilize os canais abaixo para …" at bounding box center [777, 318] width 833 height 490
click at [1248, 544] on textarea "Solicitado ontem, porém aionda está como pendente" at bounding box center [1222, 550] width 217 height 41
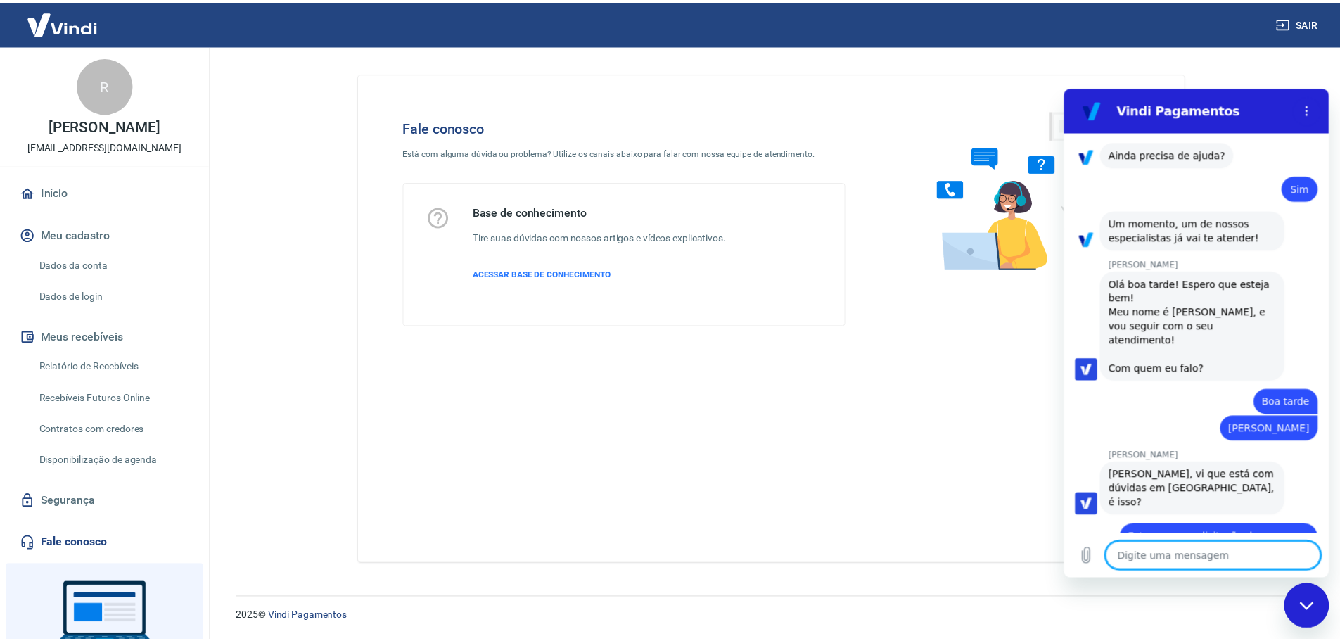
scroll to position [7031, 0]
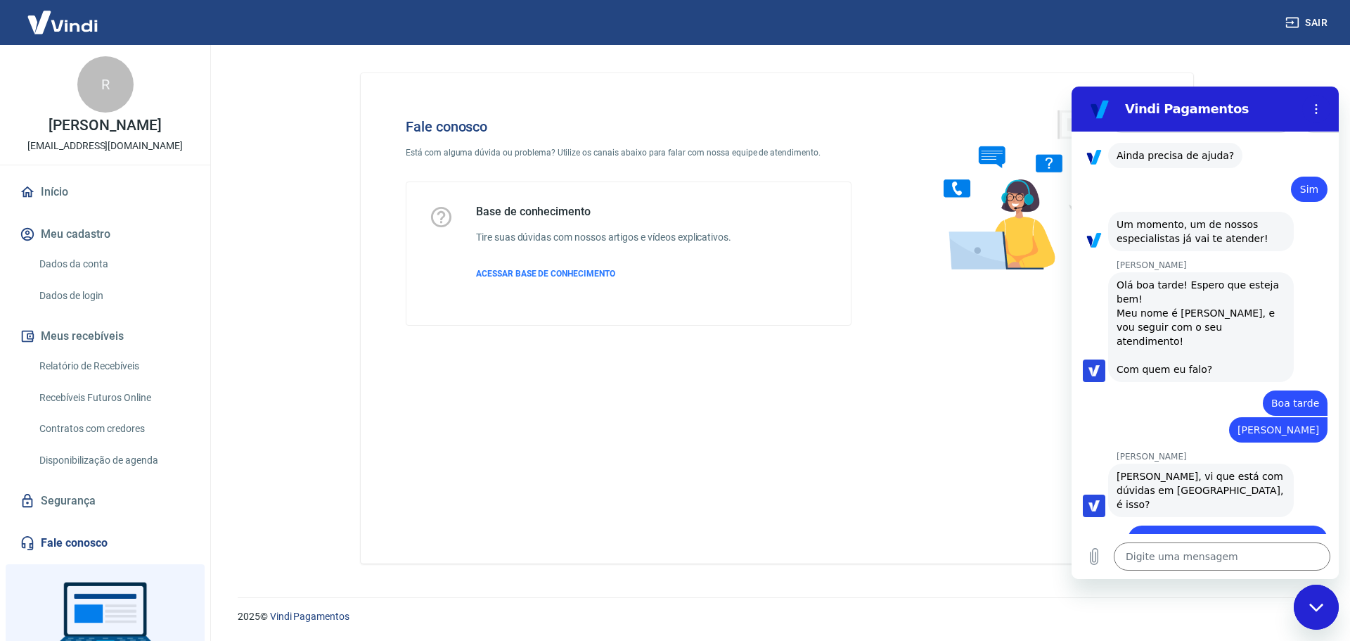
drag, startPoint x: 66, startPoint y: 194, endPoint x: 75, endPoint y: 196, distance: 9.4
click at [66, 194] on link "Início" at bounding box center [105, 192] width 177 height 31
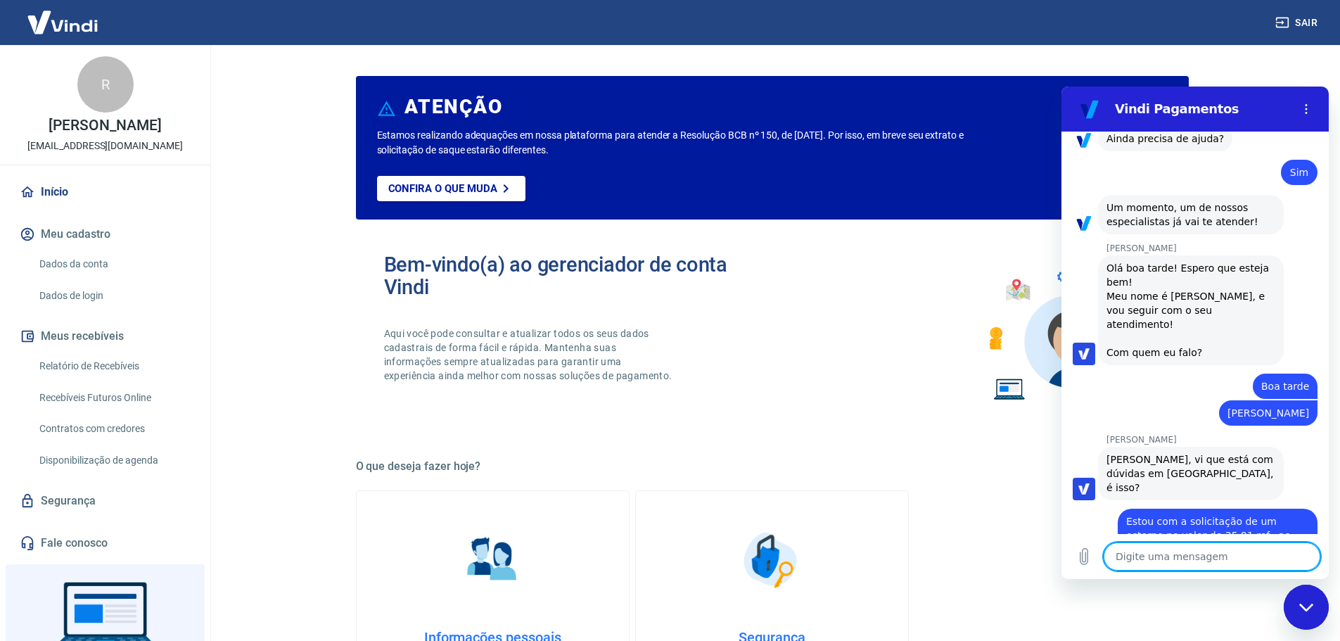
scroll to position [7050, 0]
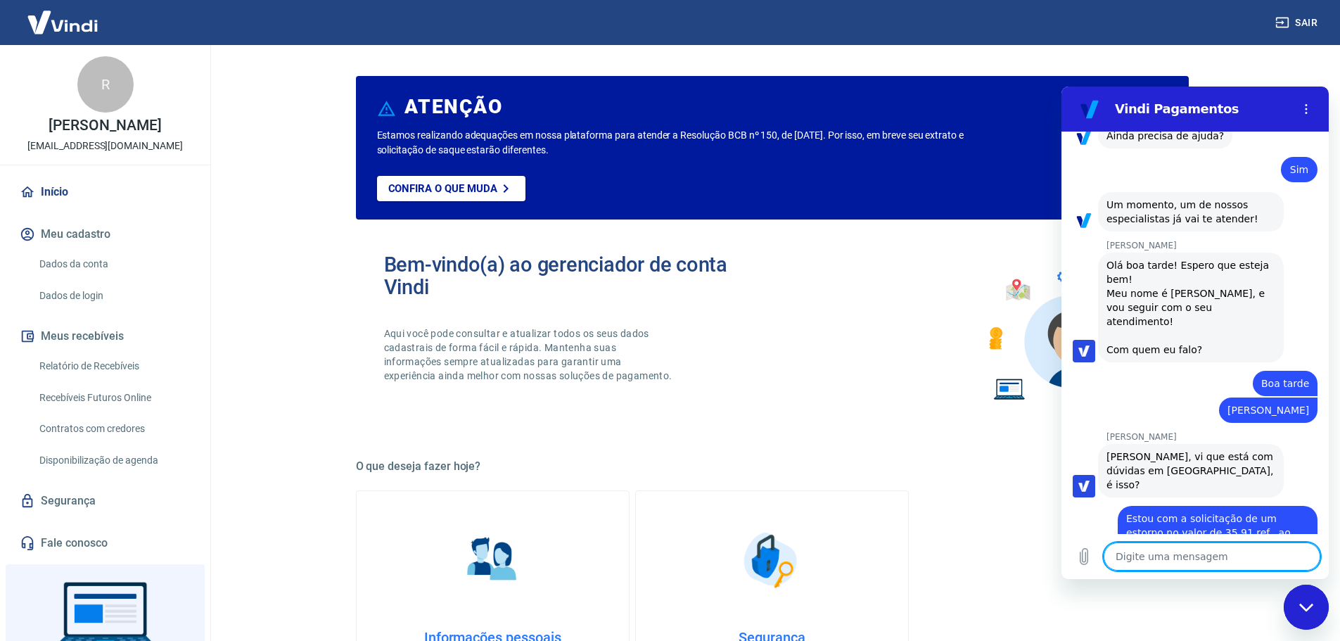
click at [1156, 560] on textarea at bounding box center [1211, 556] width 217 height 28
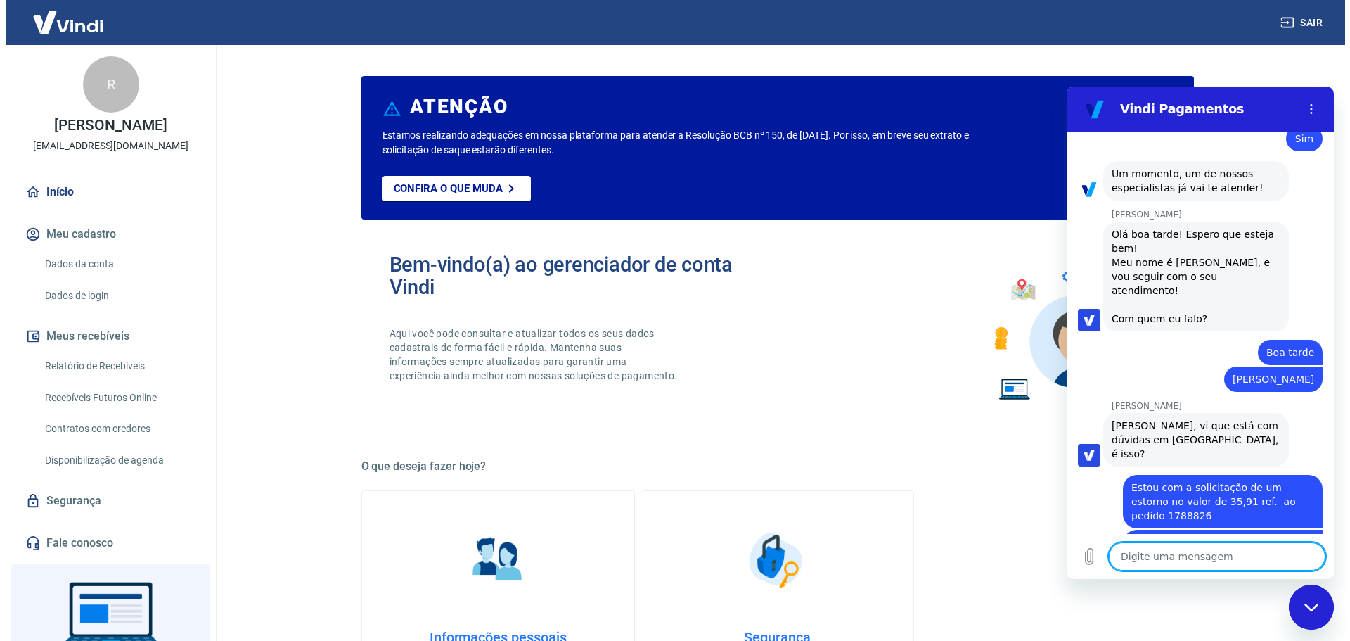
scroll to position [7084, 0]
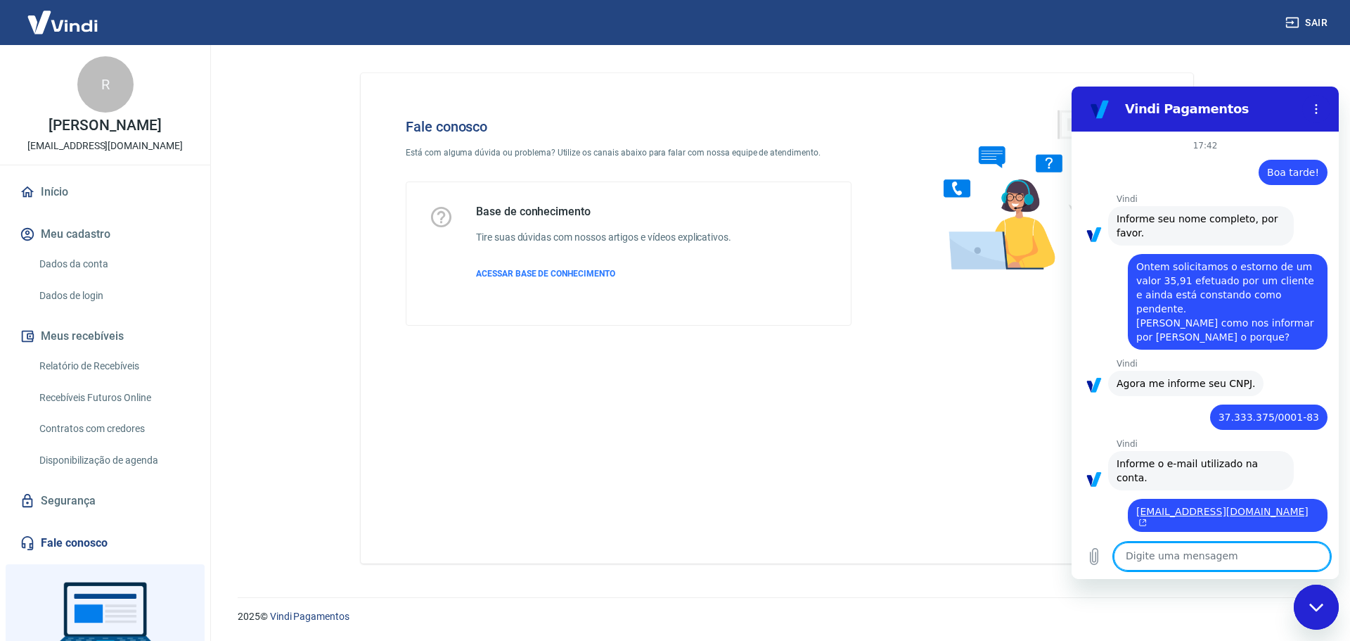
scroll to position [7084, 0]
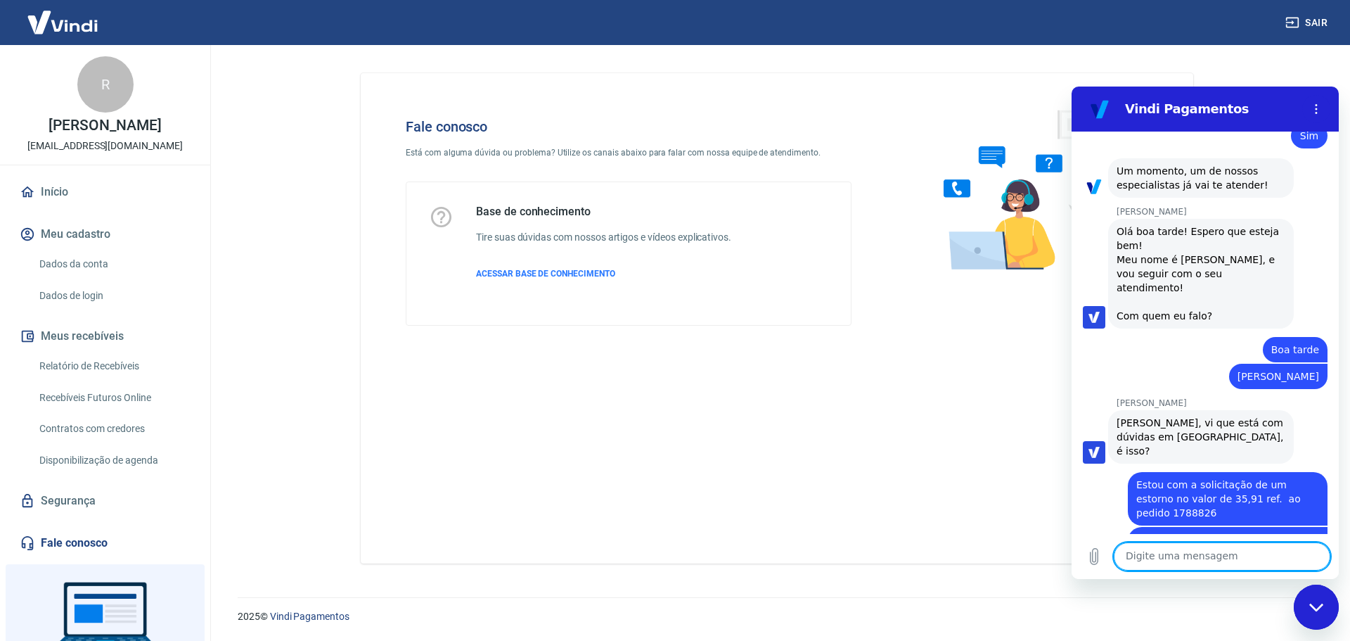
click at [1191, 551] on textarea at bounding box center [1222, 556] width 217 height 28
type textarea "TRANSAÇÃO 227573644"
type textarea "x"
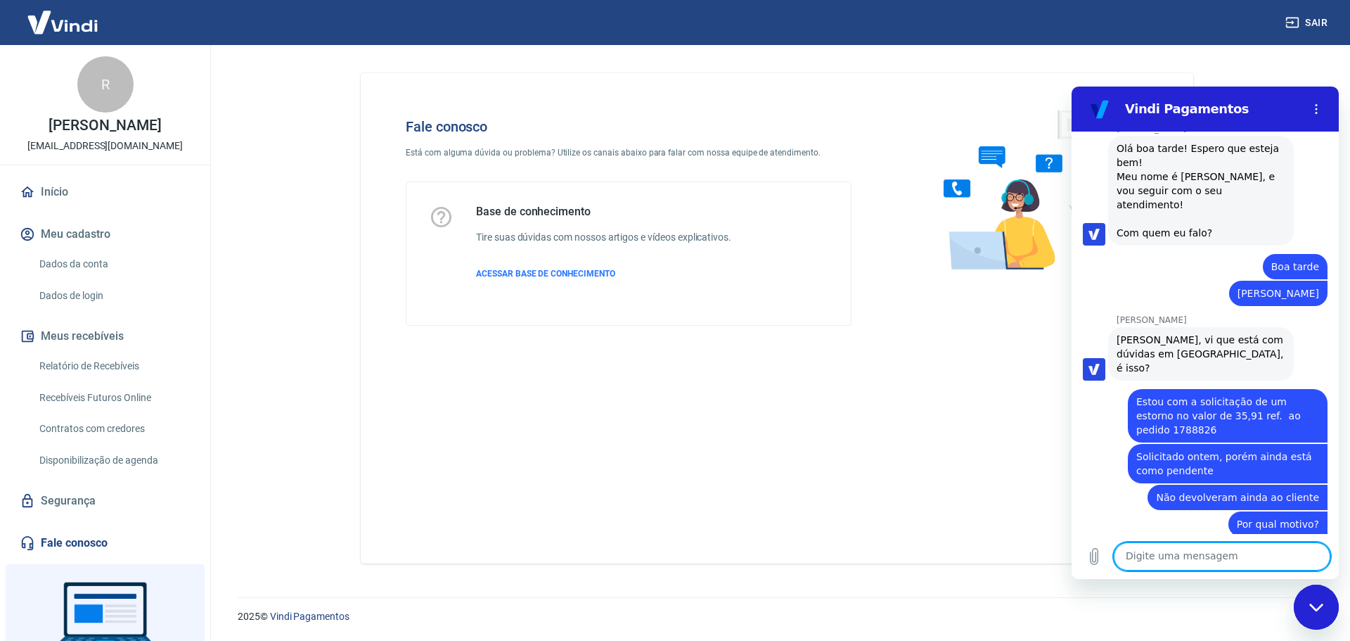
scroll to position [7166, 0]
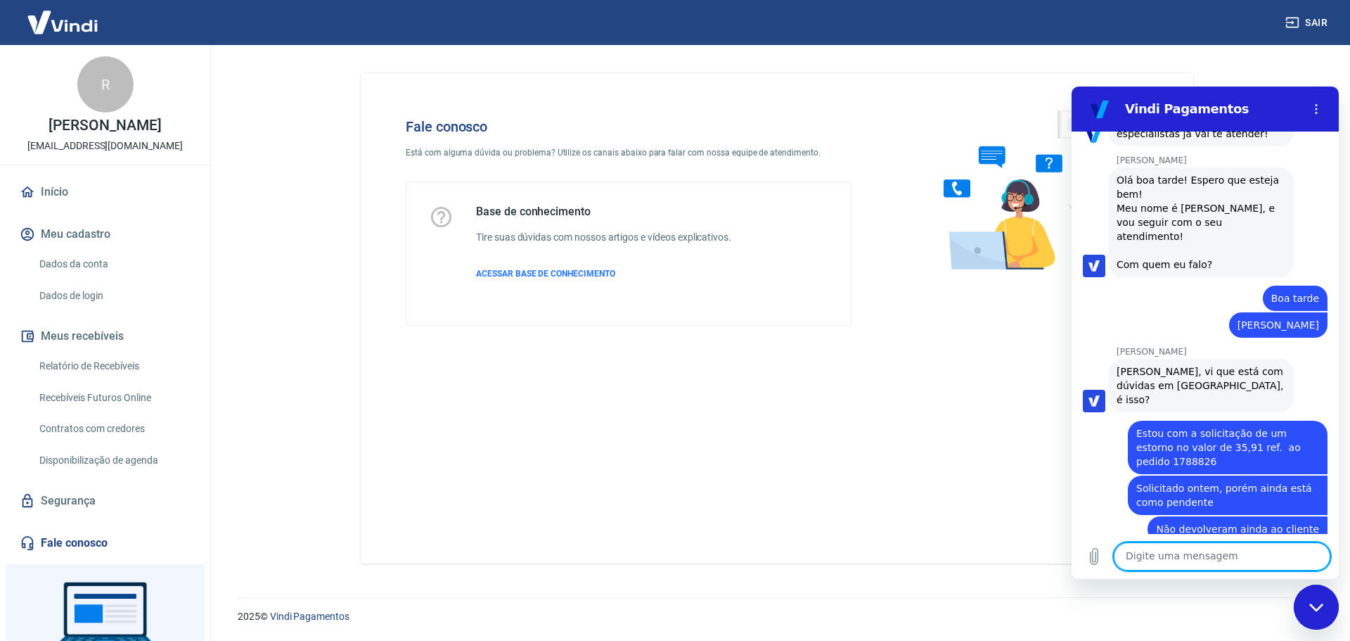
type textarea "x"
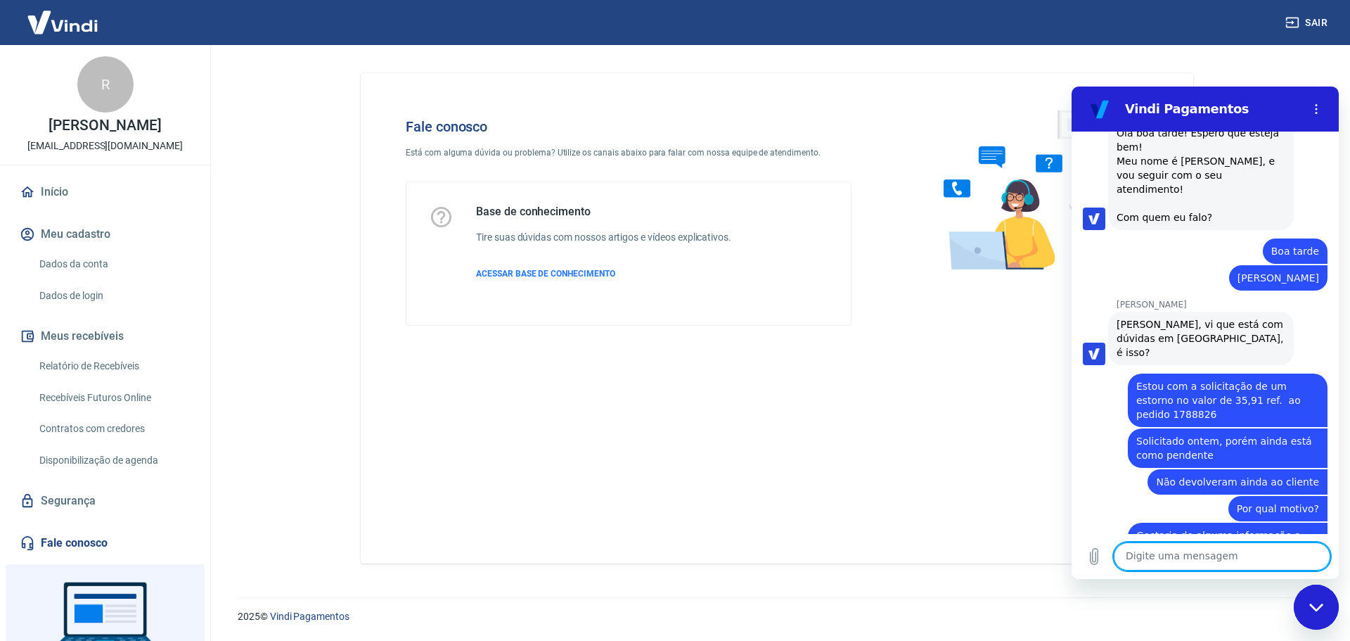
scroll to position [7185, 0]
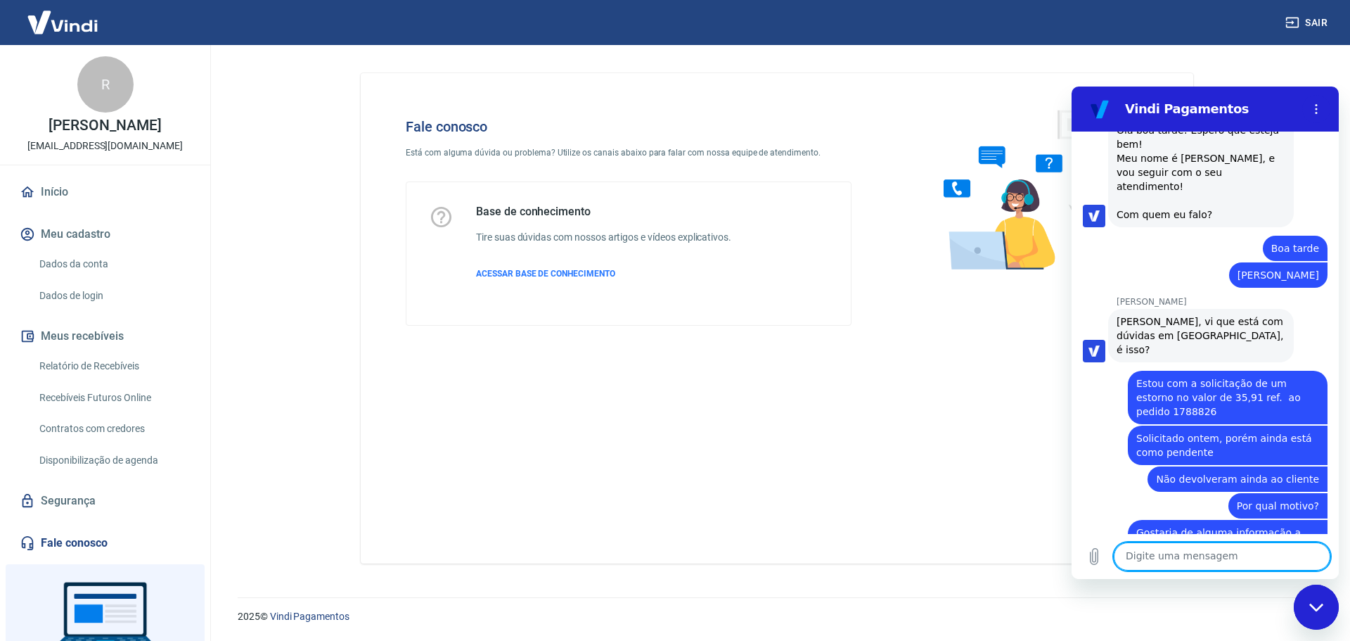
type textarea "p"
type textarea "x"
type textarea "o"
type textarea "x"
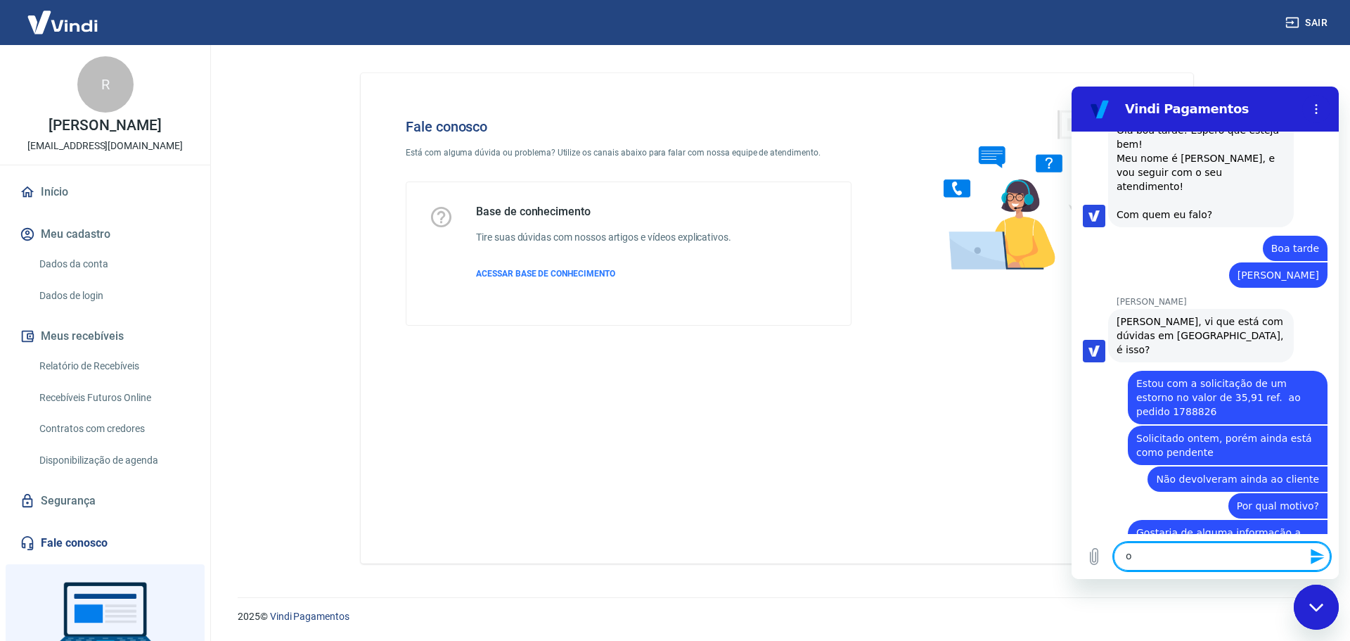
type textarea "ok"
type textarea "x"
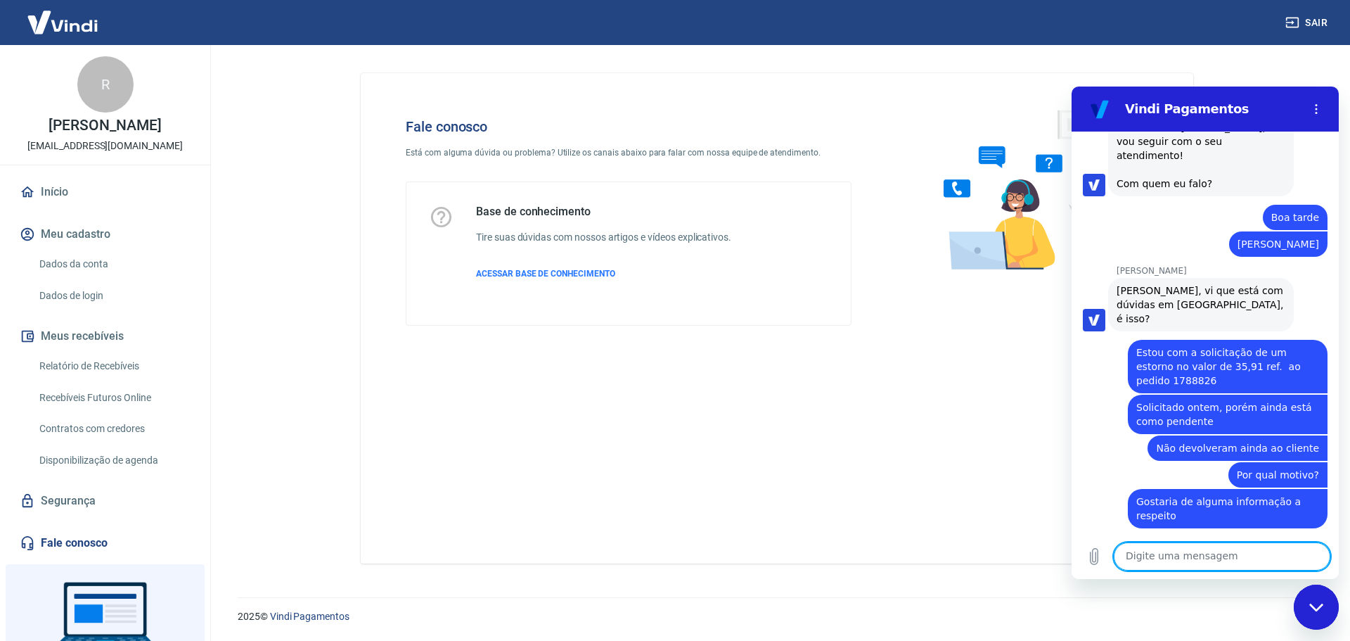
scroll to position [7219, 0]
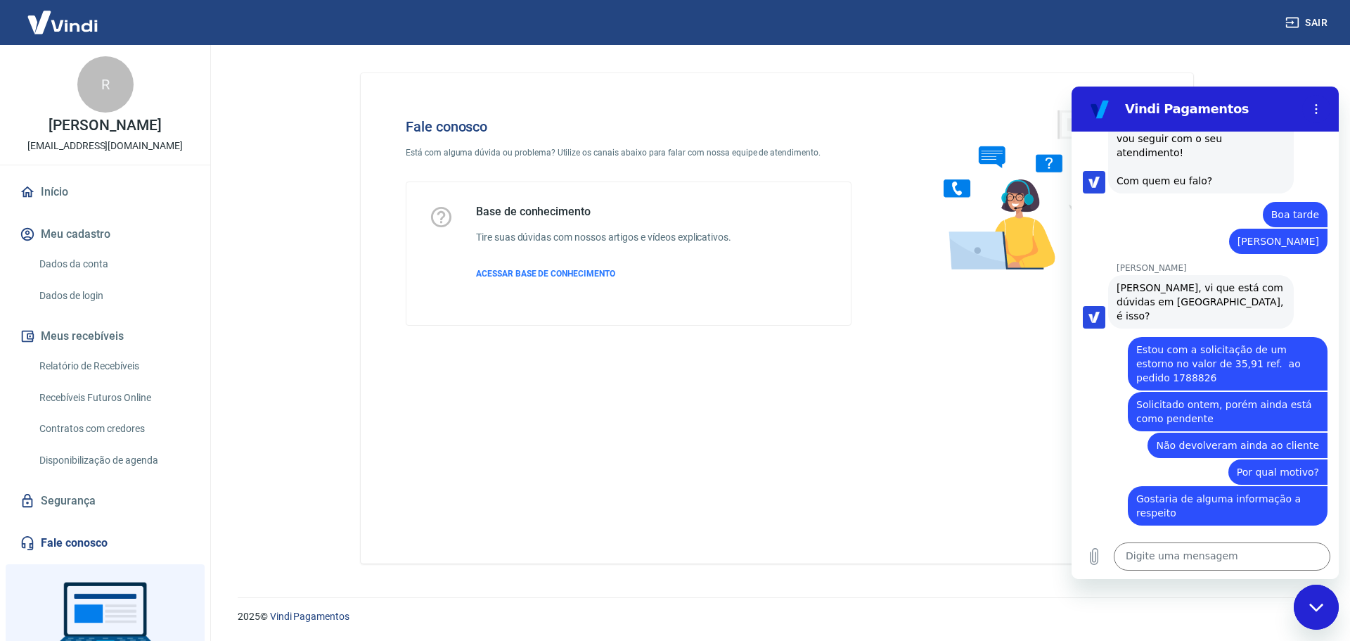
type textarea "x"
